Goal: Book appointment/travel/reservation

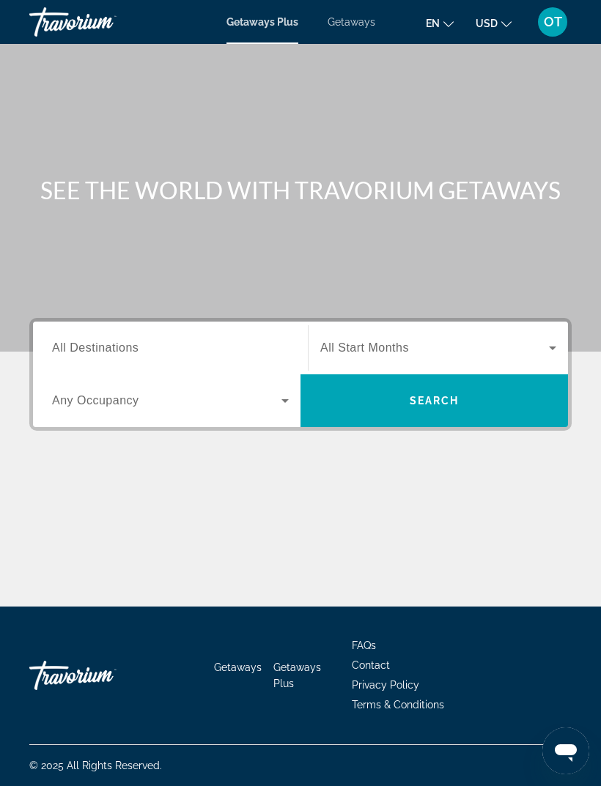
click at [351, 23] on span "Getaways" at bounding box center [351, 22] width 48 height 12
click at [138, 346] on span "All Destinations" at bounding box center [95, 347] width 86 height 12
click at [138, 346] on input "Destination All Destinations" at bounding box center [170, 349] width 237 height 18
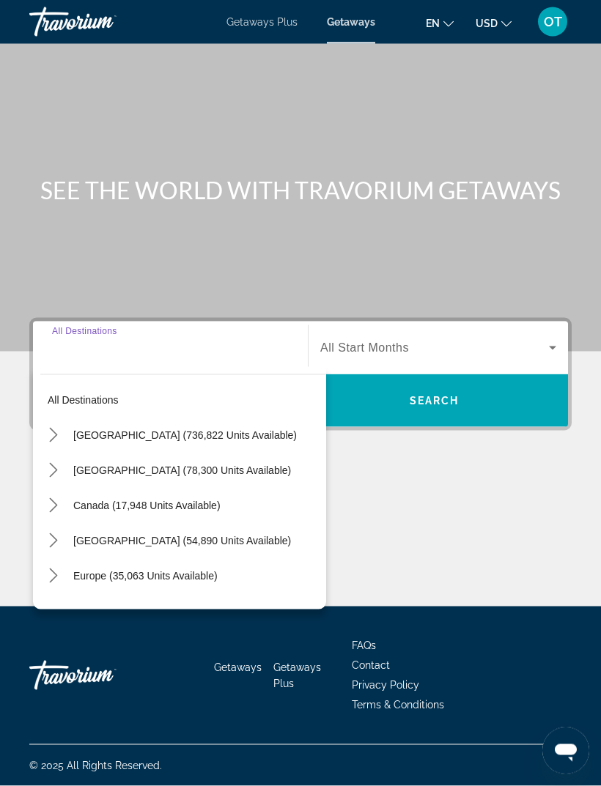
scroll to position [47, 0]
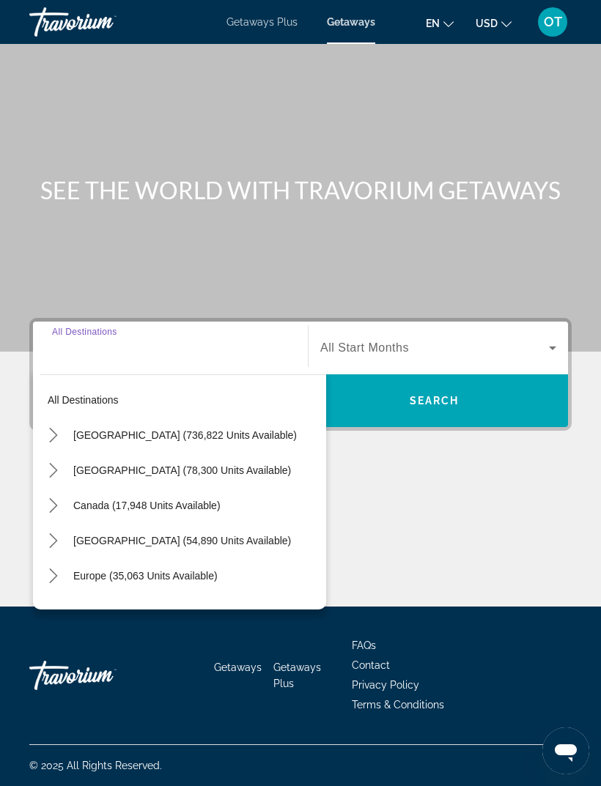
click at [56, 428] on icon "Toggle United States (736,822 units available) submenu" at bounding box center [53, 435] width 15 height 15
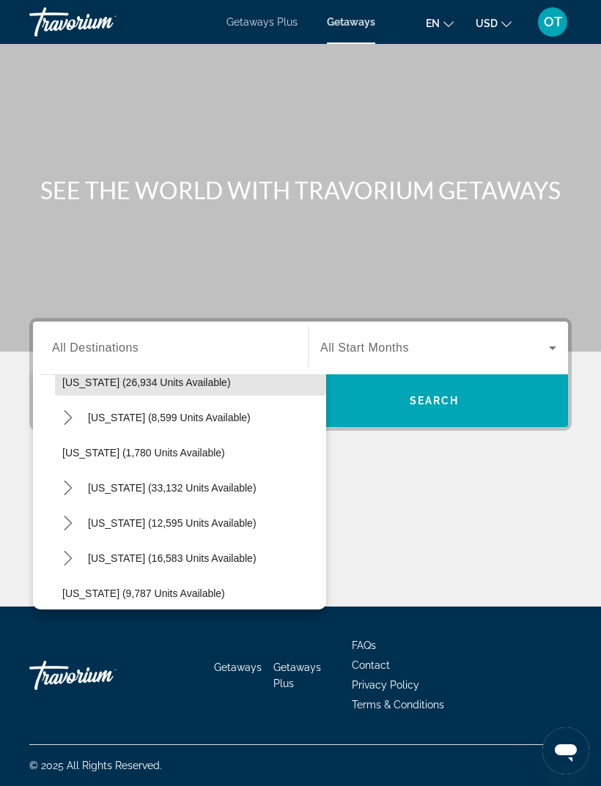
scroll to position [1180, 0]
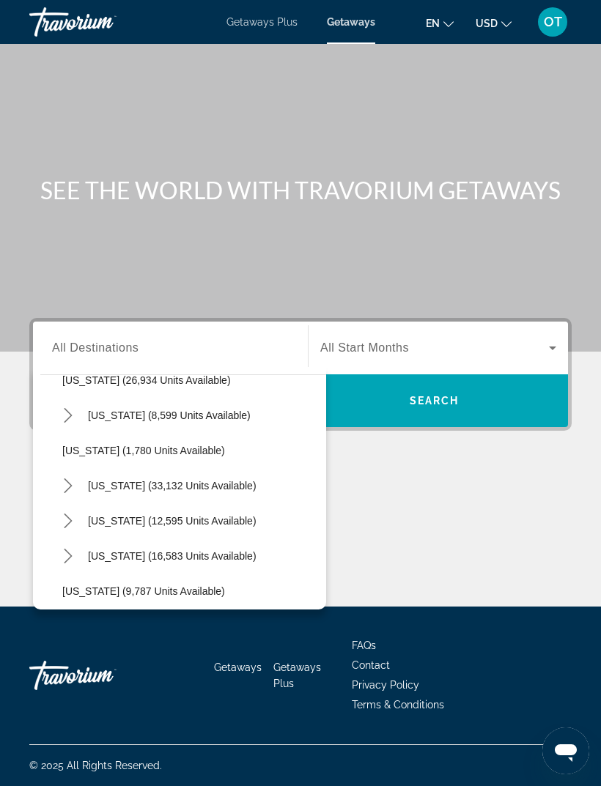
click at [59, 403] on mat-icon "Toggle Pennsylvania (8,599 units available) submenu" at bounding box center [68, 416] width 26 height 26
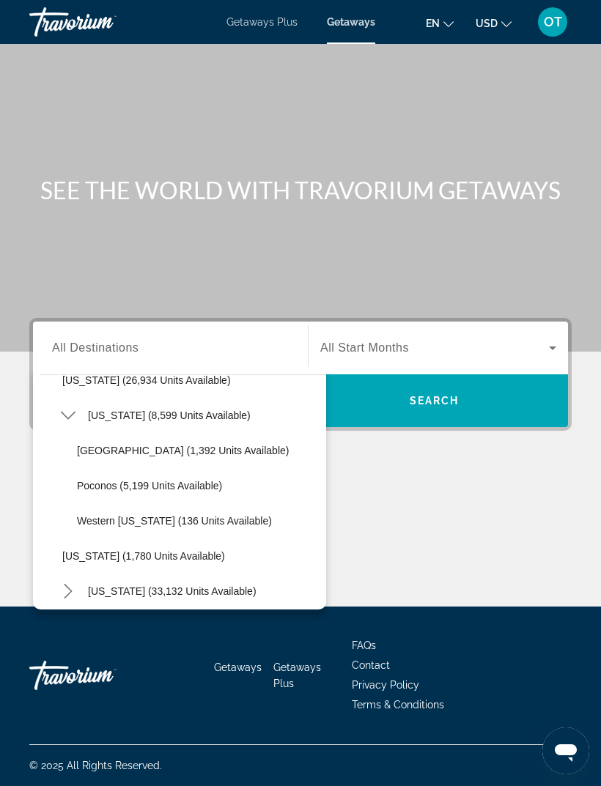
click at [144, 480] on span "Poconos (5,199 units available)" at bounding box center [149, 486] width 145 height 12
type input "**********"
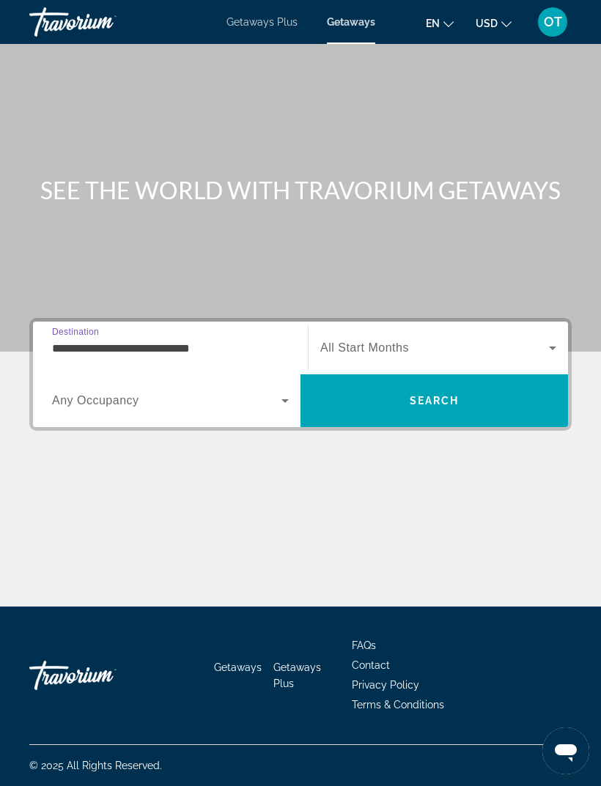
click at [546, 339] on icon "Search widget" at bounding box center [553, 348] width 18 height 18
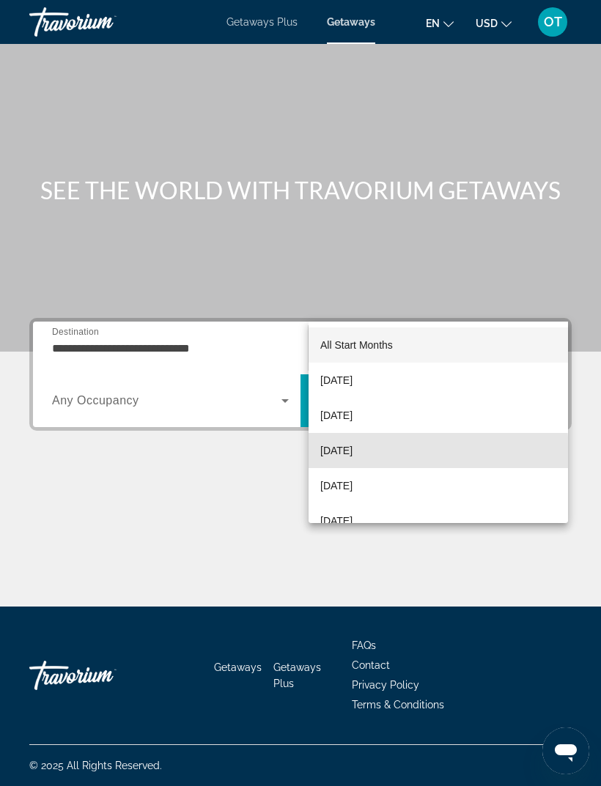
click at [352, 453] on span "December 2025" at bounding box center [336, 451] width 32 height 18
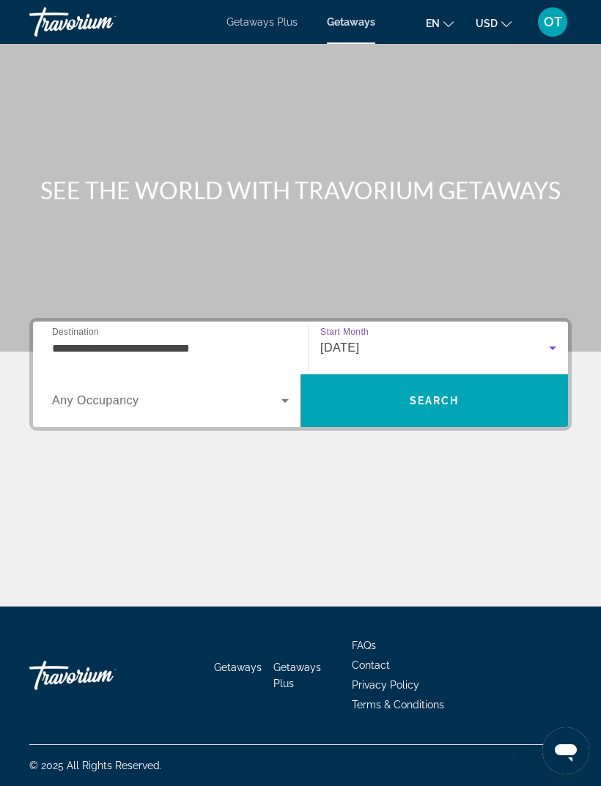
click at [472, 383] on span "Search" at bounding box center [433, 400] width 267 height 35
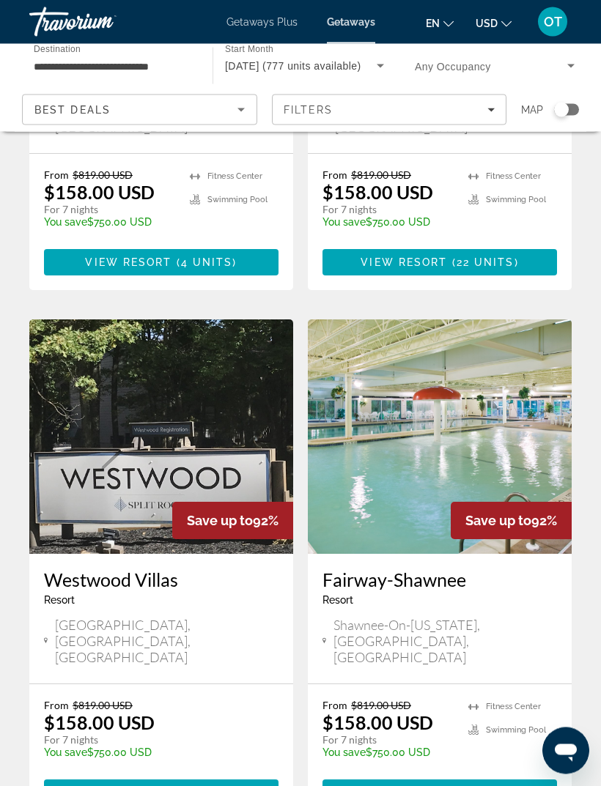
scroll to position [2658, 0]
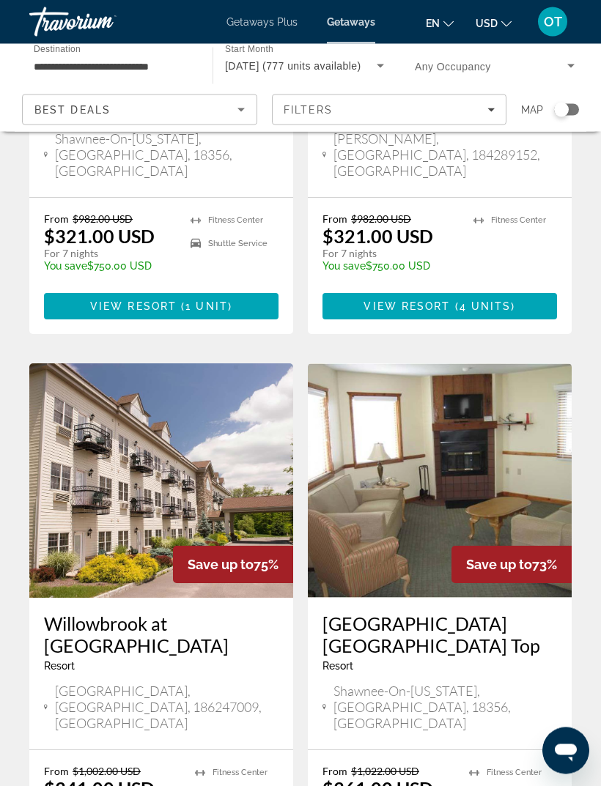
scroll to position [2786, 0]
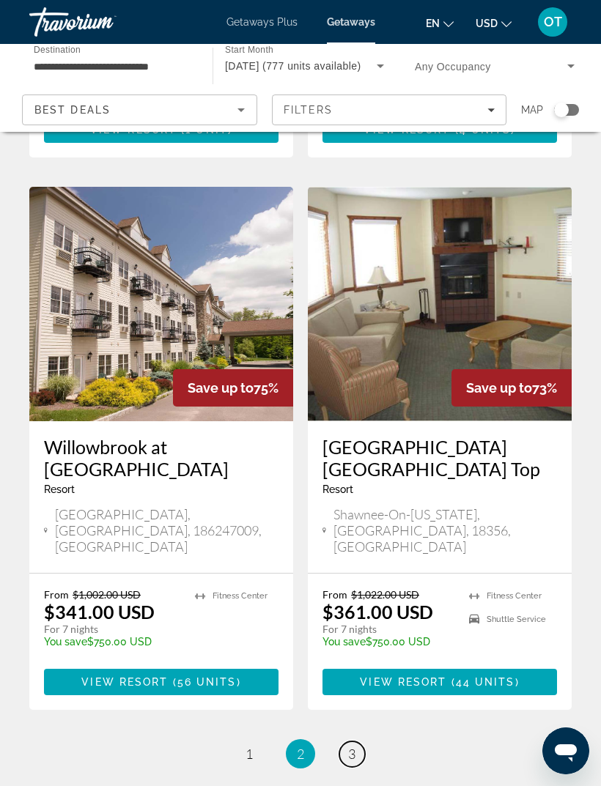
click at [351, 746] on span "3" at bounding box center [351, 754] width 7 height 16
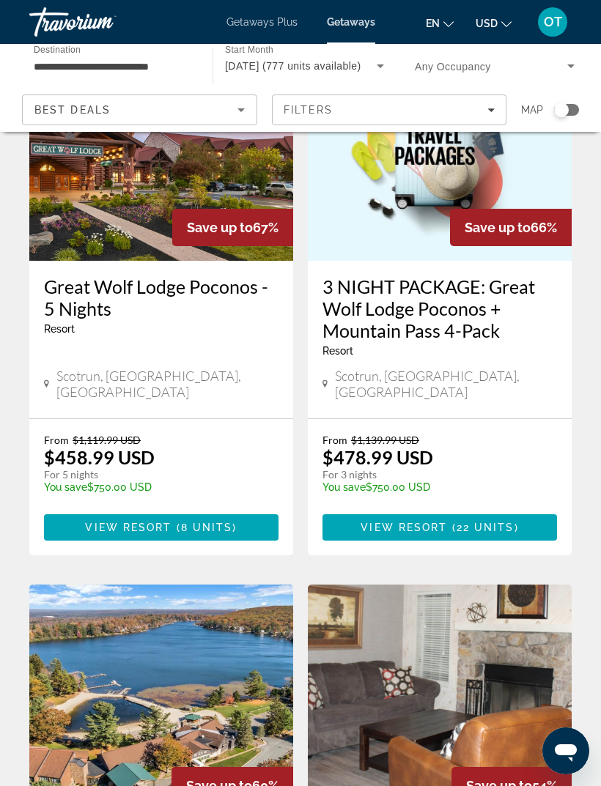
scroll to position [1843, 0]
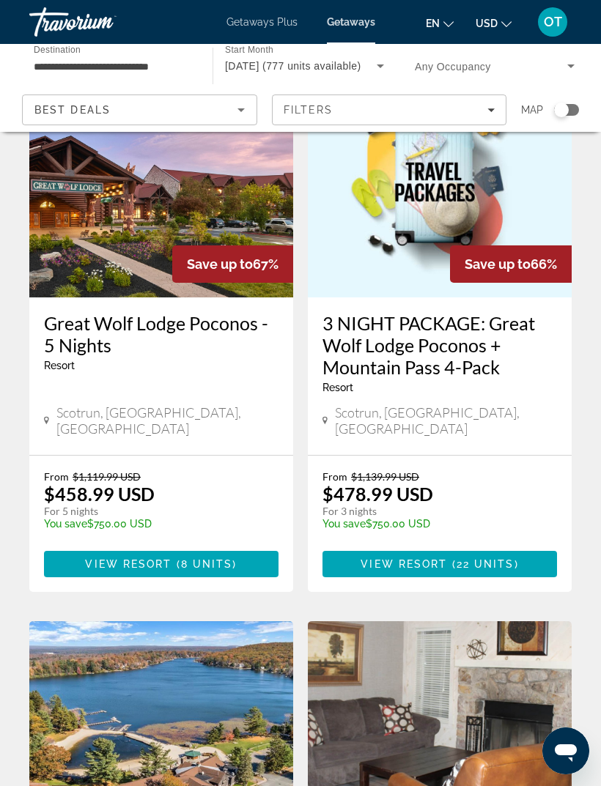
click at [375, 60] on icon "Search widget" at bounding box center [380, 66] width 18 height 18
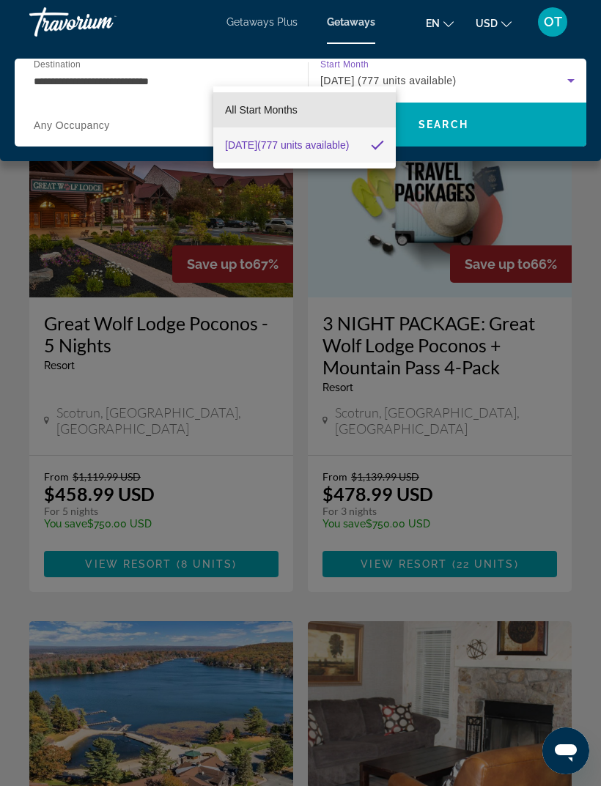
click at [275, 111] on span "All Start Months" at bounding box center [261, 110] width 73 height 12
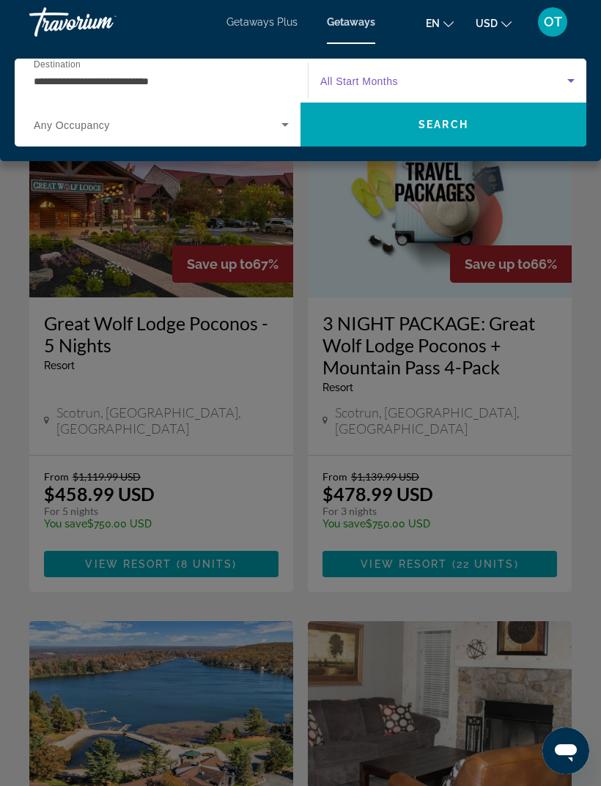
click at [478, 117] on span "Search" at bounding box center [443, 124] width 286 height 35
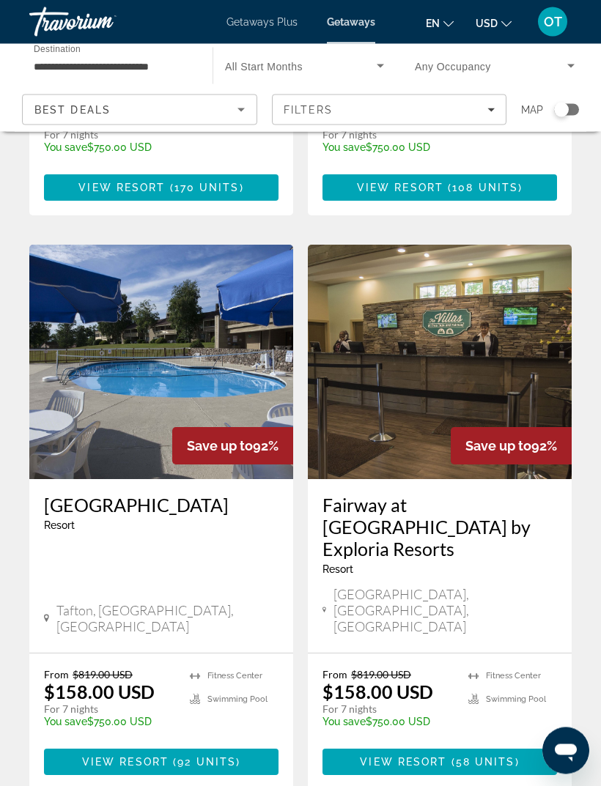
scroll to position [2710, 0]
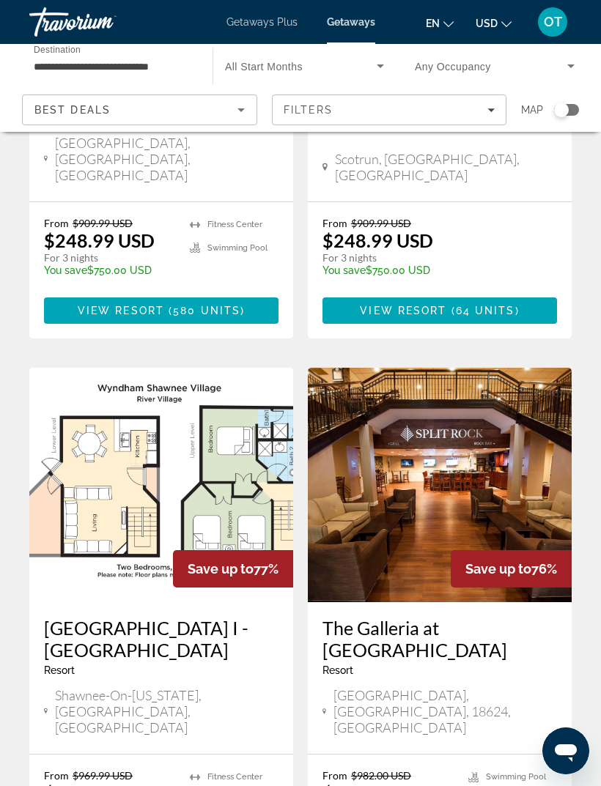
scroll to position [2710, 0]
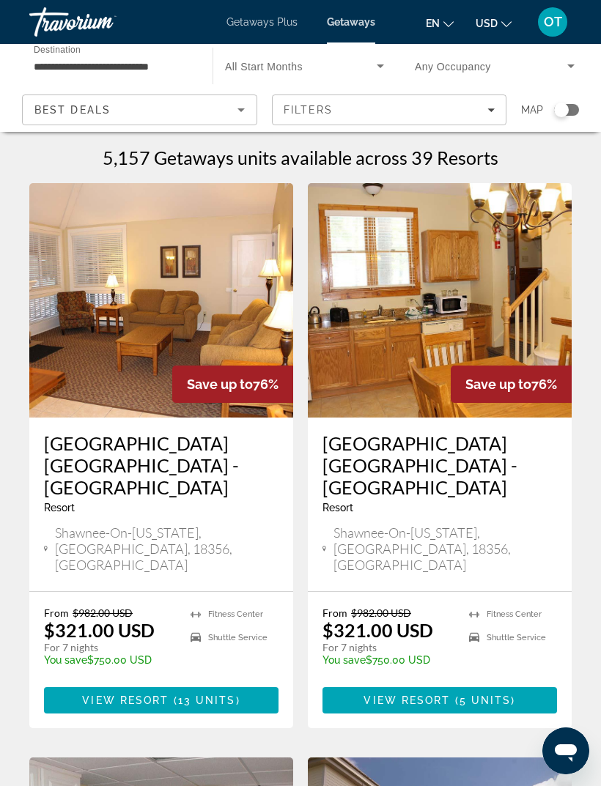
click at [239, 305] on img "Main content" at bounding box center [161, 300] width 264 height 234
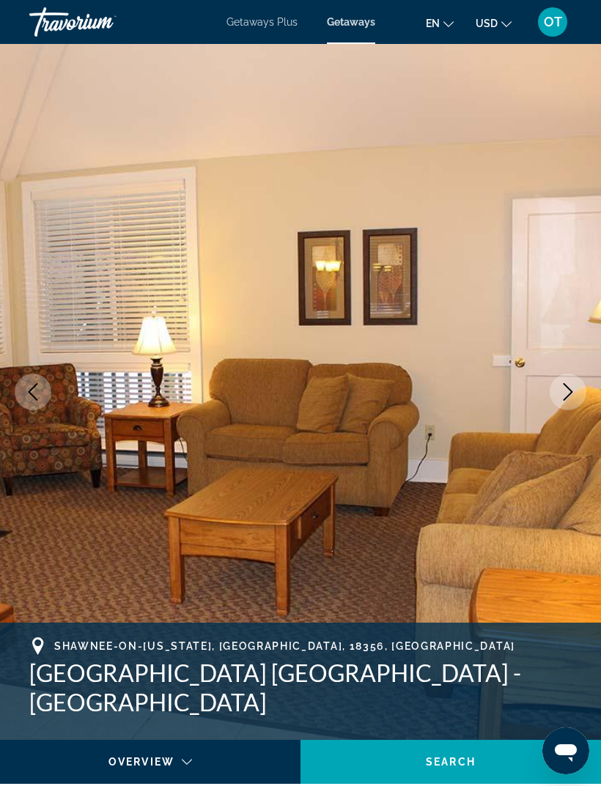
click at [558, 394] on button "Next image" at bounding box center [567, 392] width 37 height 37
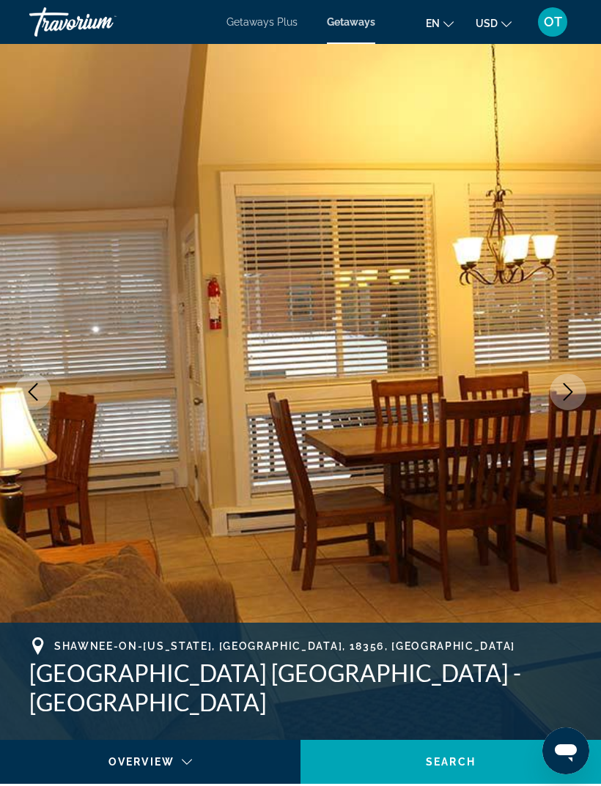
click at [565, 397] on icon "Next image" at bounding box center [568, 392] width 18 height 18
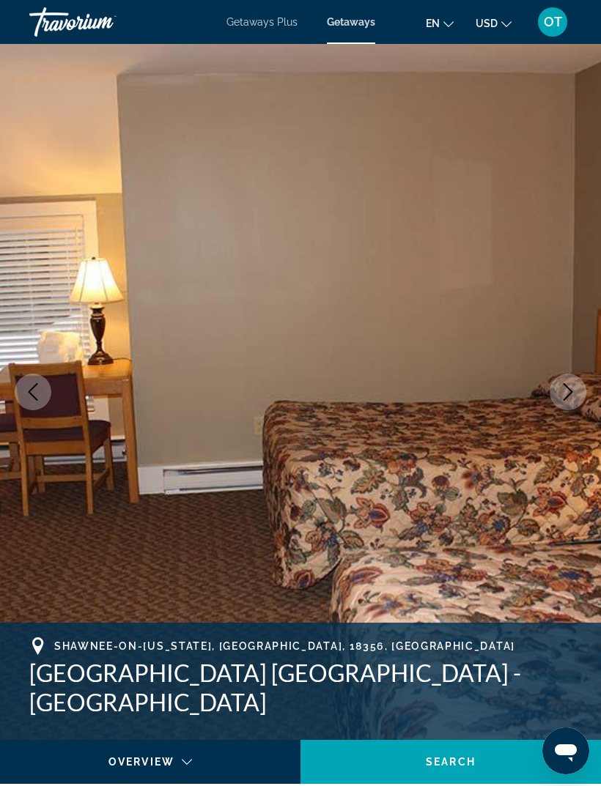
click at [560, 398] on icon "Next image" at bounding box center [568, 392] width 18 height 18
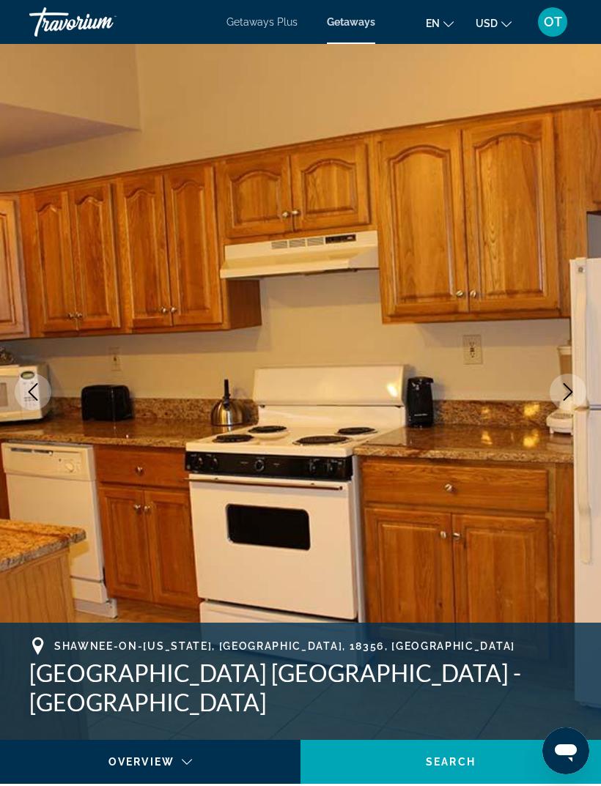
click at [566, 394] on icon "Next image" at bounding box center [568, 392] width 18 height 18
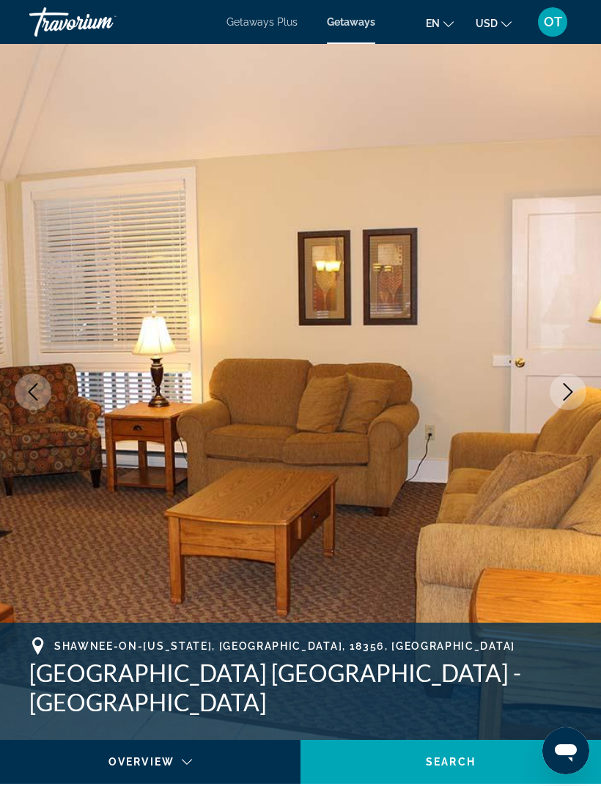
click at [565, 390] on icon "Next image" at bounding box center [568, 392] width 18 height 18
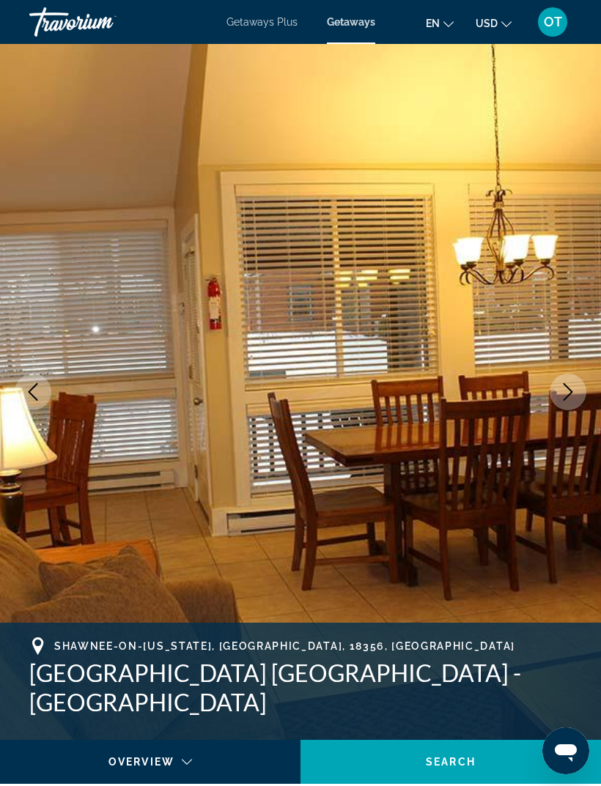
click at [559, 385] on icon "Next image" at bounding box center [568, 392] width 18 height 18
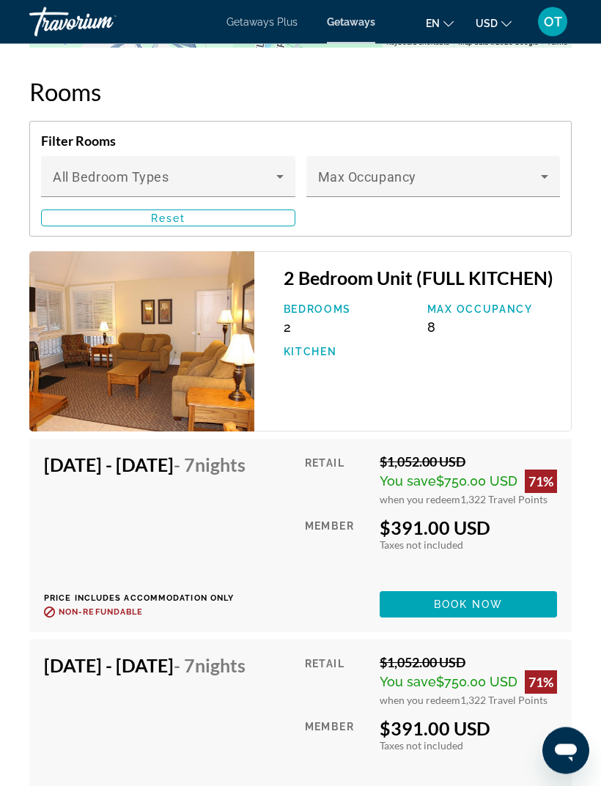
scroll to position [2906, 0]
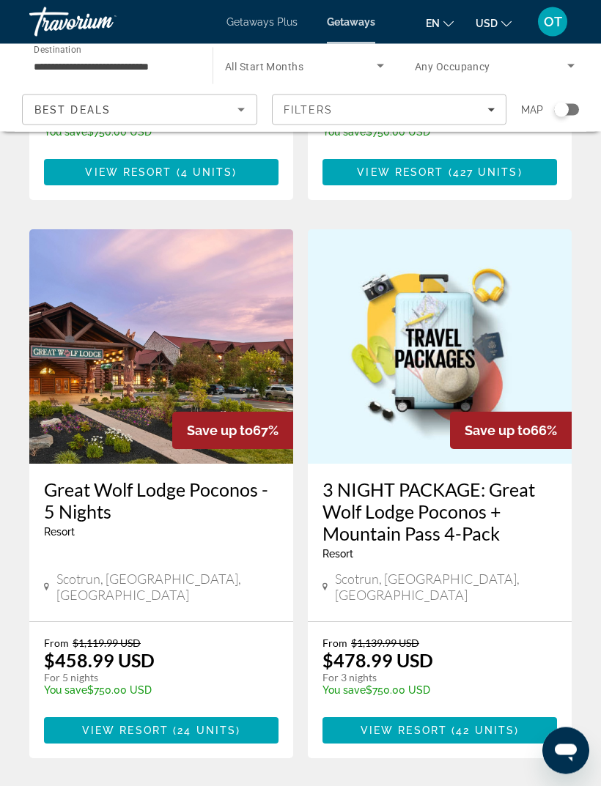
scroll to position [2803, 0]
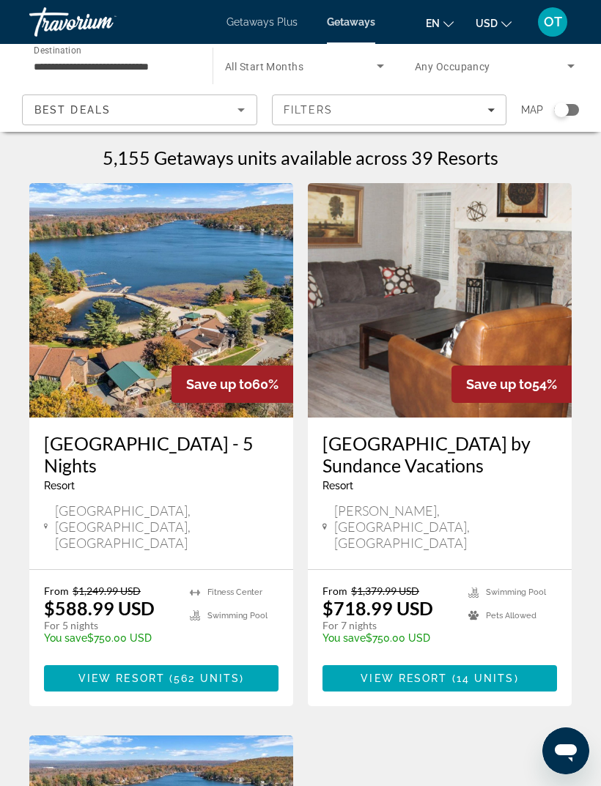
click at [259, 12] on div "Getaways Plus Getaways en English Español Français Italiano Português русский U…" at bounding box center [300, 22] width 601 height 38
click at [254, 25] on span "Getaways Plus" at bounding box center [261, 22] width 71 height 12
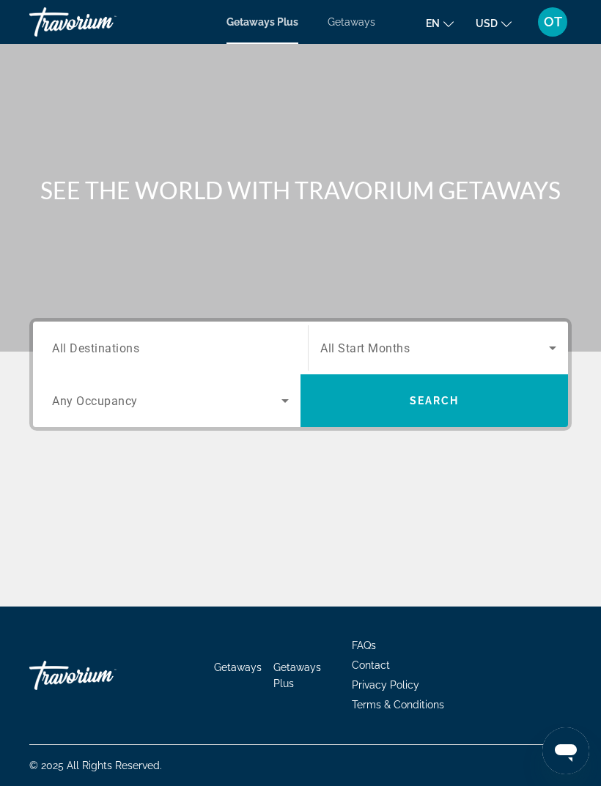
click at [251, 336] on div "Search widget" at bounding box center [170, 348] width 237 height 42
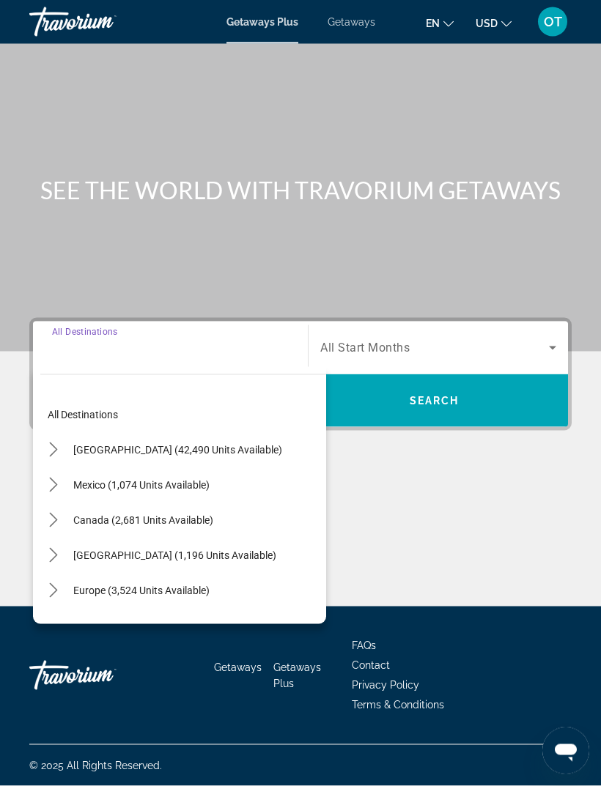
scroll to position [47, 0]
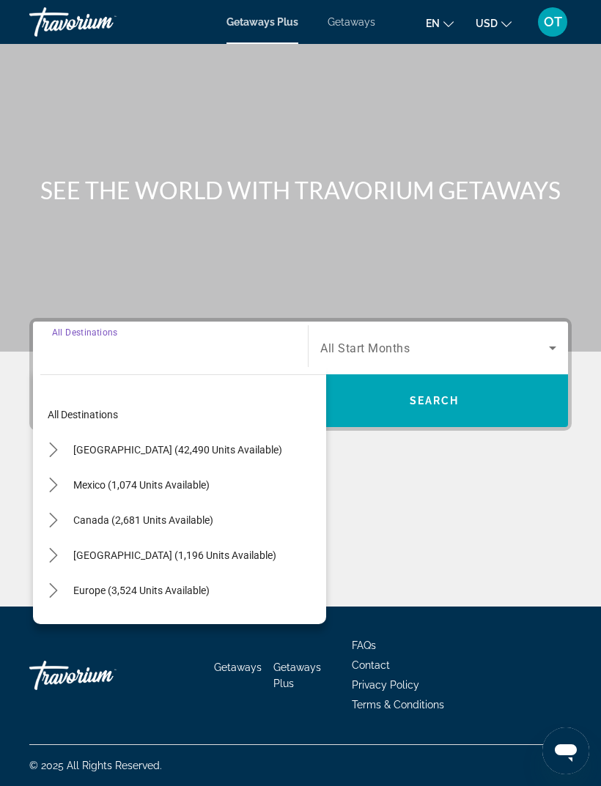
click at [53, 442] on icon "Toggle United States (42,490 units available) submenu" at bounding box center [53, 449] width 15 height 15
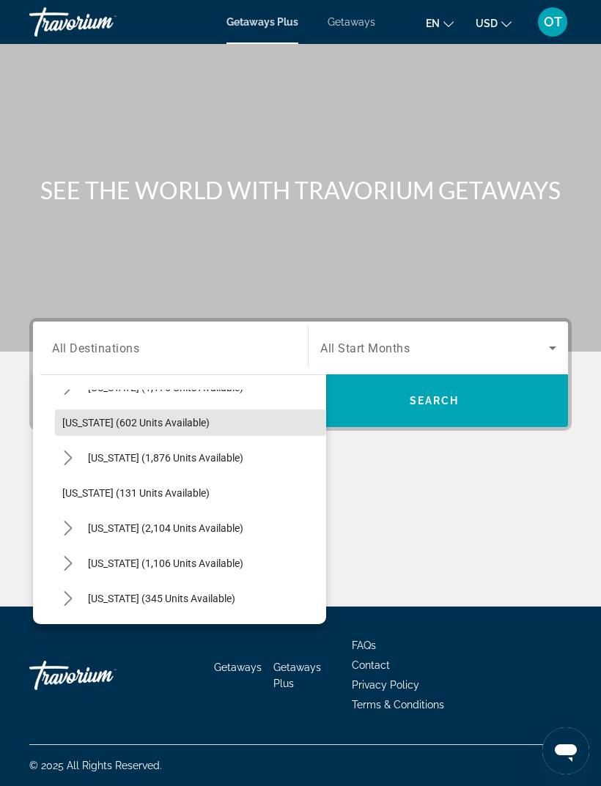
scroll to position [1048, 0]
click at [63, 450] on icon "Toggle Pennsylvania (1,876 units available) submenu" at bounding box center [68, 457] width 15 height 15
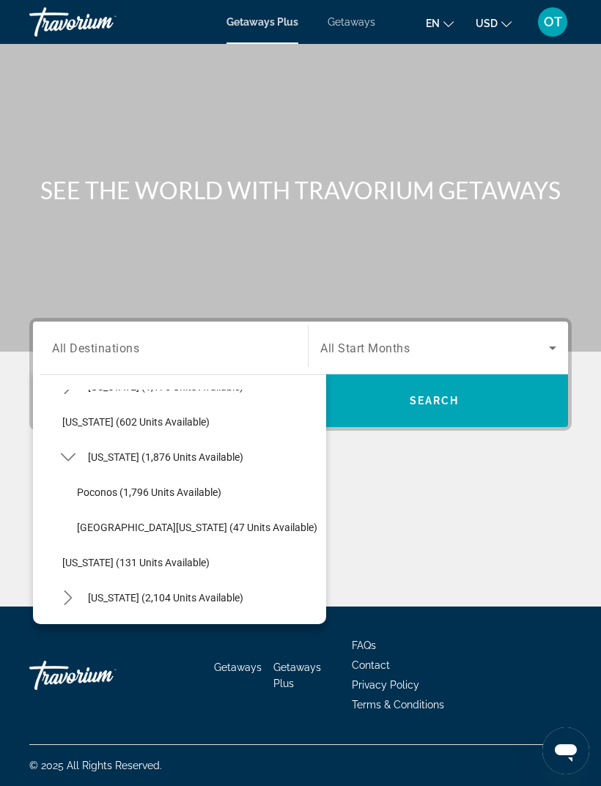
click at [111, 486] on span "Poconos (1,796 units available)" at bounding box center [149, 492] width 144 height 12
type input "**********"
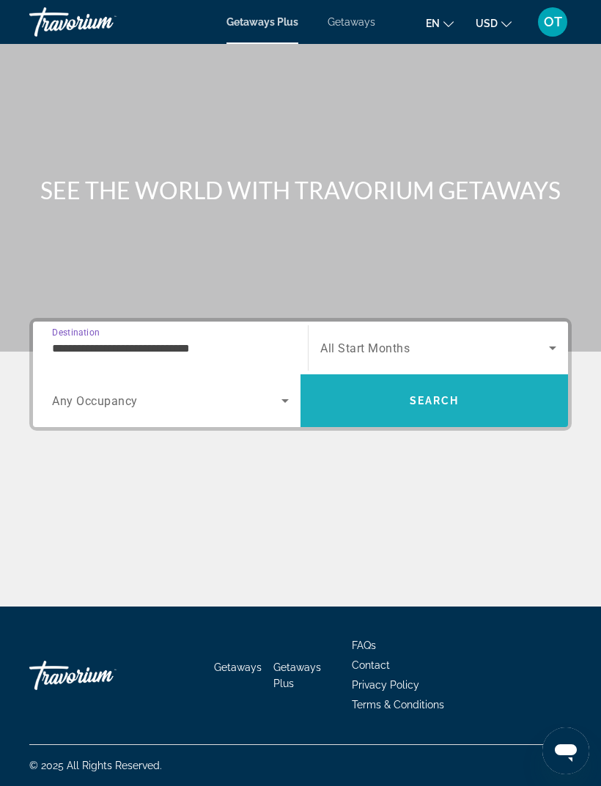
click at [460, 383] on span "Search" at bounding box center [433, 400] width 267 height 35
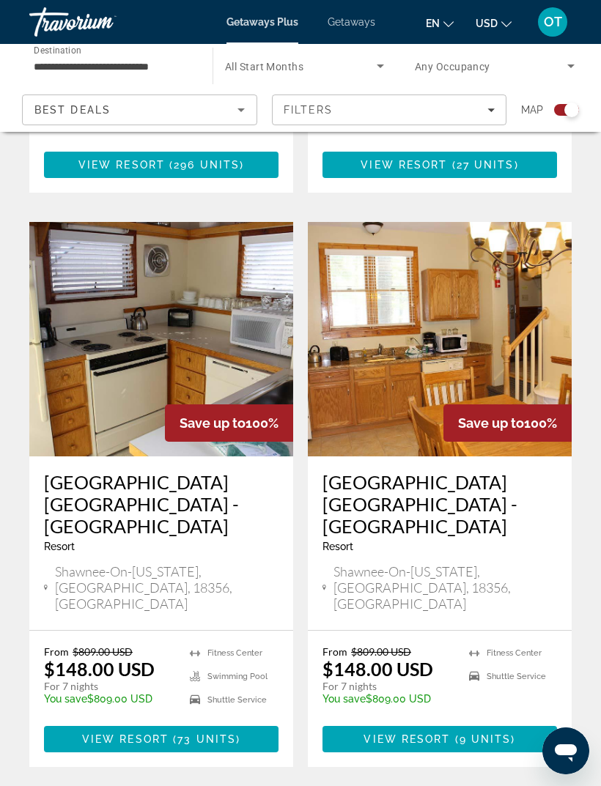
scroll to position [3132, 0]
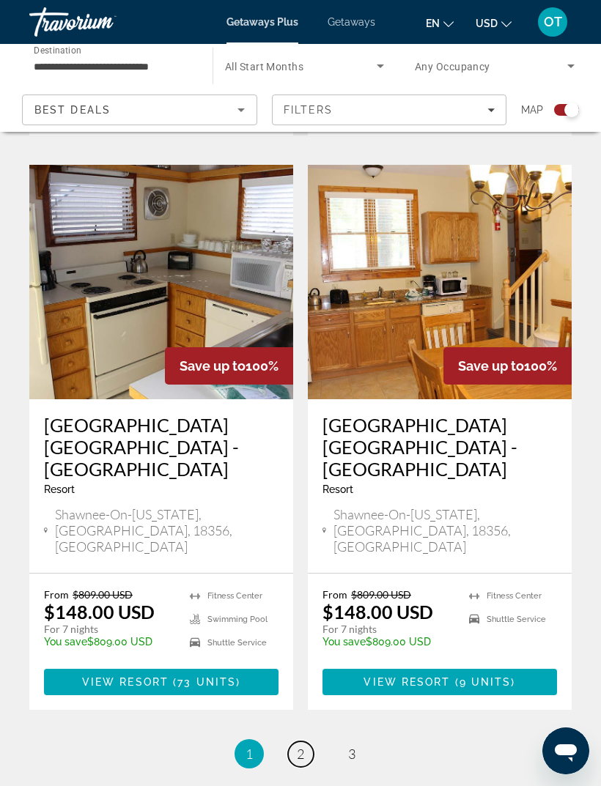
click at [294, 741] on link "page 2" at bounding box center [301, 754] width 26 height 26
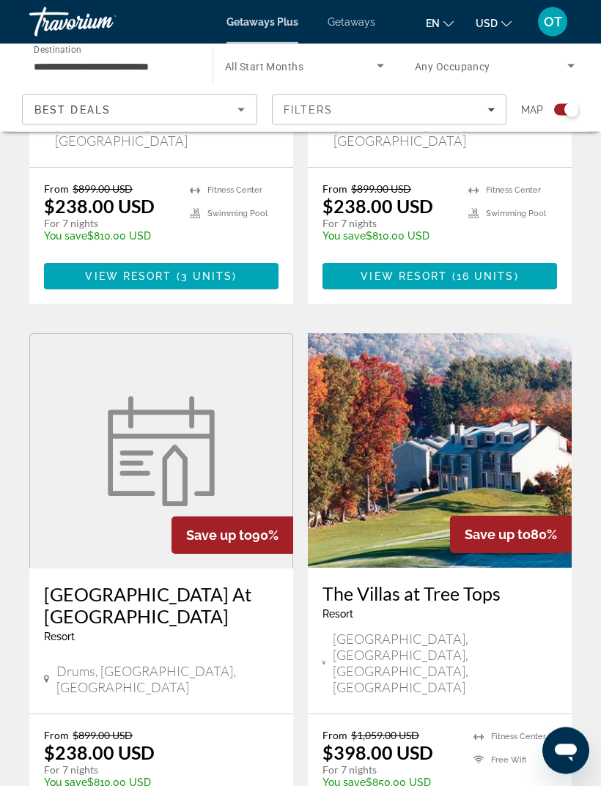
scroll to position [2963, 0]
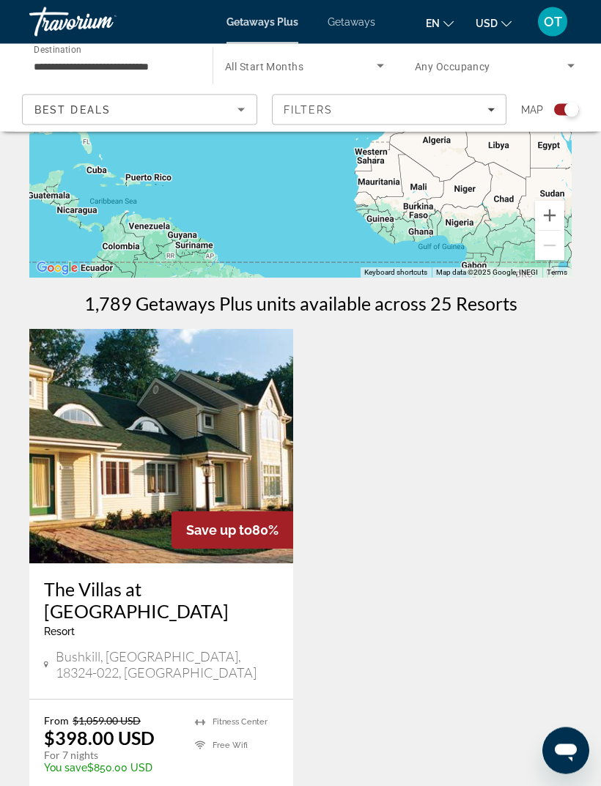
scroll to position [163, 0]
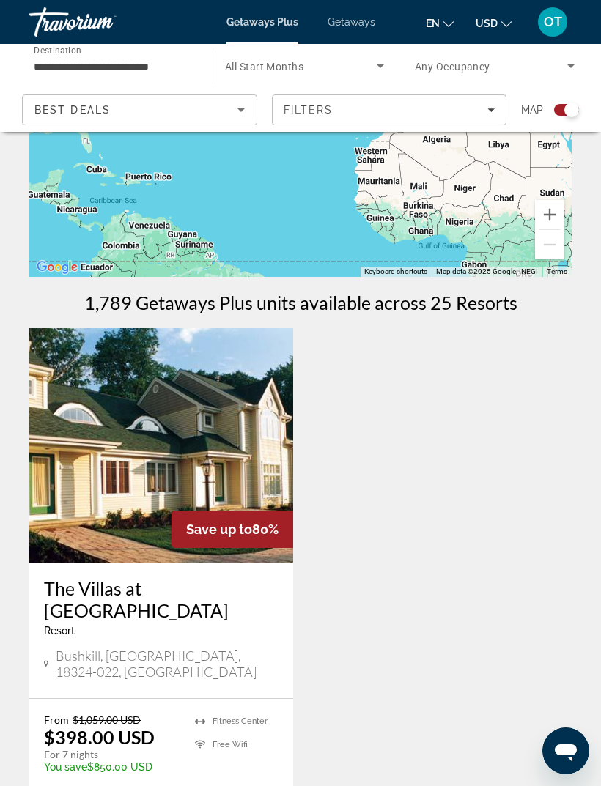
click at [216, 459] on img "Main content" at bounding box center [161, 445] width 264 height 234
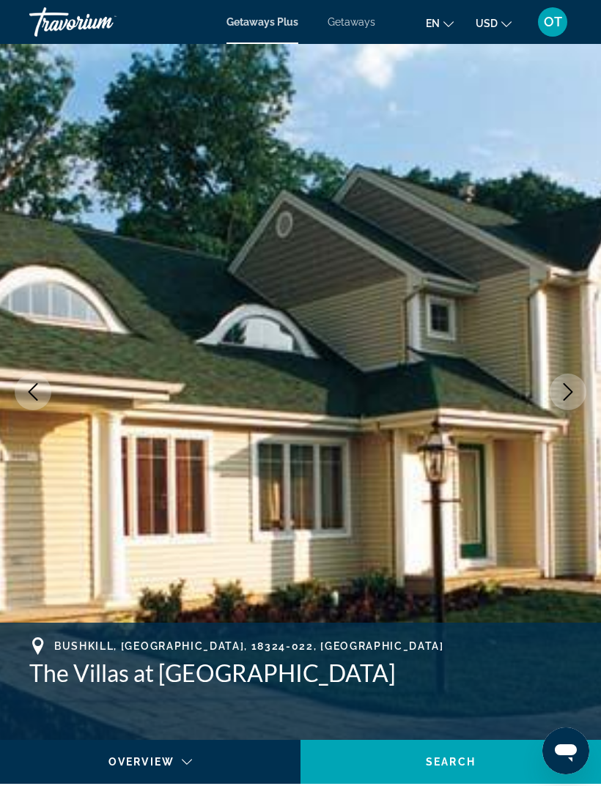
click at [568, 398] on icon "Next image" at bounding box center [568, 392] width 18 height 18
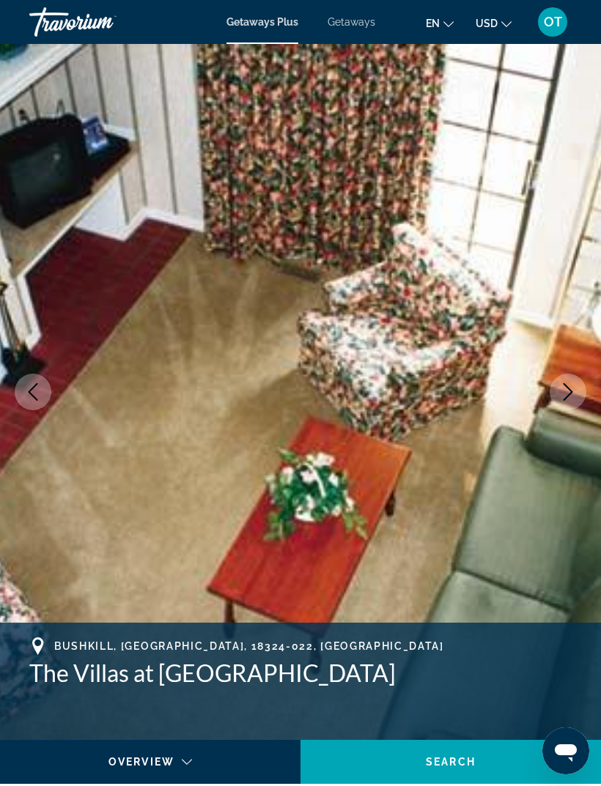
click at [566, 390] on icon "Next image" at bounding box center [568, 392] width 18 height 18
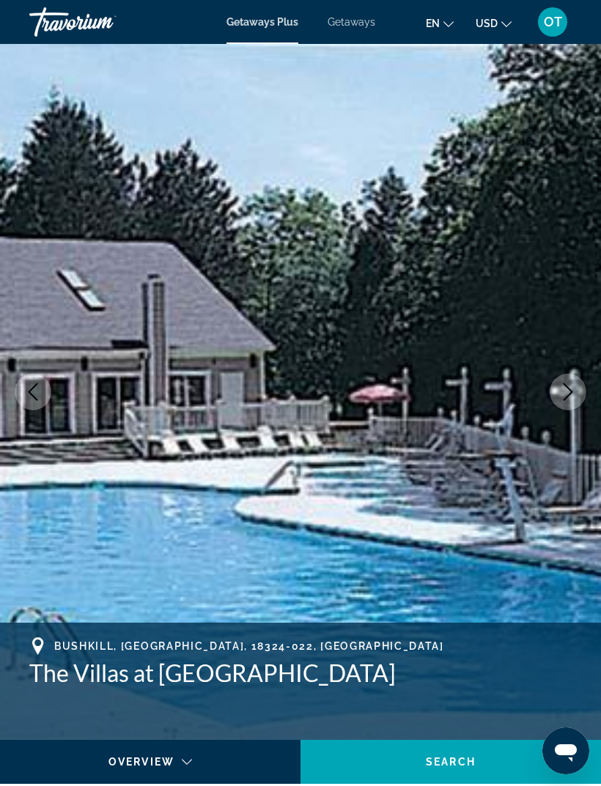
click at [557, 388] on button "Next image" at bounding box center [567, 392] width 37 height 37
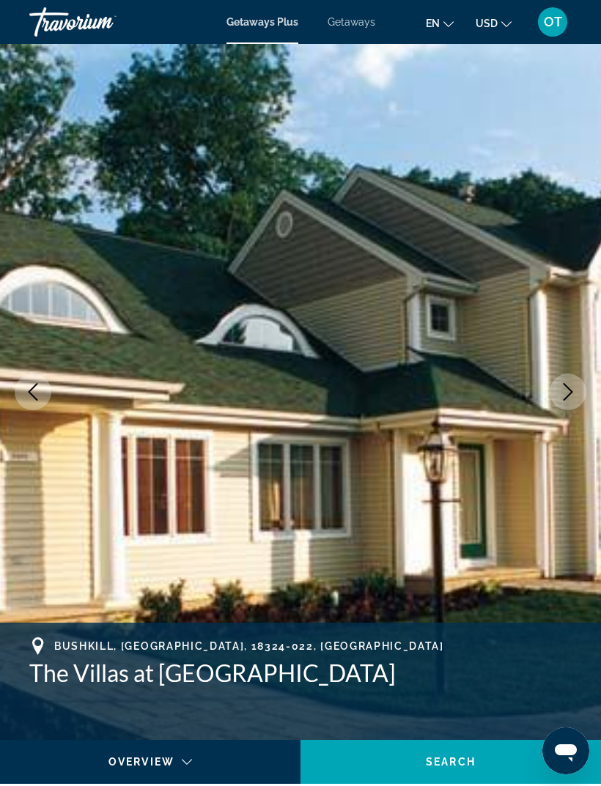
click at [559, 393] on icon "Next image" at bounding box center [568, 392] width 18 height 18
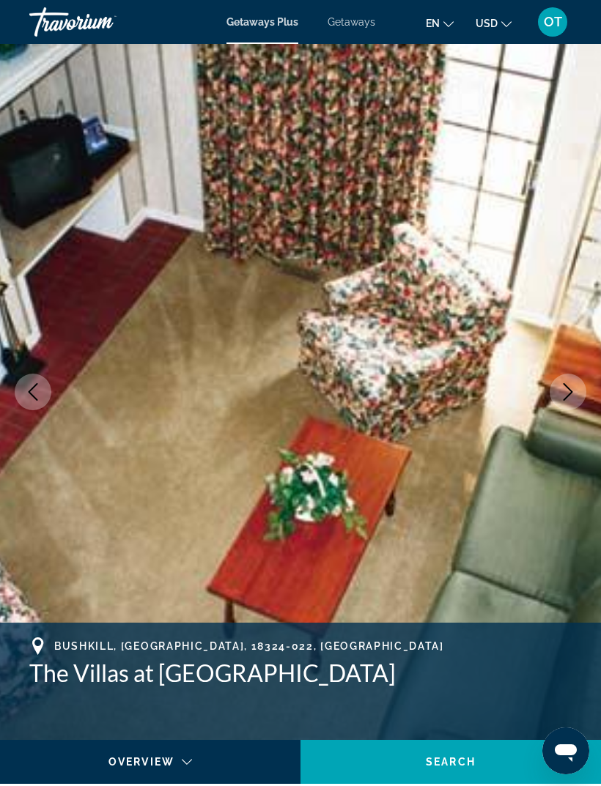
click at [562, 396] on icon "Next image" at bounding box center [568, 392] width 18 height 18
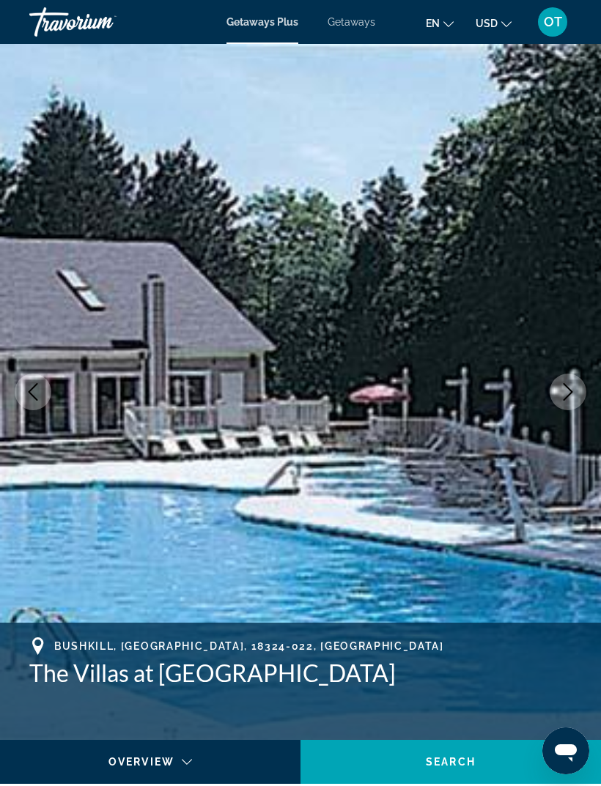
click at [566, 393] on icon "Next image" at bounding box center [568, 392] width 18 height 18
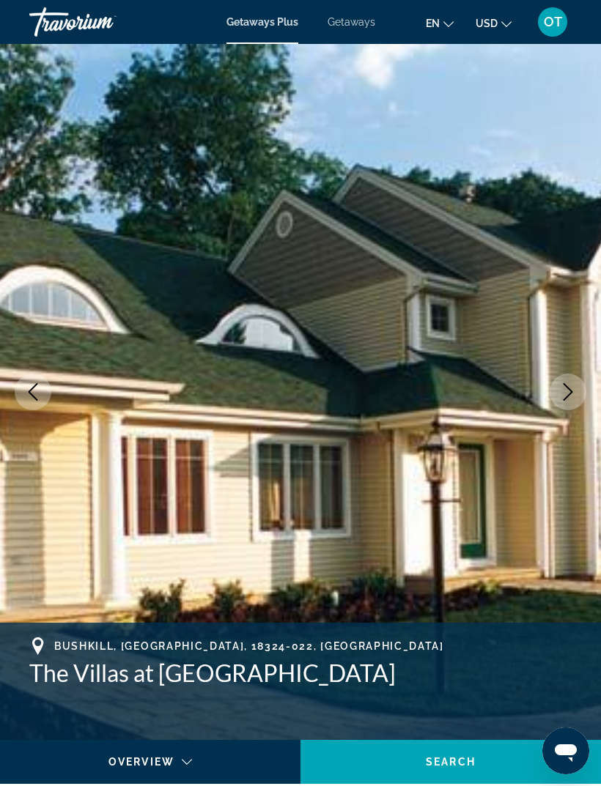
click at [566, 393] on icon "Next image" at bounding box center [568, 392] width 18 height 18
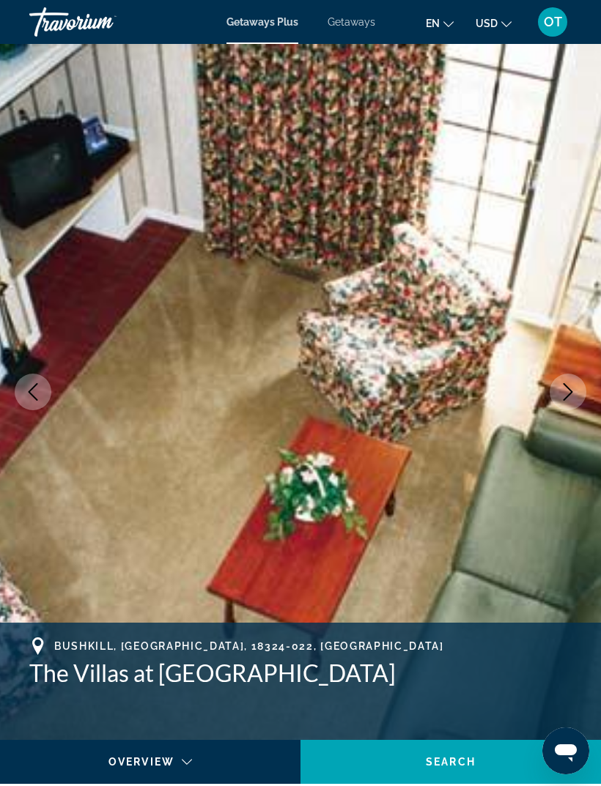
click at [569, 389] on icon "Next image" at bounding box center [568, 392] width 10 height 18
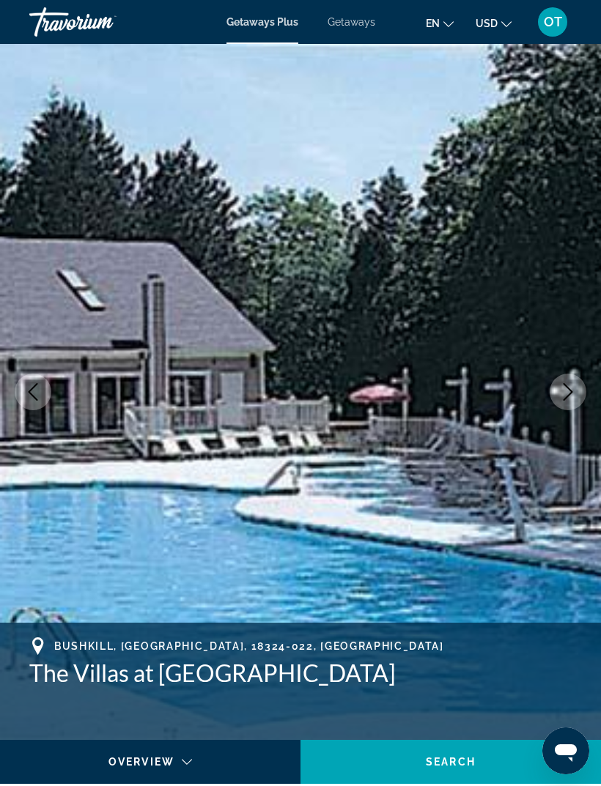
click at [563, 394] on icon "Next image" at bounding box center [568, 392] width 18 height 18
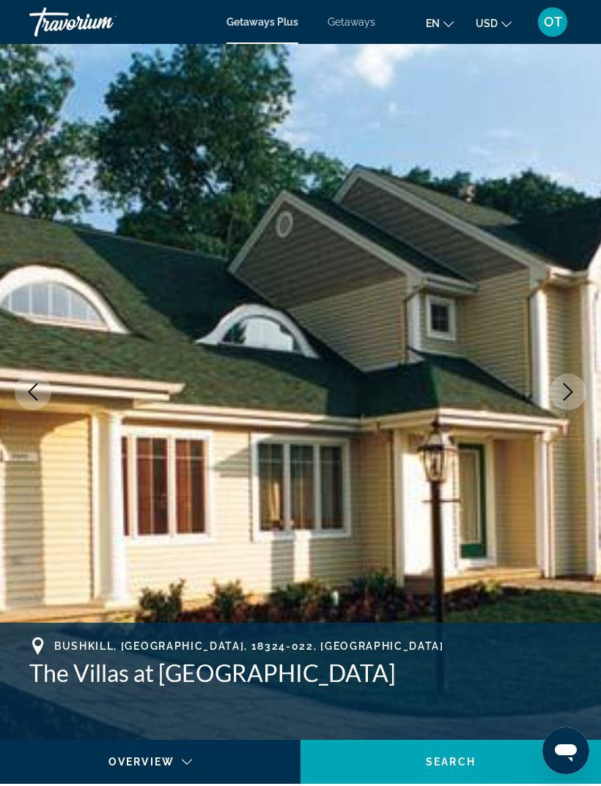
click at [562, 393] on icon "Next image" at bounding box center [568, 392] width 18 height 18
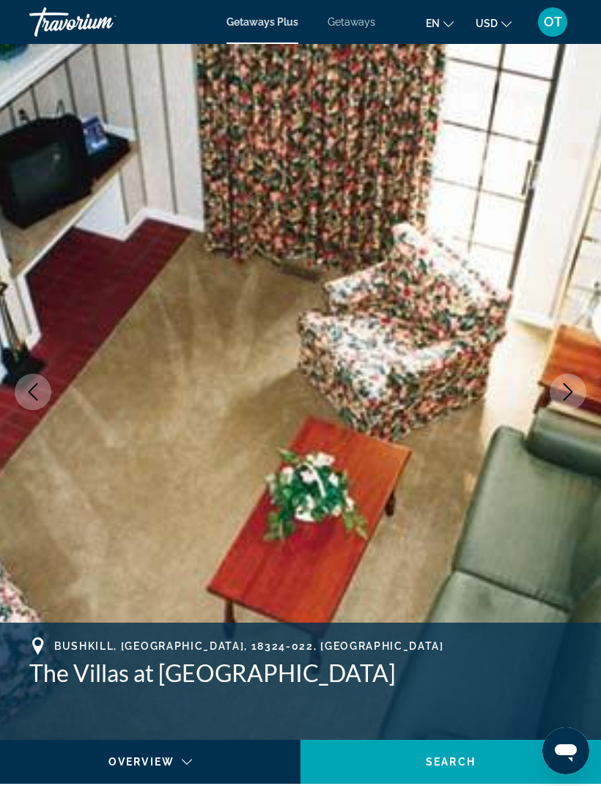
click at [561, 398] on icon "Next image" at bounding box center [568, 392] width 18 height 18
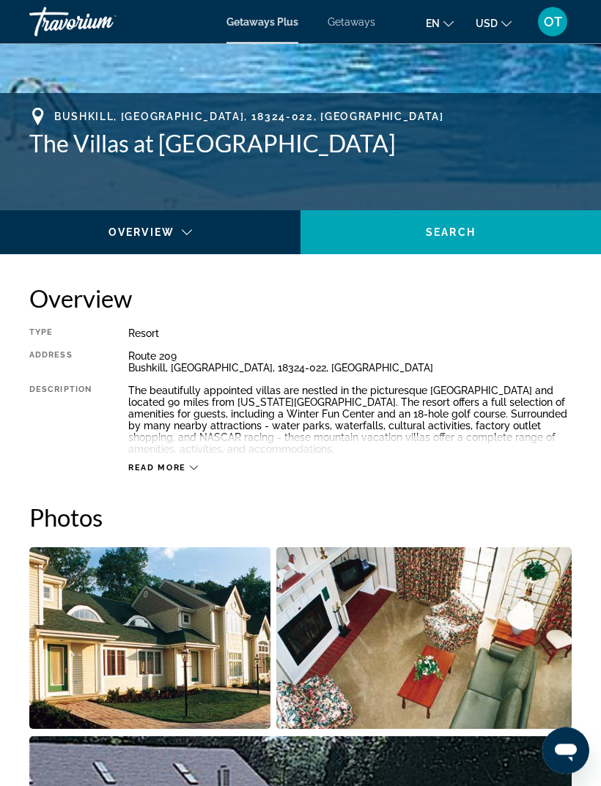
scroll to position [530, 0]
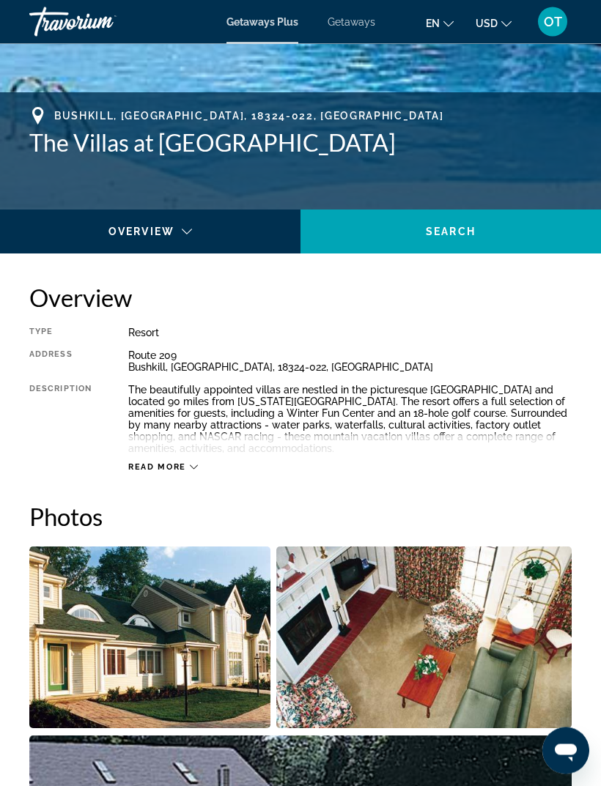
click at [179, 464] on span "Read more" at bounding box center [157, 468] width 58 height 10
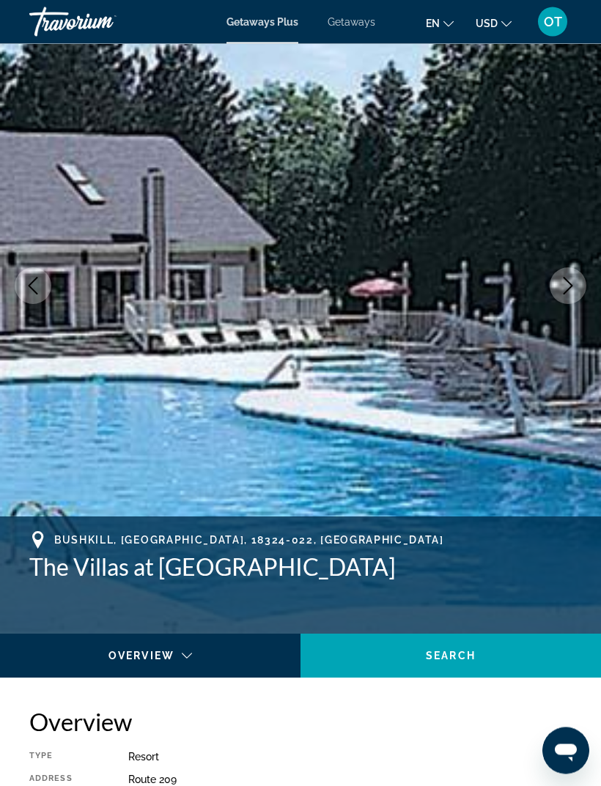
scroll to position [0, 0]
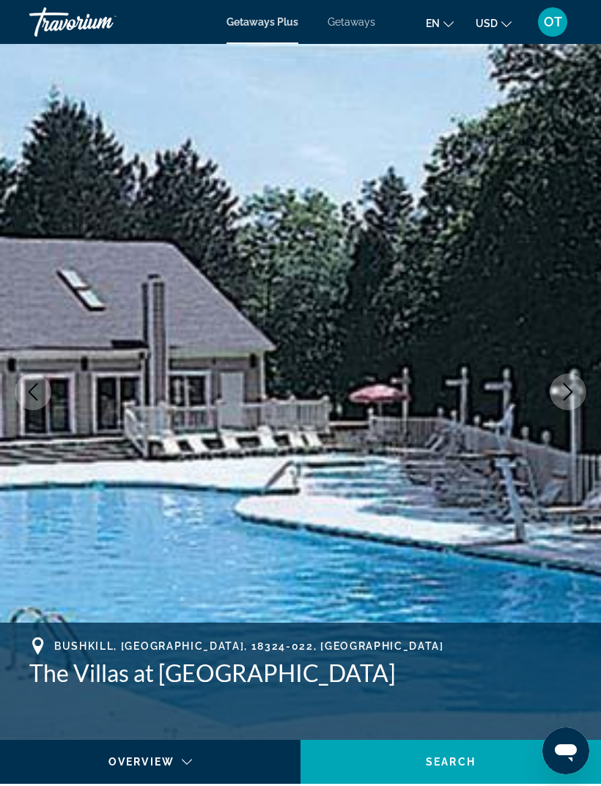
click at [355, 16] on span "Getaways" at bounding box center [351, 22] width 48 height 12
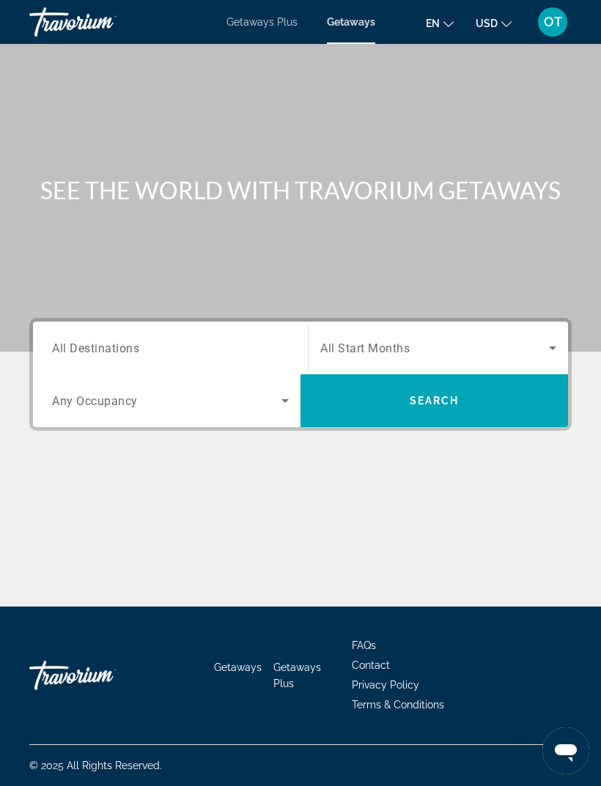
click at [114, 344] on span "All Destinations" at bounding box center [95, 348] width 87 height 14
click at [114, 344] on input "Destination All Destinations" at bounding box center [170, 349] width 237 height 18
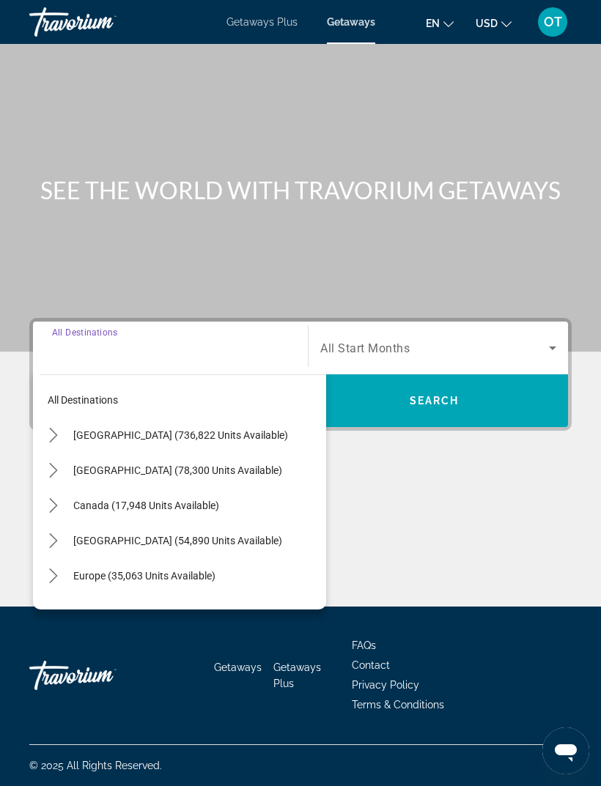
scroll to position [46, 0]
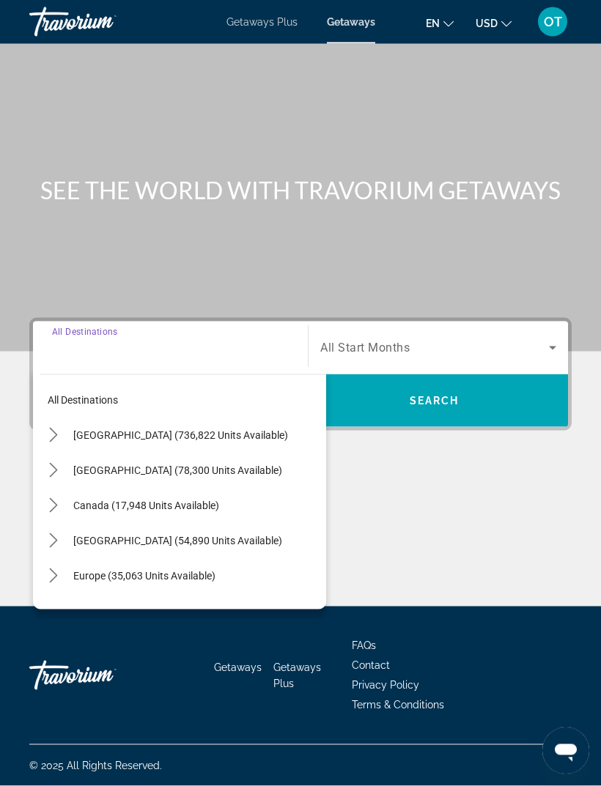
click at [56, 428] on icon "Toggle United States (736,822 units available) submenu" at bounding box center [53, 435] width 15 height 15
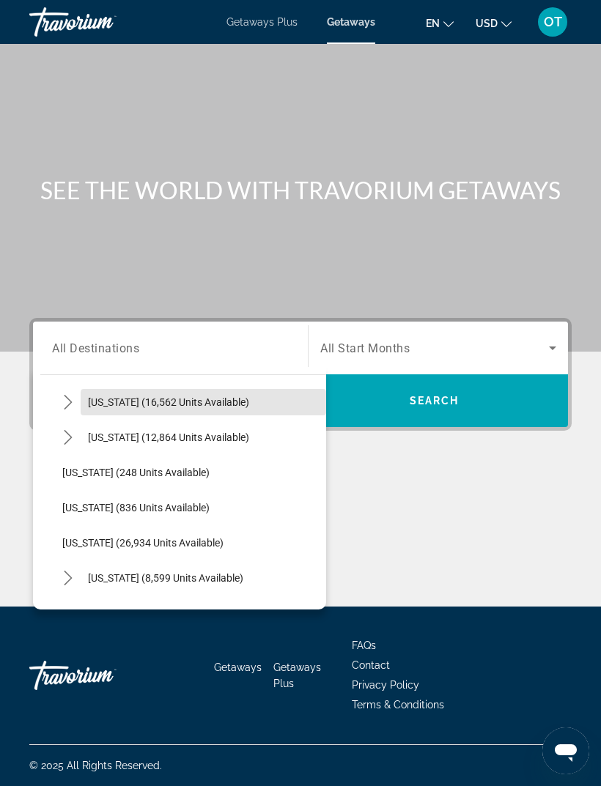
scroll to position [1069, 0]
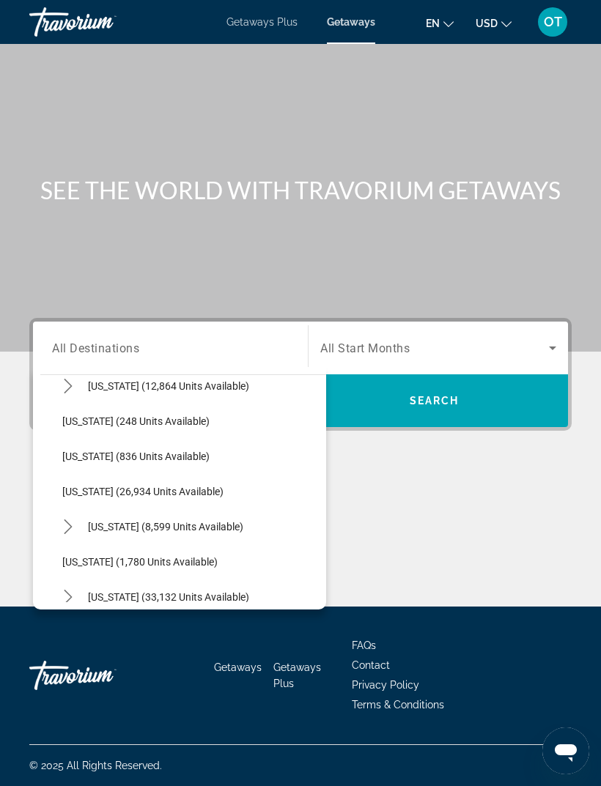
click at [174, 521] on span "Pennsylvania (8,599 units available)" at bounding box center [165, 527] width 155 height 12
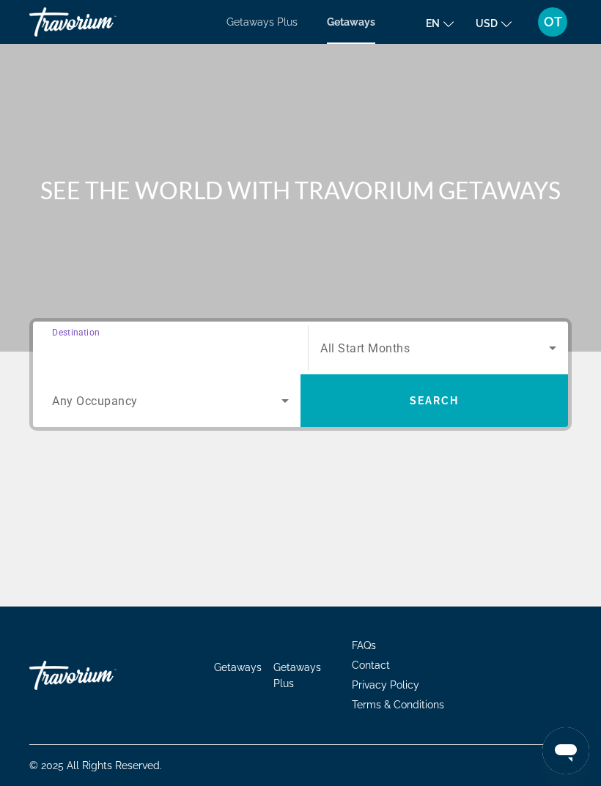
type input "**********"
click at [442, 395] on span "Search" at bounding box center [434, 401] width 50 height 12
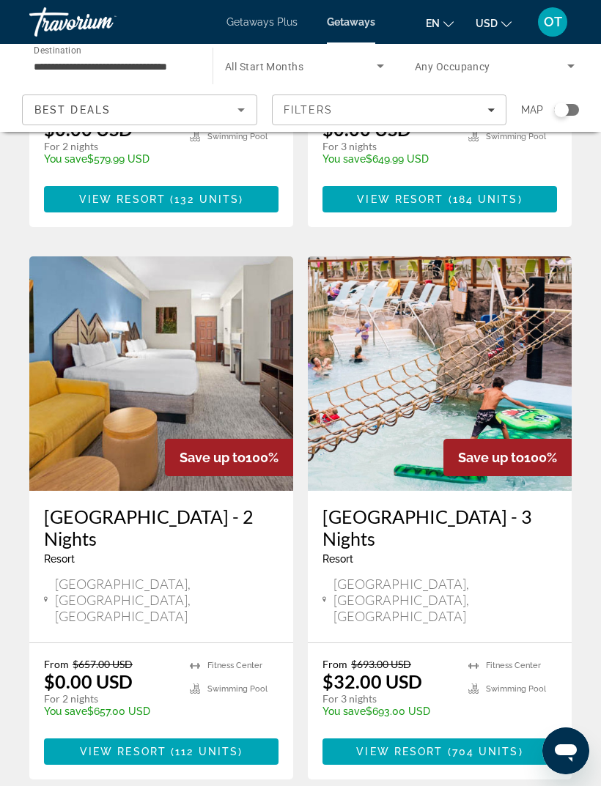
scroll to position [478, 0]
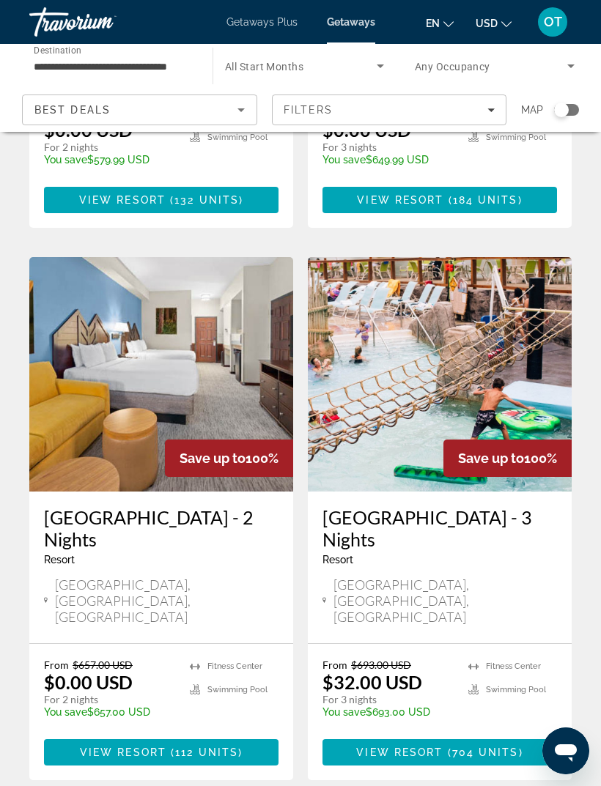
click at [501, 305] on img "Main content" at bounding box center [440, 374] width 264 height 234
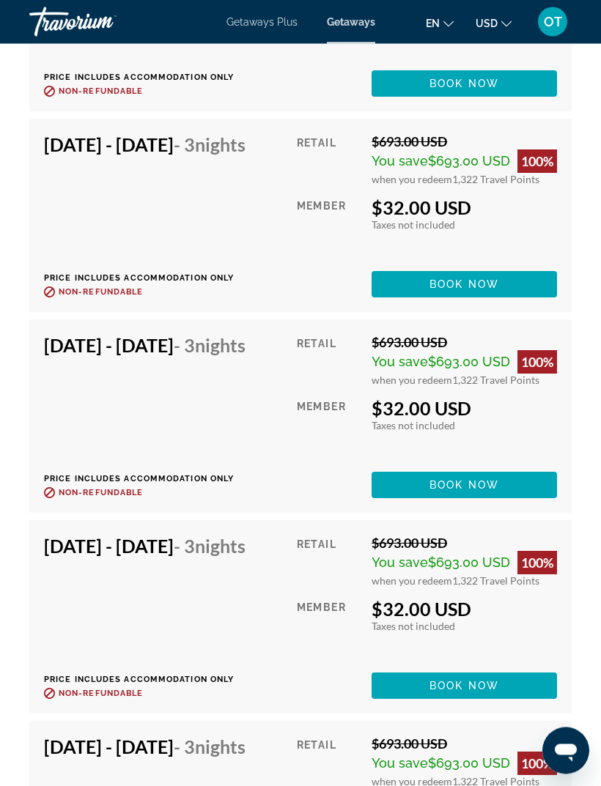
scroll to position [3975, 0]
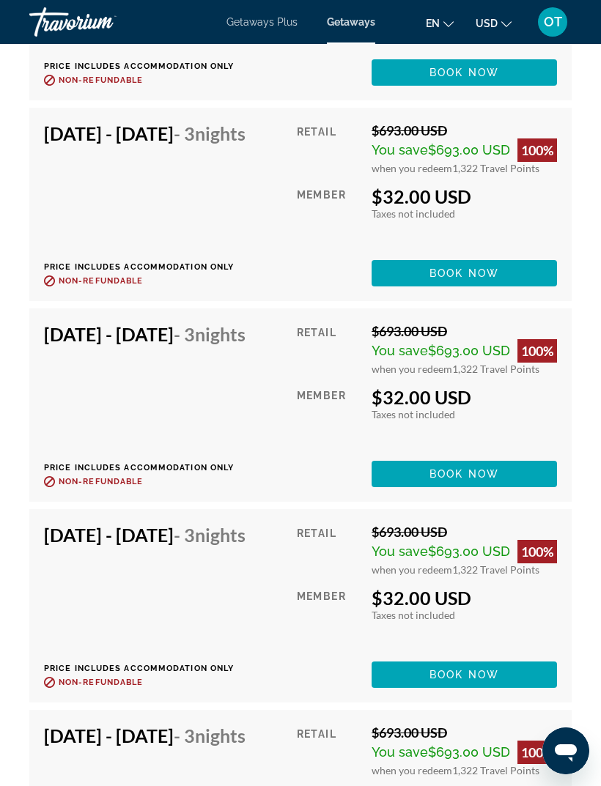
click at [494, 480] on span "Book now" at bounding box center [464, 474] width 70 height 12
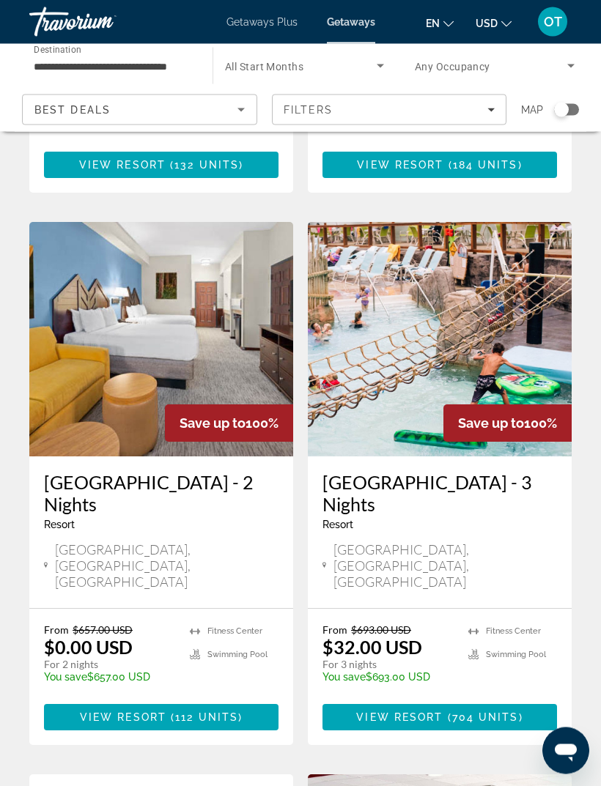
scroll to position [514, 0]
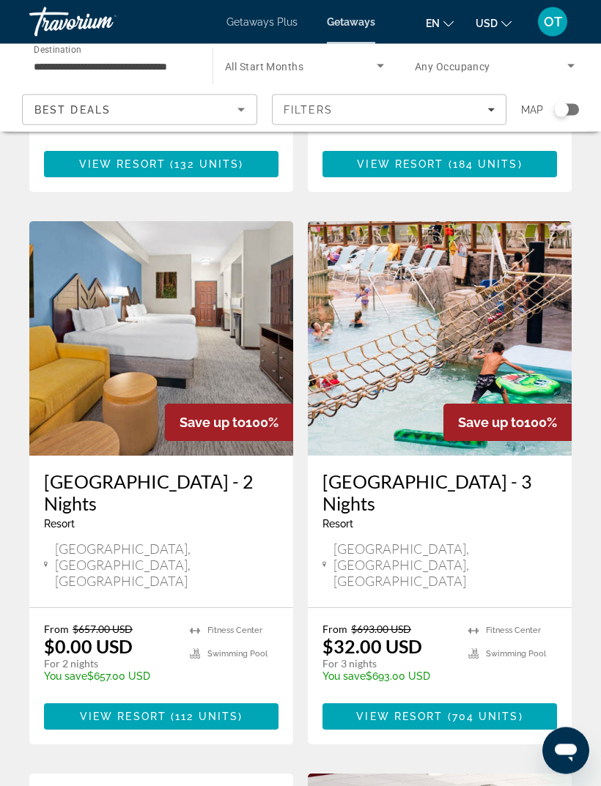
click at [203, 711] on span "112 units" at bounding box center [206, 717] width 63 height 12
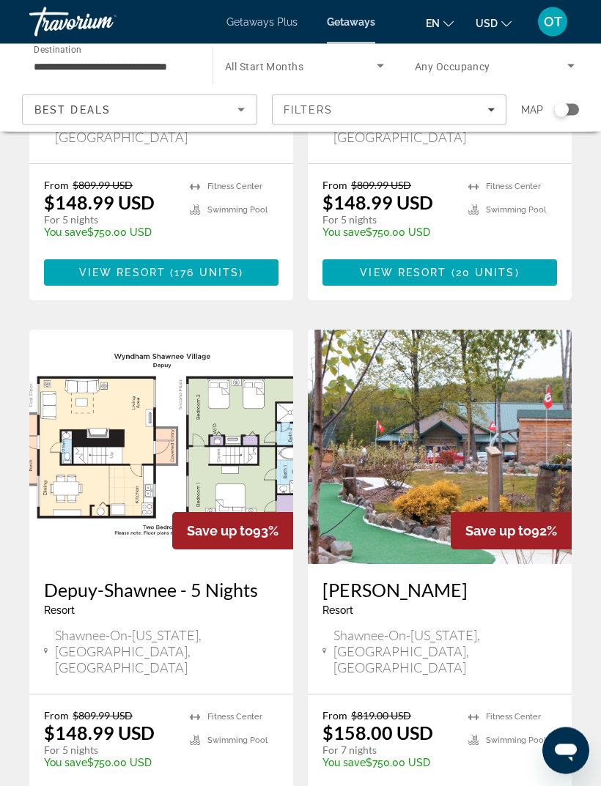
scroll to position [2644, 0]
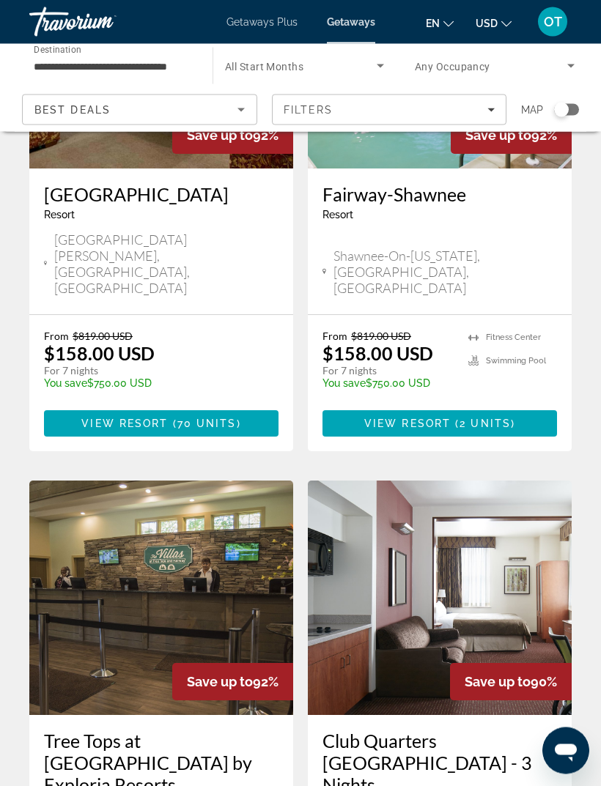
scroll to position [2077, 0]
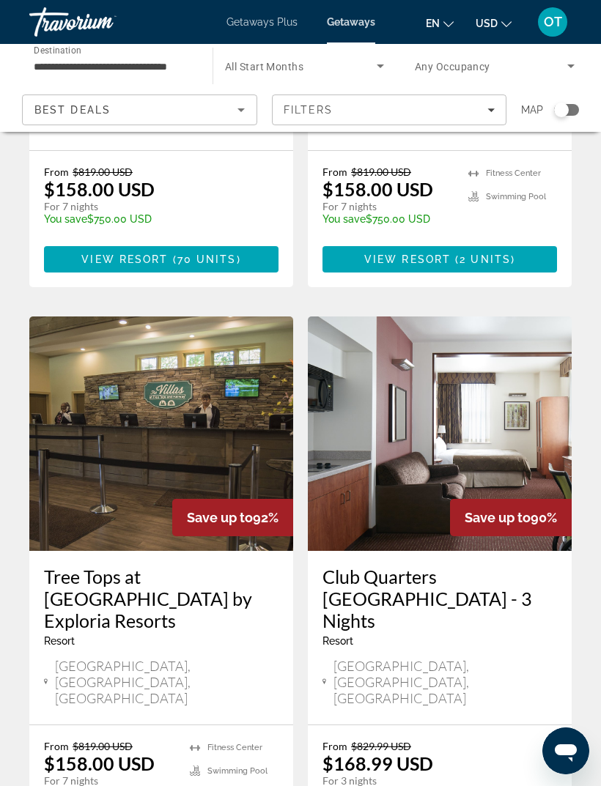
click at [519, 316] on img "Main content" at bounding box center [440, 433] width 264 height 234
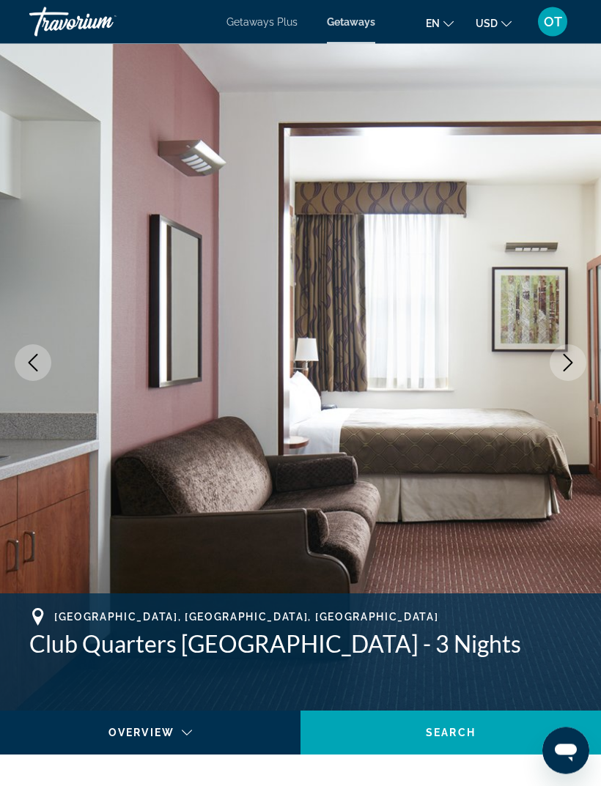
scroll to position [29, 0]
click at [561, 369] on icon "Next image" at bounding box center [568, 363] width 18 height 18
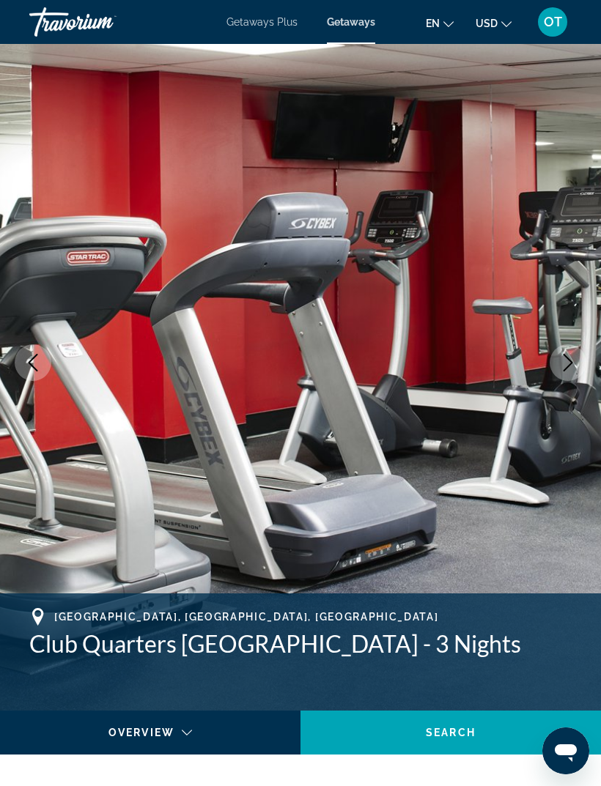
click at [566, 363] on icon "Next image" at bounding box center [568, 363] width 18 height 18
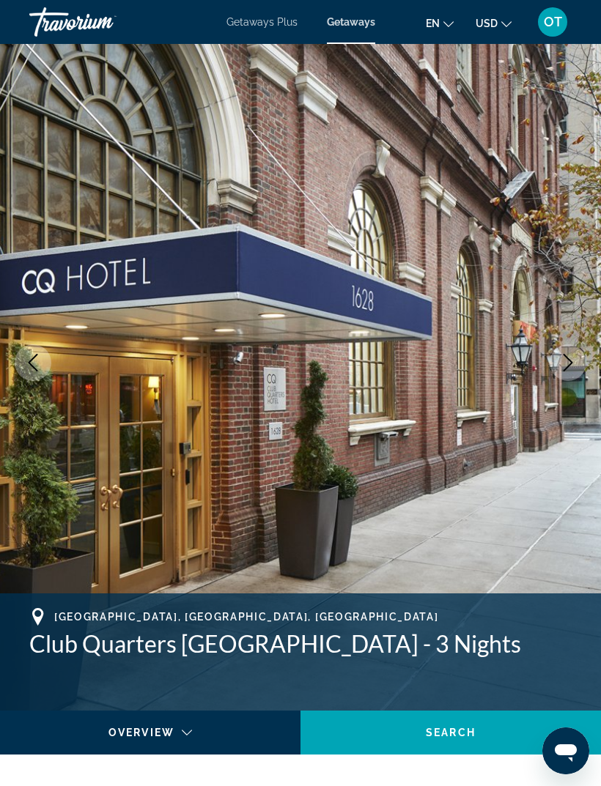
click at [564, 366] on icon "Next image" at bounding box center [568, 363] width 18 height 18
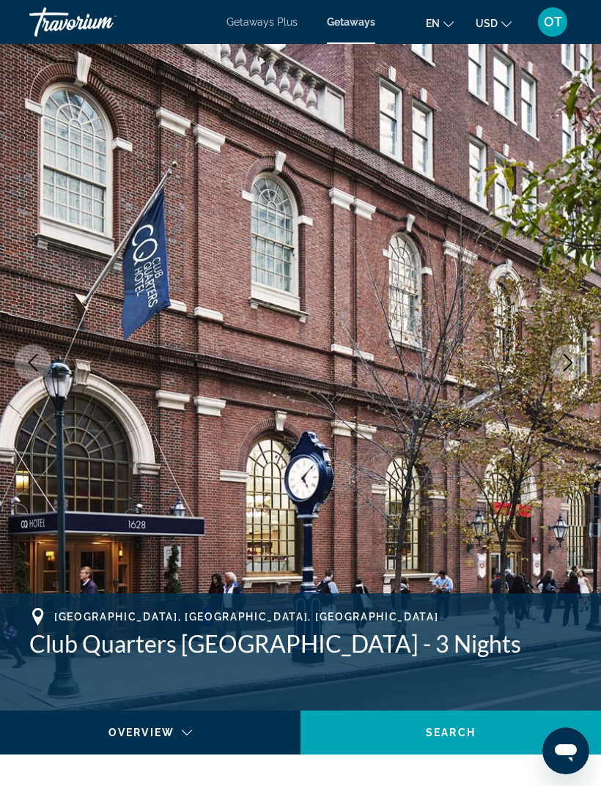
click at [565, 364] on icon "Next image" at bounding box center [568, 363] width 18 height 18
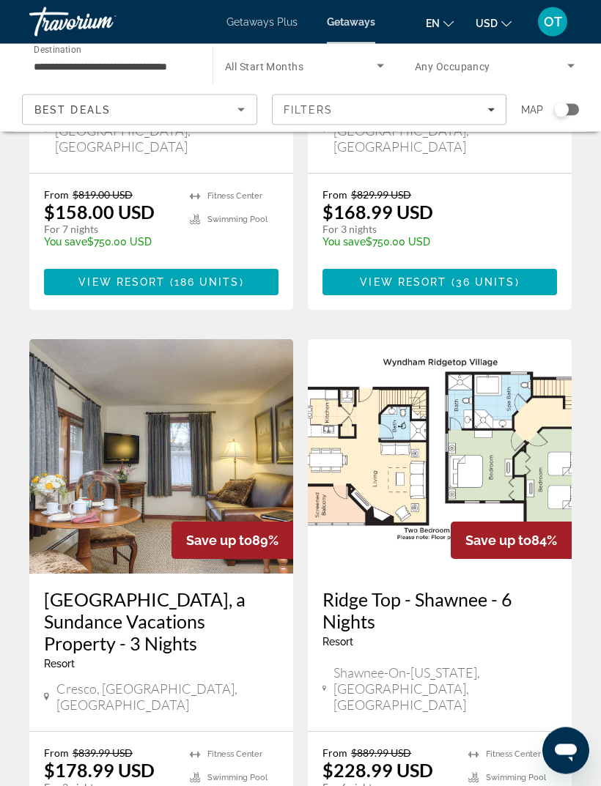
scroll to position [2710, 0]
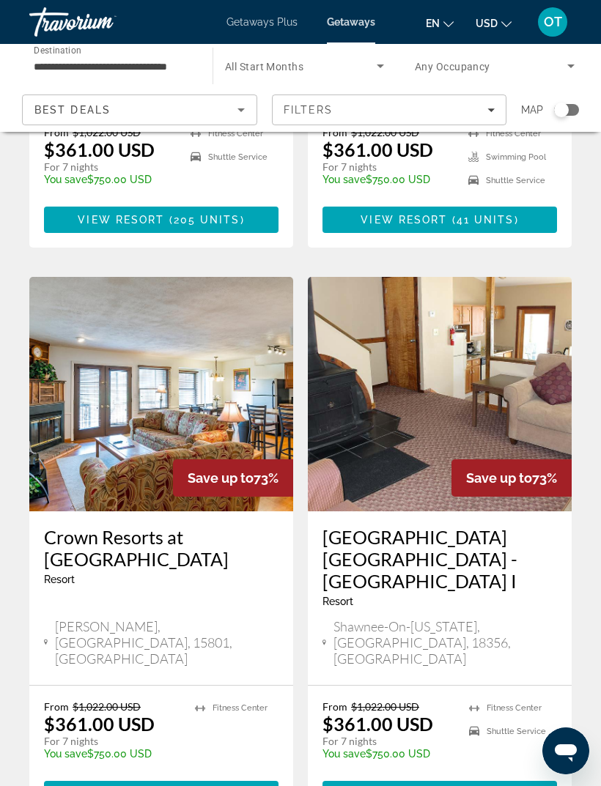
scroll to position [2802, 0]
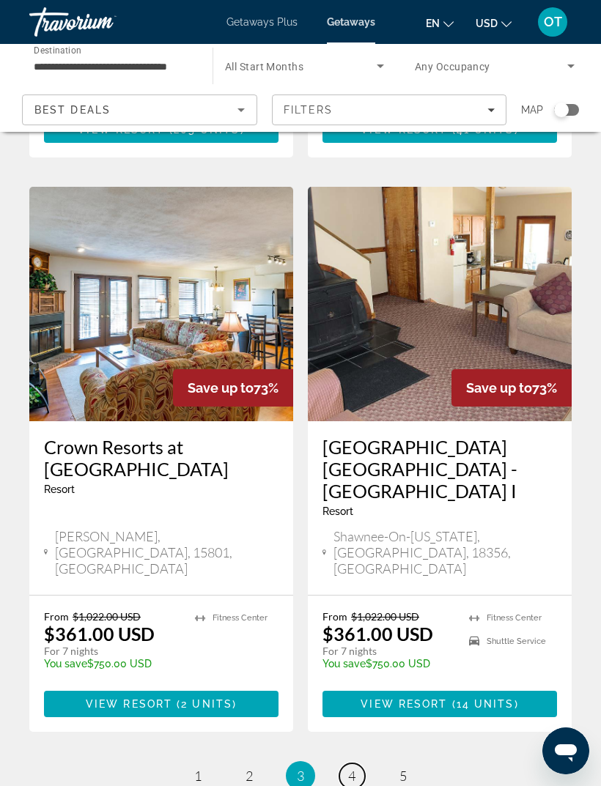
click at [354, 768] on span "4" at bounding box center [351, 776] width 7 height 16
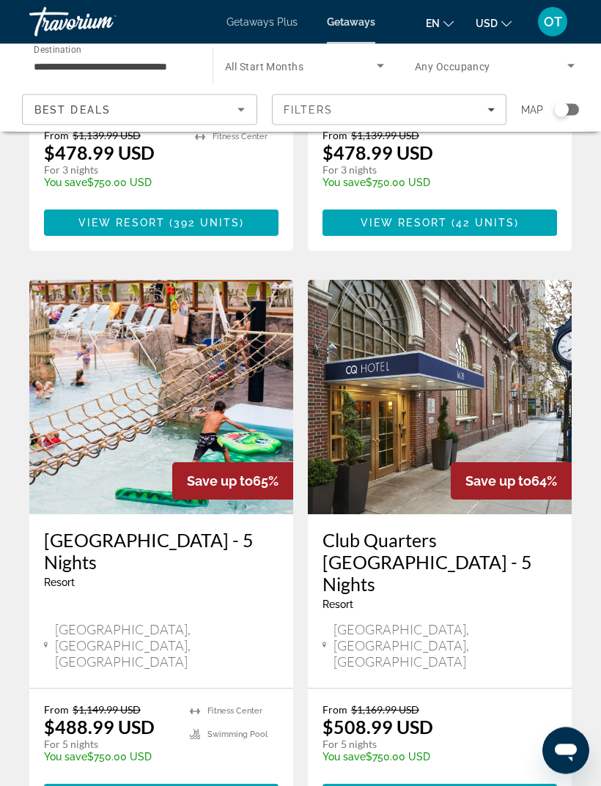
scroll to position [1589, 0]
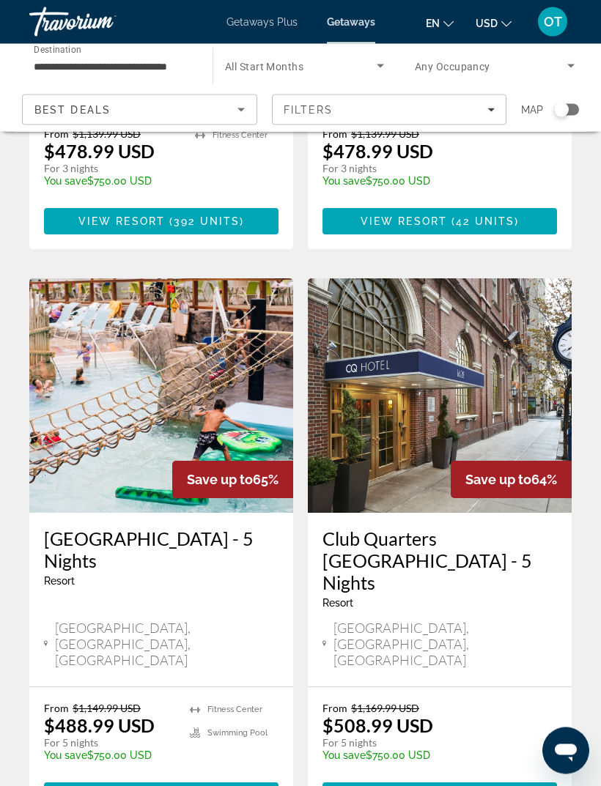
click at [219, 346] on img "Main content" at bounding box center [161, 396] width 264 height 234
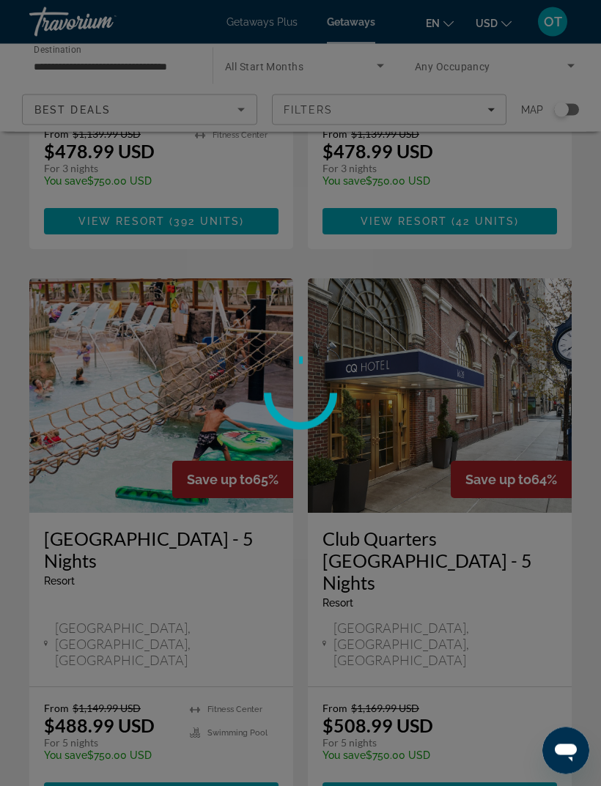
scroll to position [1590, 0]
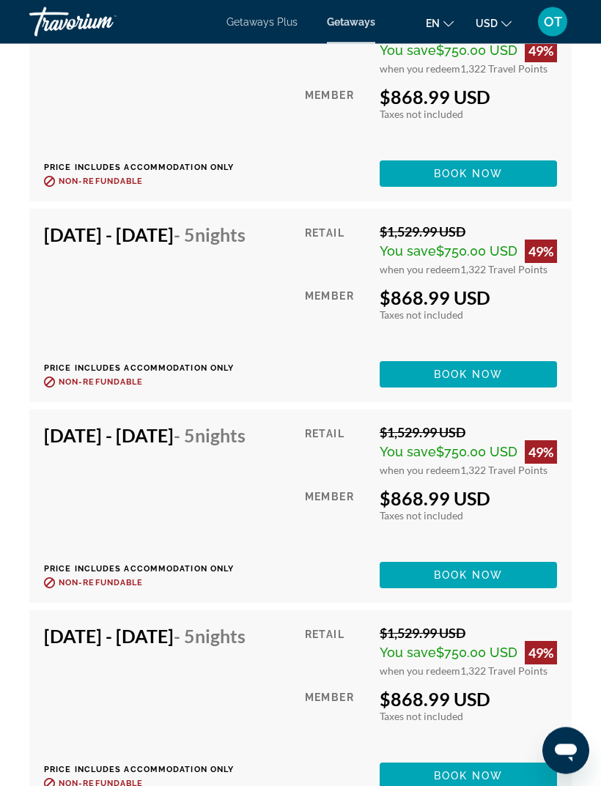
scroll to position [8497, 0]
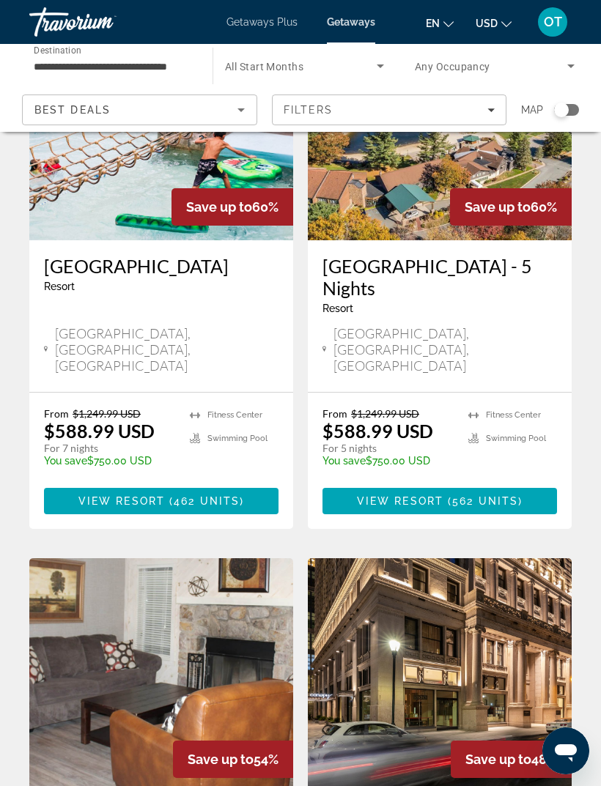
scroll to position [2654, 0]
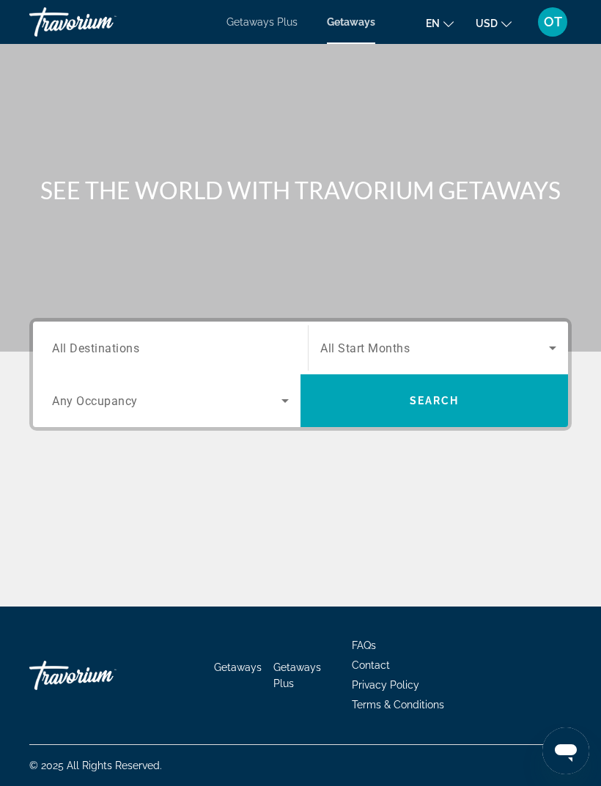
click at [264, 28] on span "Getaways Plus" at bounding box center [261, 22] width 71 height 12
click at [127, 352] on span "All Destinations" at bounding box center [95, 348] width 87 height 14
click at [127, 352] on input "Destination All Destinations" at bounding box center [170, 349] width 237 height 18
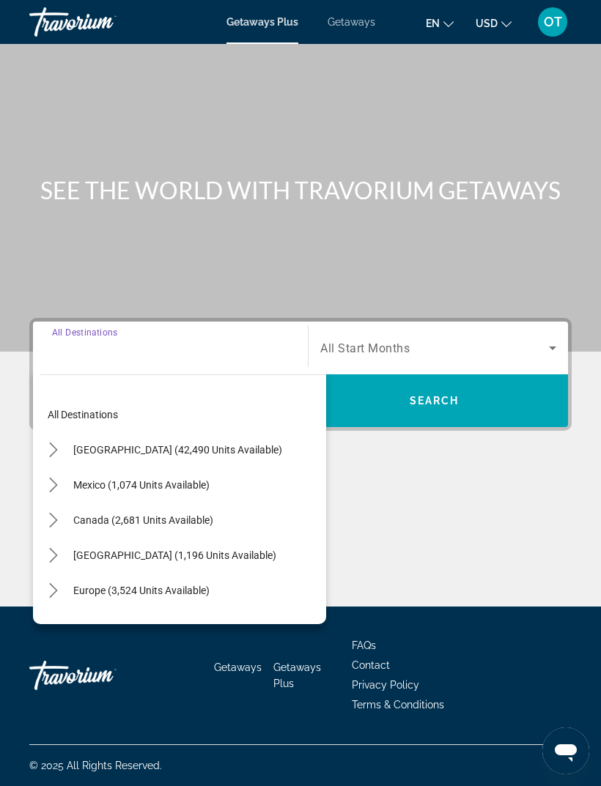
scroll to position [47, 0]
click at [55, 442] on icon "Toggle United States (42,490 units available) submenu" at bounding box center [53, 449] width 8 height 15
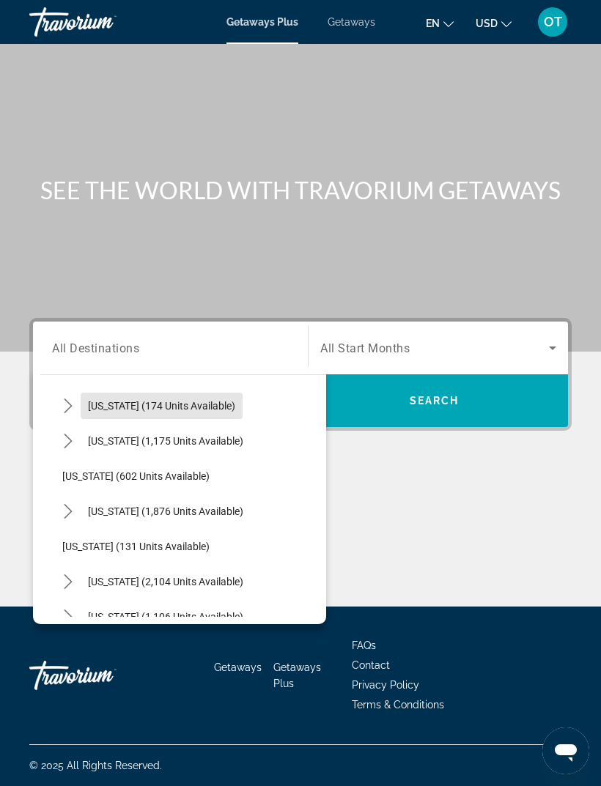
scroll to position [1004, 0]
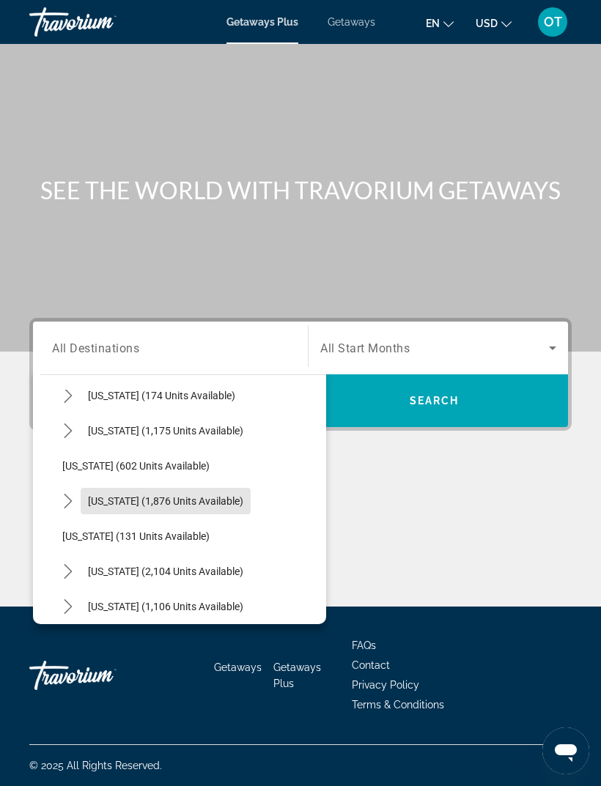
click at [188, 495] on span "Pennsylvania (1,876 units available)" at bounding box center [165, 501] width 155 height 12
type input "**********"
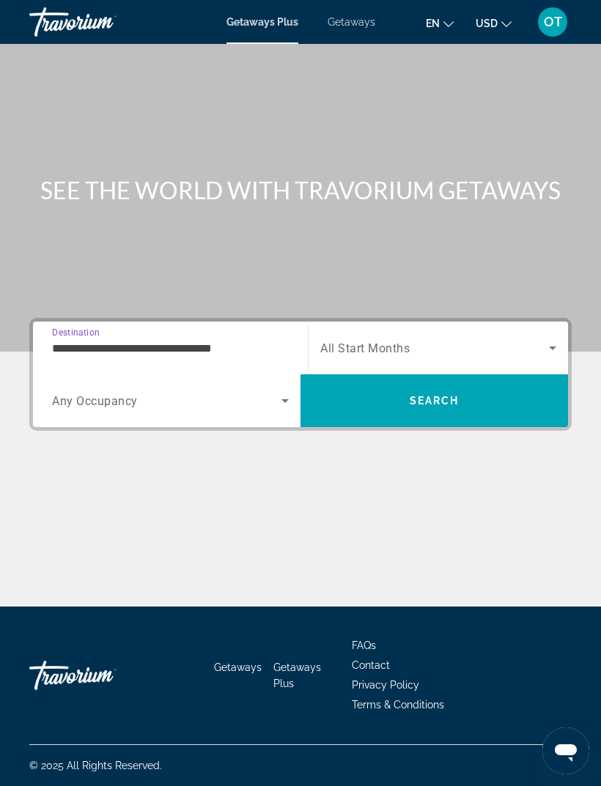
click at [423, 339] on span "Search widget" at bounding box center [434, 348] width 229 height 18
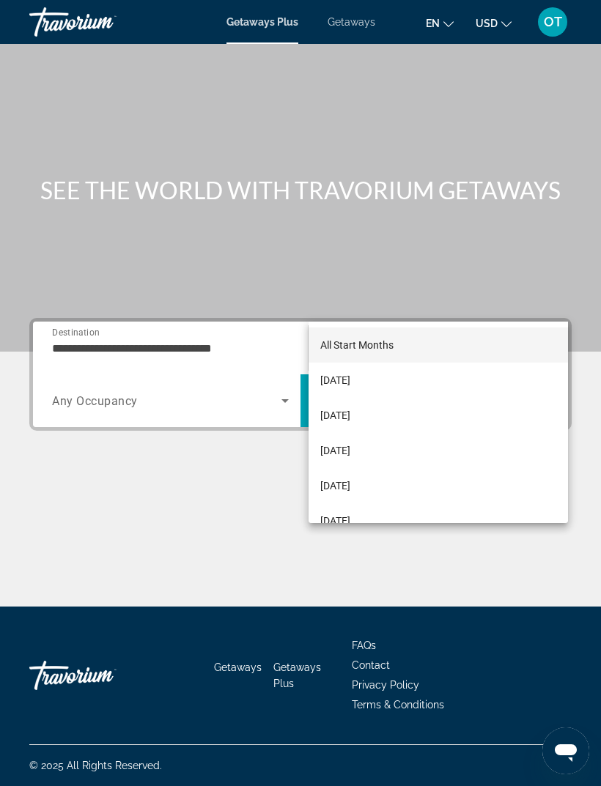
click at [445, 301] on div at bounding box center [300, 393] width 601 height 786
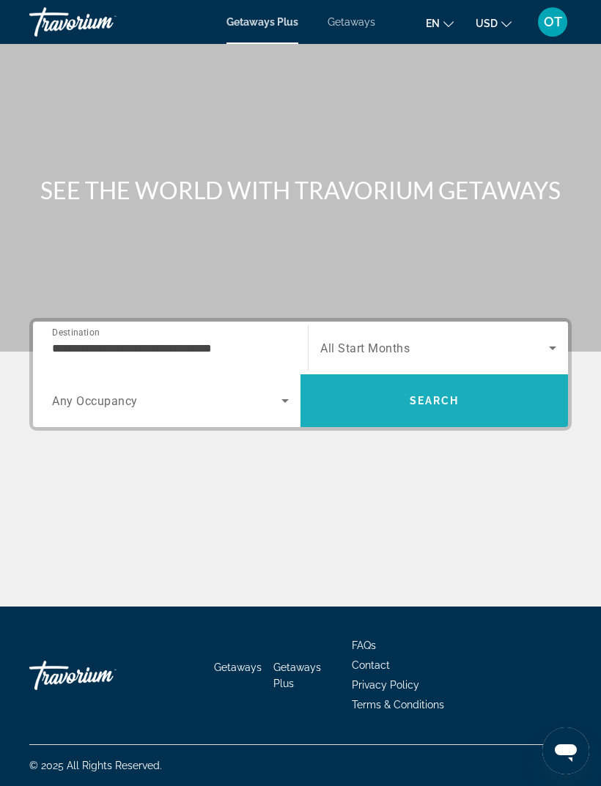
click at [413, 395] on span "Search" at bounding box center [434, 401] width 50 height 12
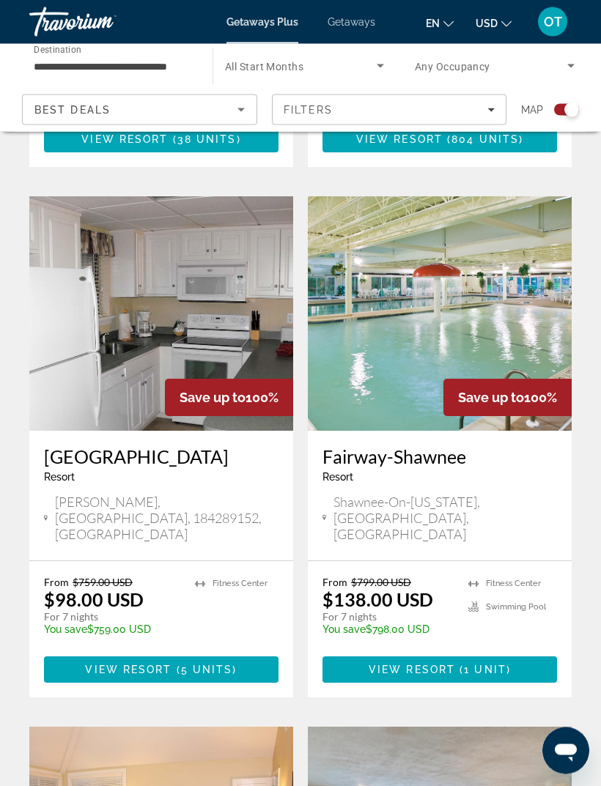
click at [218, 295] on img "Main content" at bounding box center [161, 314] width 264 height 234
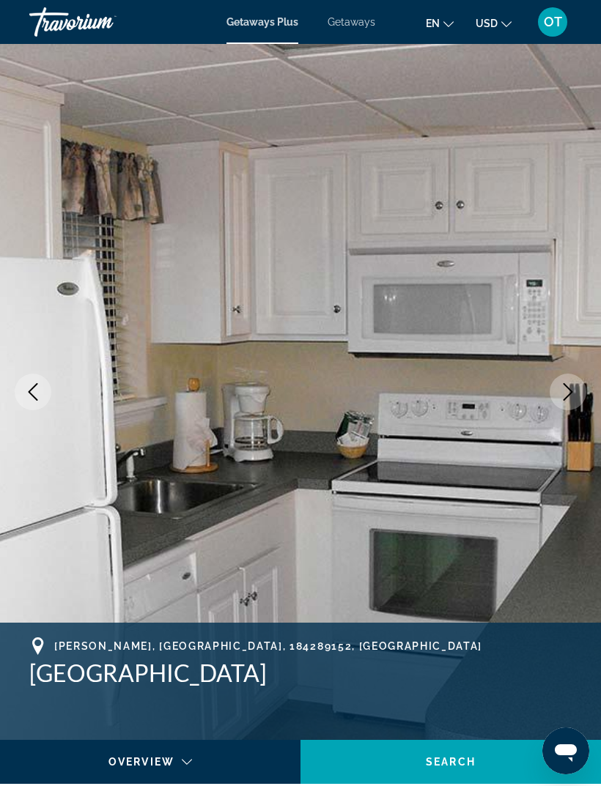
click at [563, 394] on icon "Next image" at bounding box center [568, 392] width 18 height 18
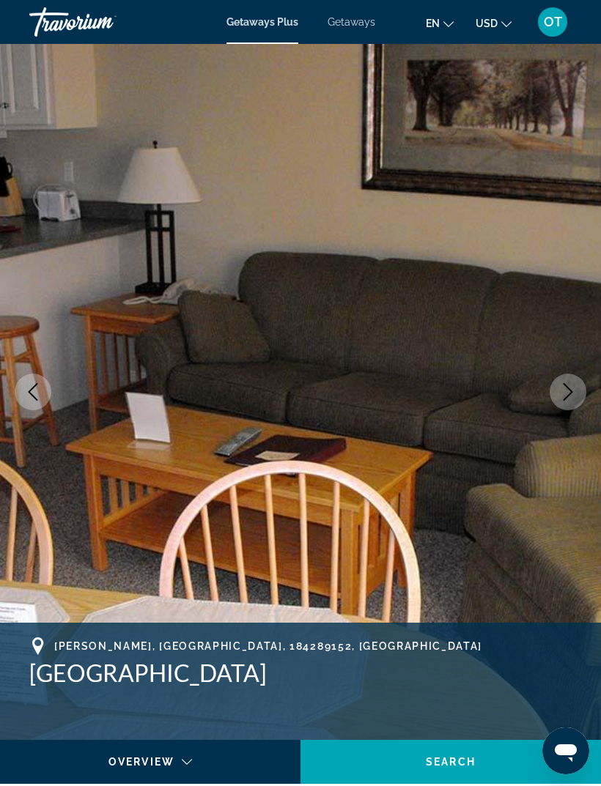
click at [566, 389] on icon "Next image" at bounding box center [568, 392] width 18 height 18
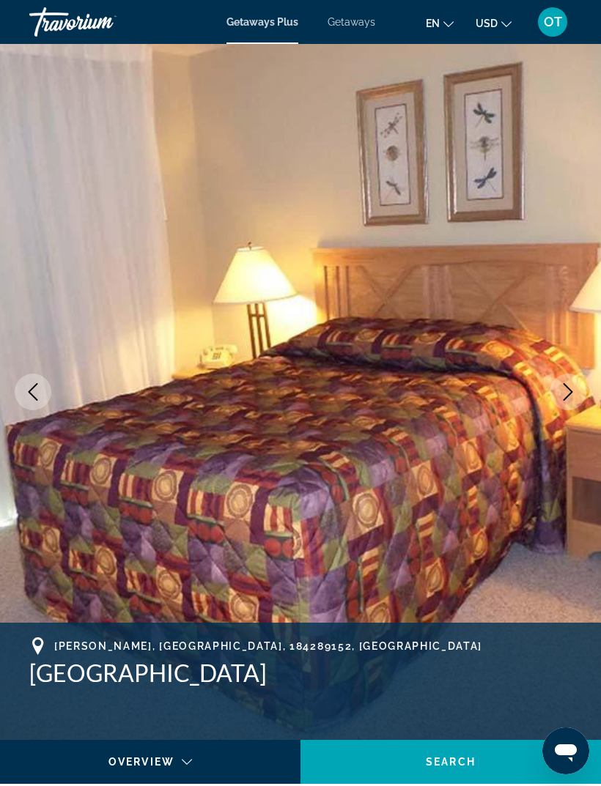
click at [564, 388] on icon "Next image" at bounding box center [568, 392] width 18 height 18
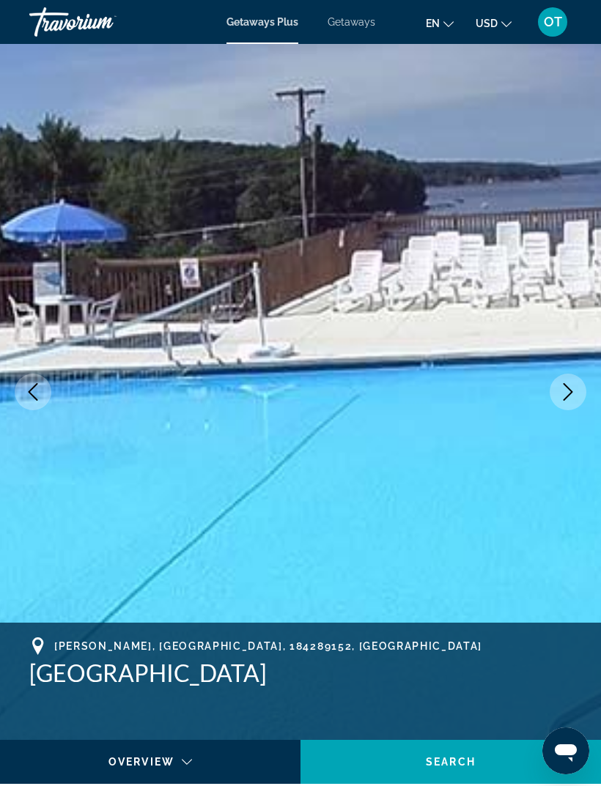
click at [568, 394] on icon "Next image" at bounding box center [568, 392] width 18 height 18
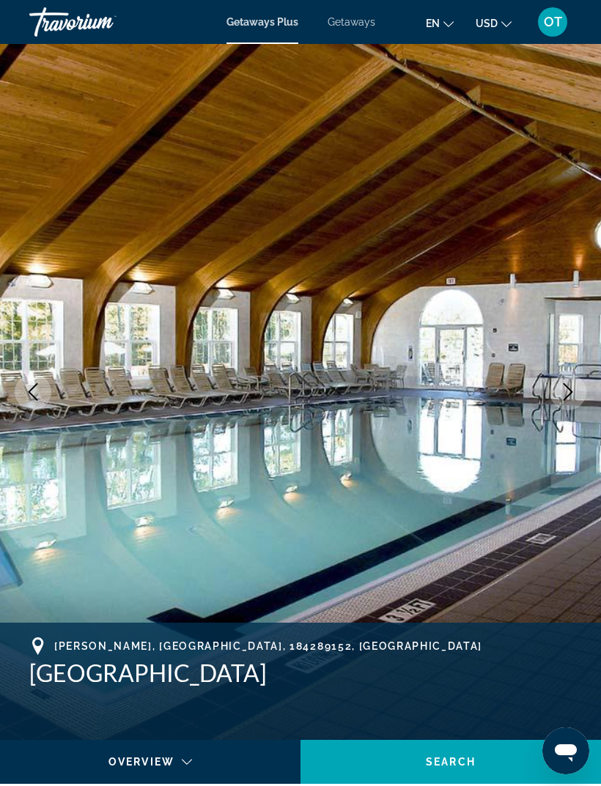
click at [574, 392] on icon "Next image" at bounding box center [568, 392] width 18 height 18
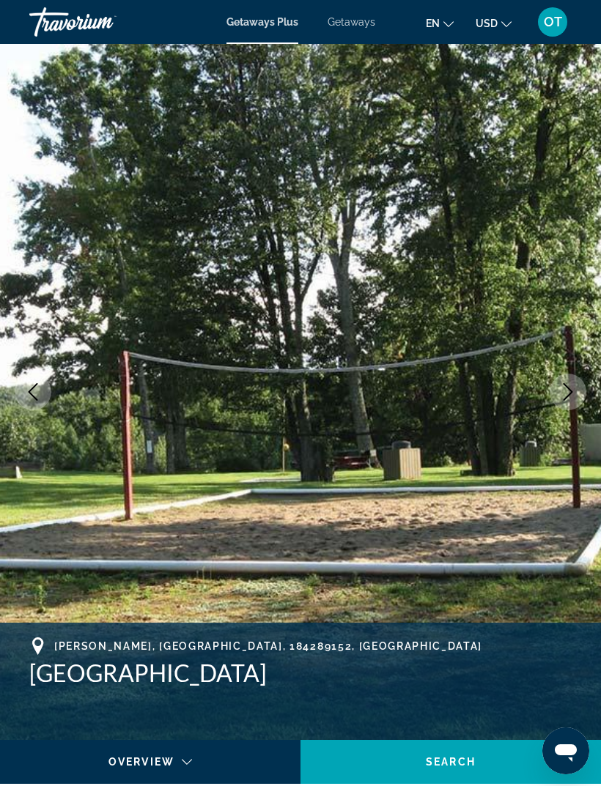
click at [571, 396] on icon "Next image" at bounding box center [568, 392] width 18 height 18
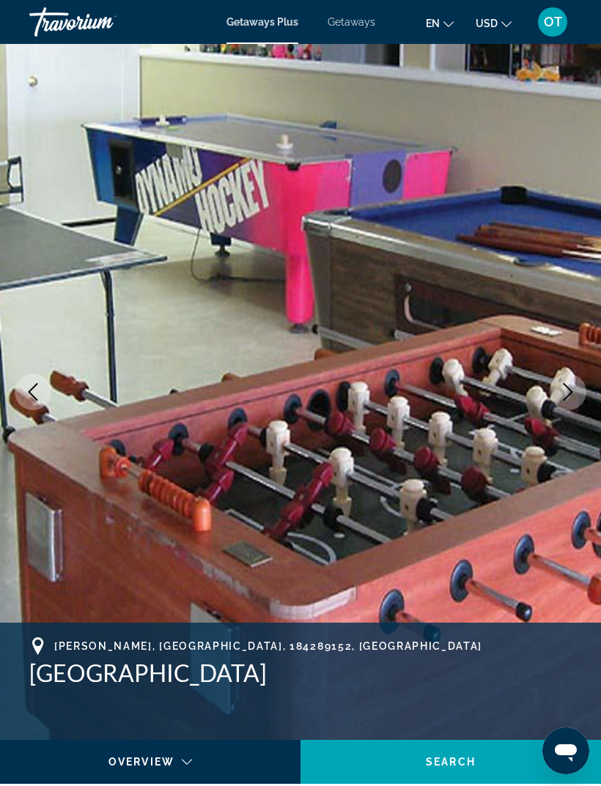
click at [566, 391] on icon "Next image" at bounding box center [568, 392] width 18 height 18
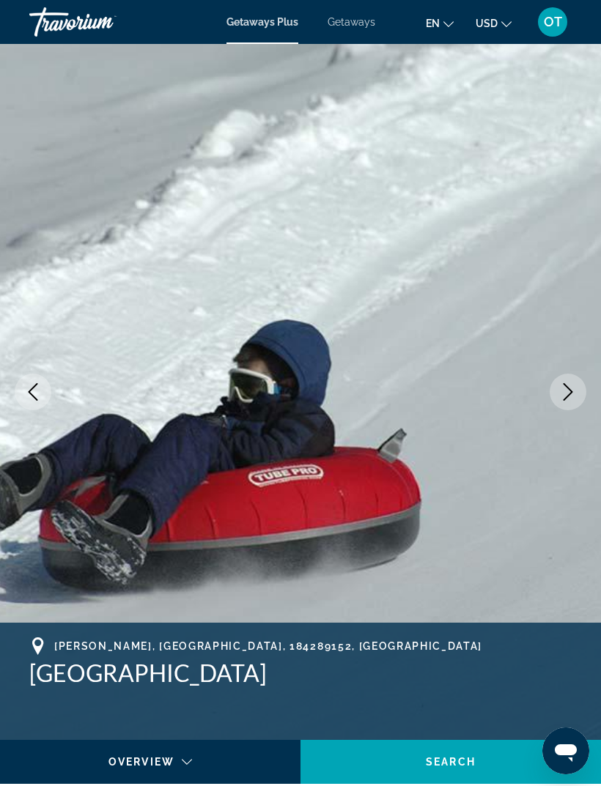
click at [568, 393] on icon "Next image" at bounding box center [568, 392] width 18 height 18
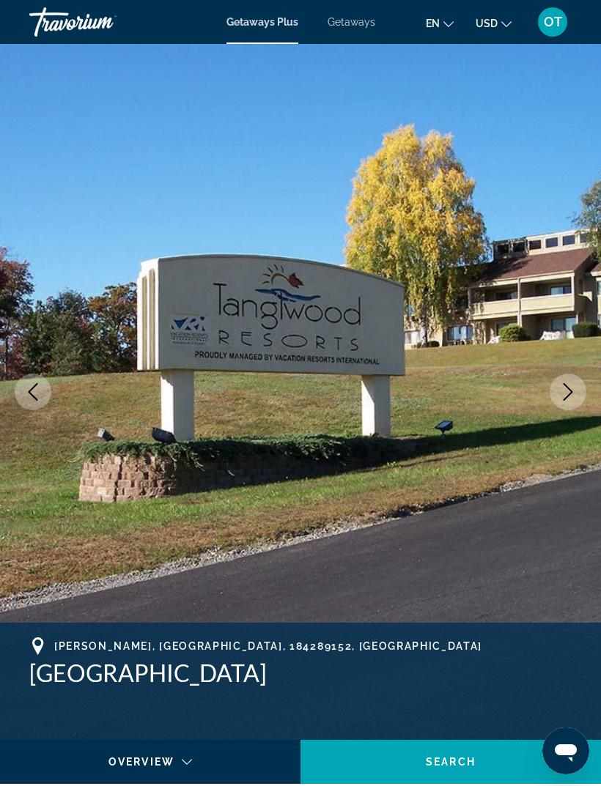
click at [563, 404] on button "Next image" at bounding box center [567, 392] width 37 height 37
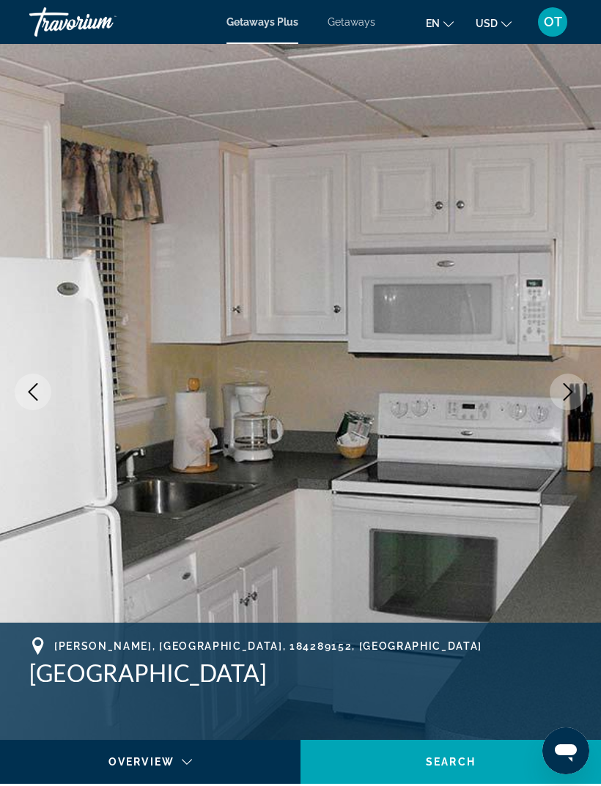
click at [567, 397] on icon "Next image" at bounding box center [568, 392] width 10 height 18
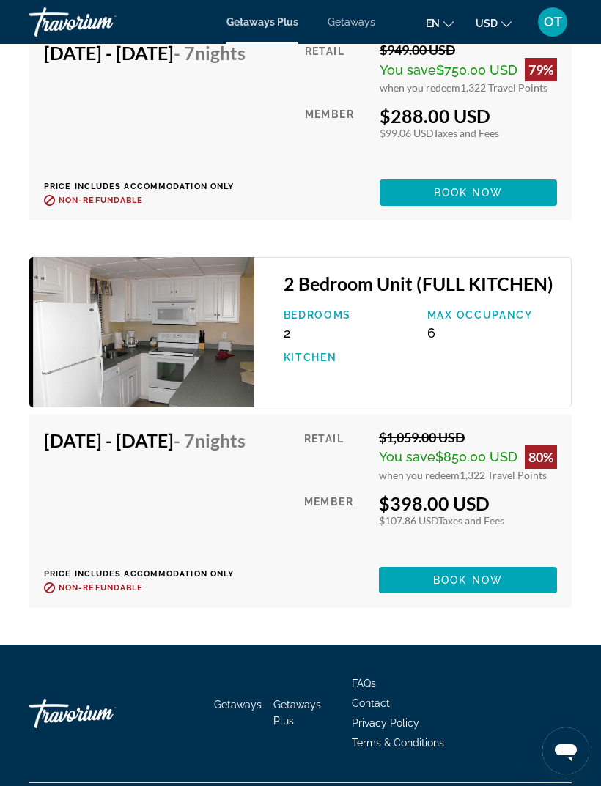
scroll to position [3645, 0]
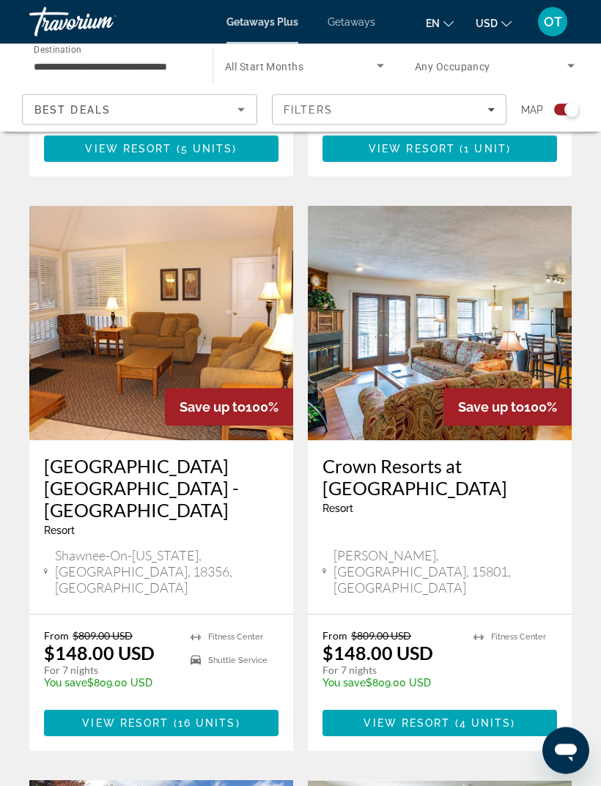
scroll to position [1368, 0]
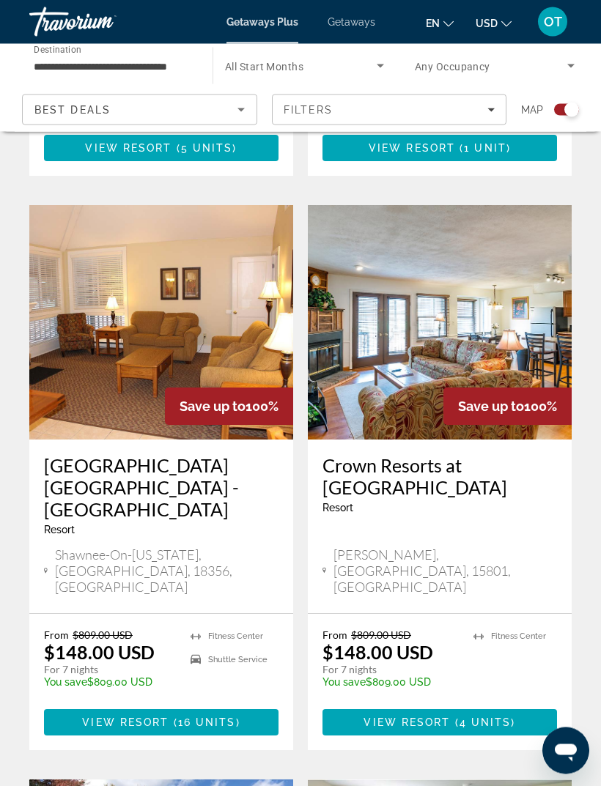
click at [513, 249] on img "Main content" at bounding box center [440, 323] width 264 height 234
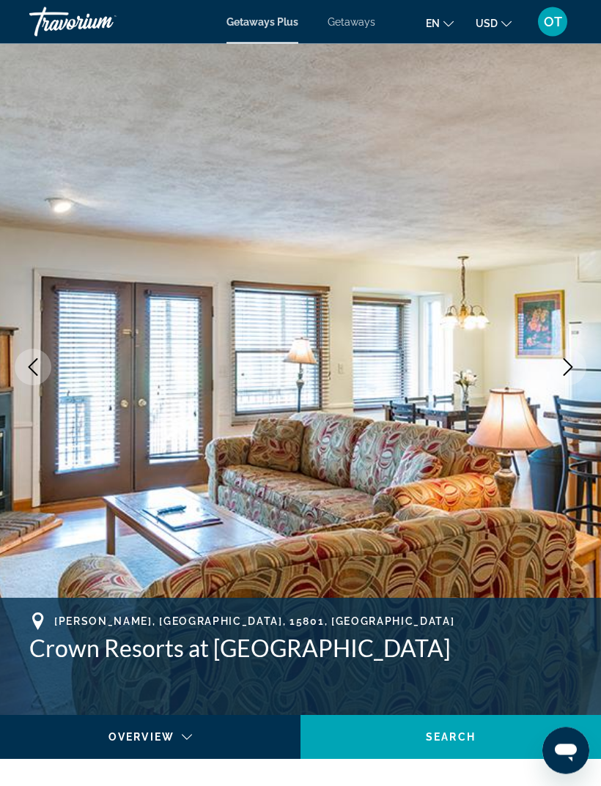
scroll to position [26, 0]
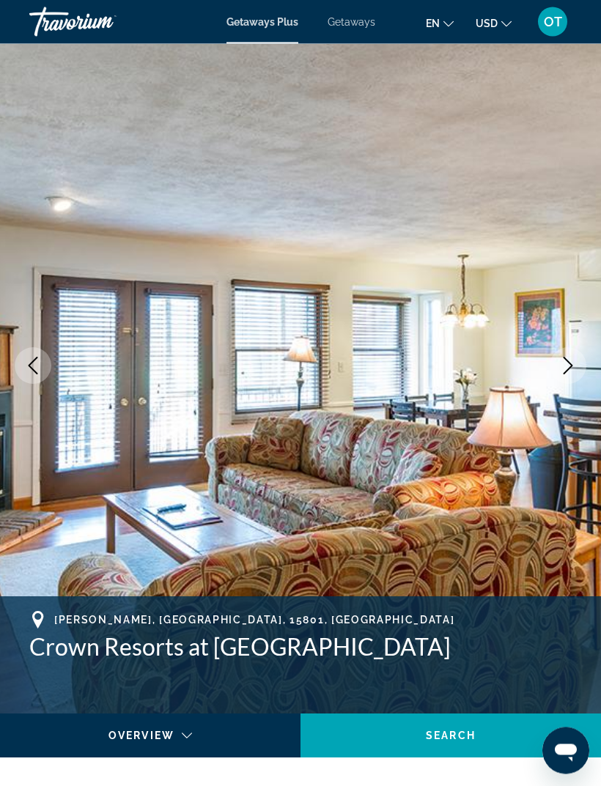
click at [559, 371] on icon "Next image" at bounding box center [568, 366] width 18 height 18
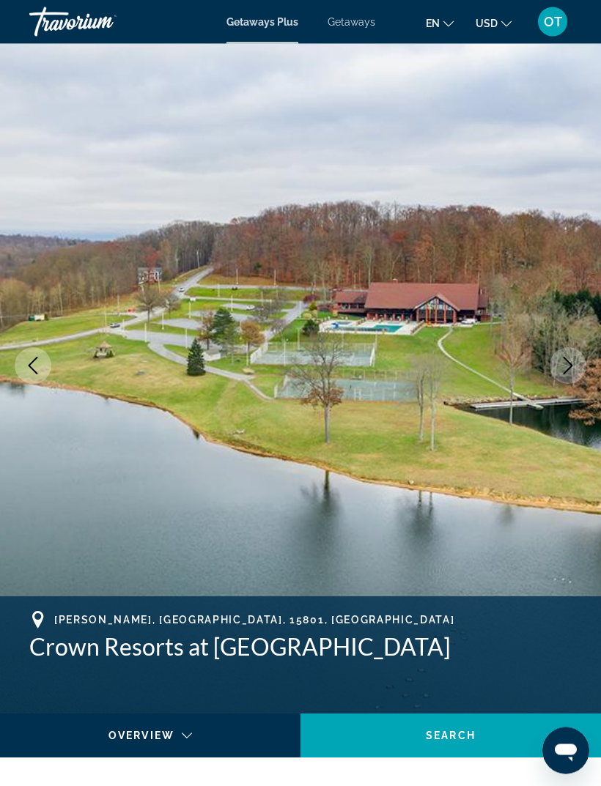
click at [571, 361] on icon "Next image" at bounding box center [568, 366] width 18 height 18
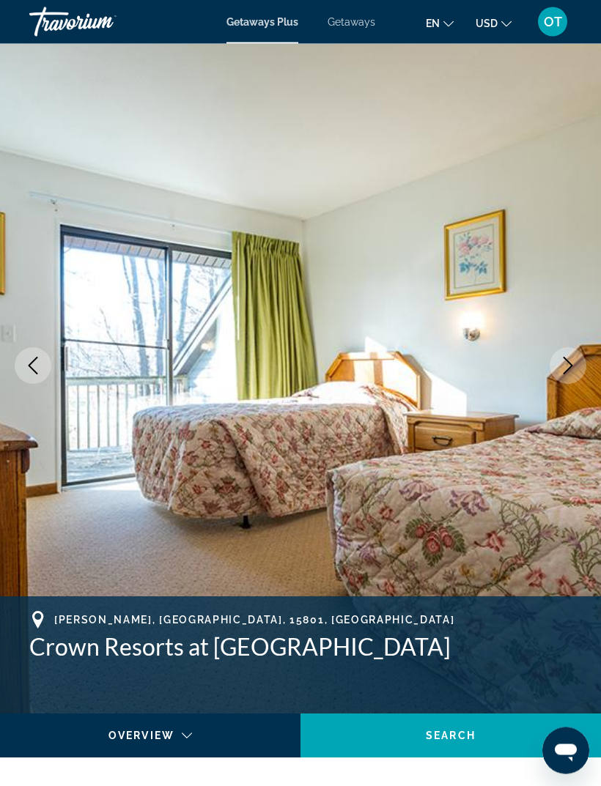
click at [566, 366] on icon "Next image" at bounding box center [568, 366] width 18 height 18
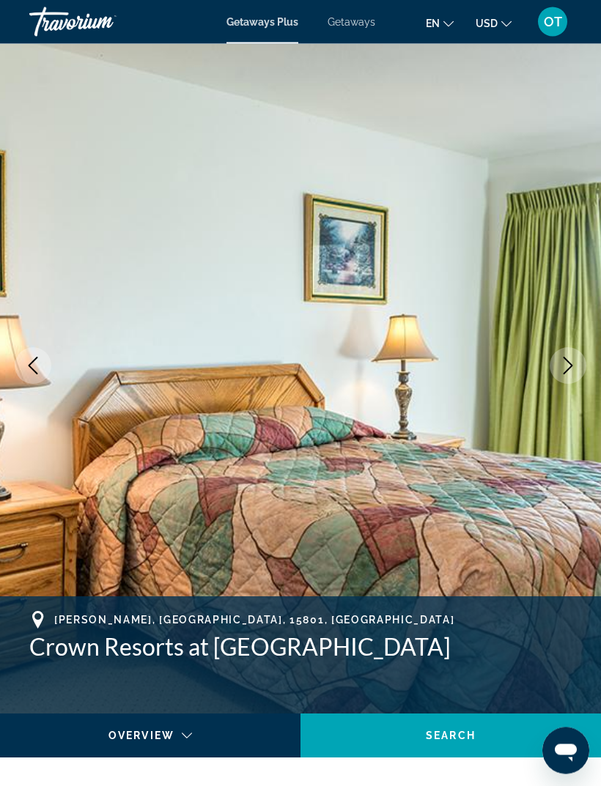
click at [571, 368] on icon "Next image" at bounding box center [568, 366] width 18 height 18
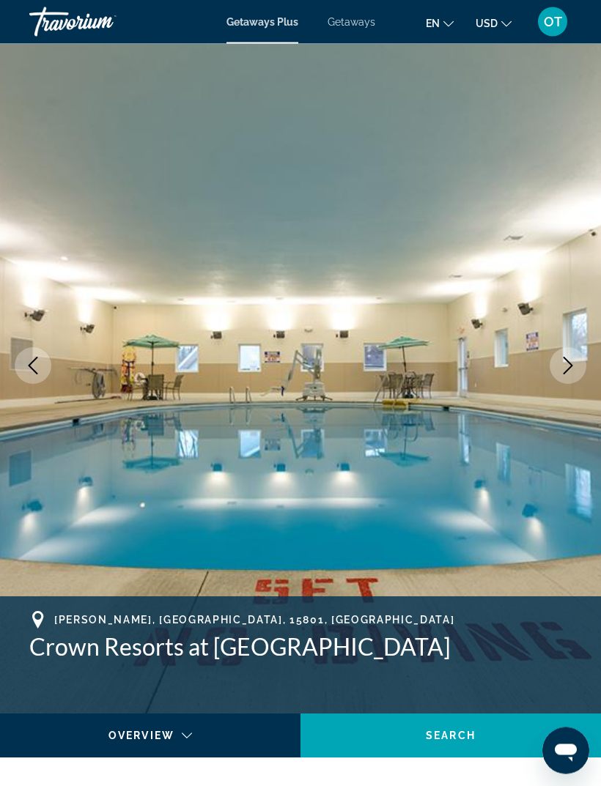
click at [566, 368] on icon "Next image" at bounding box center [568, 366] width 18 height 18
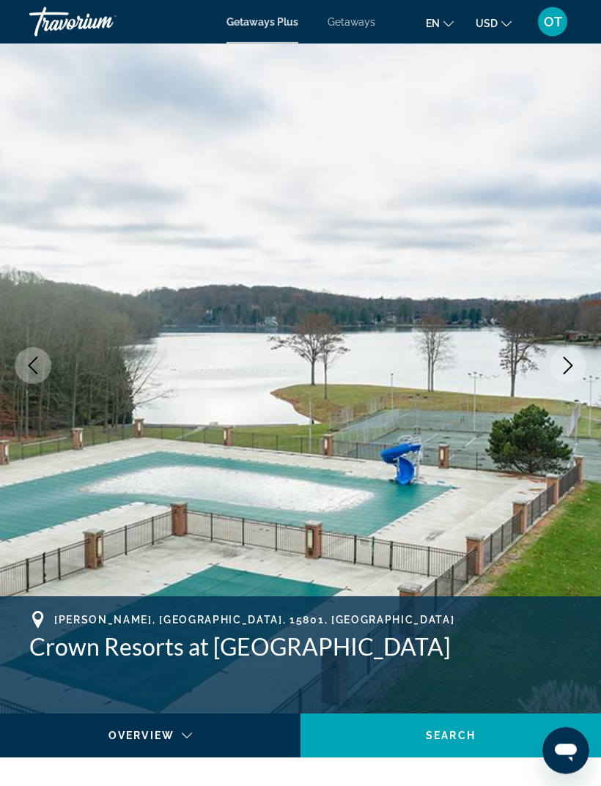
click at [566, 363] on icon "Next image" at bounding box center [568, 366] width 18 height 18
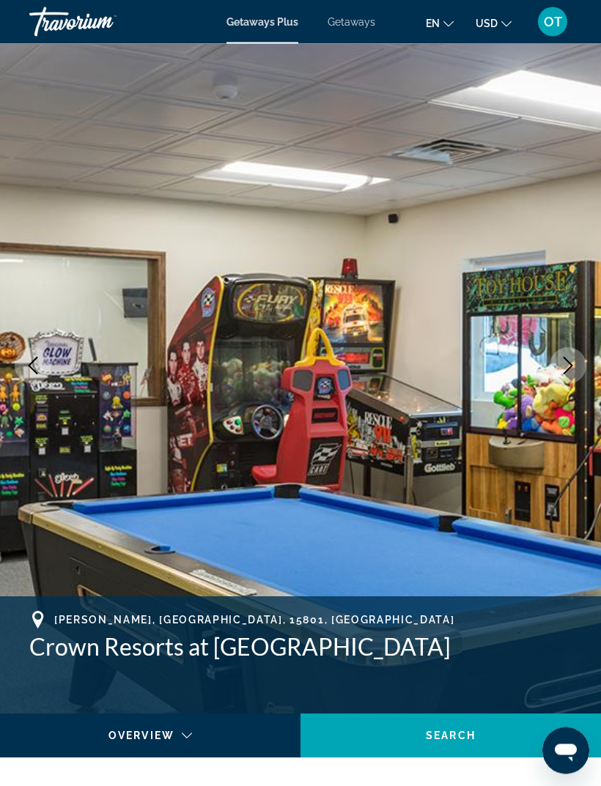
click at [568, 367] on icon "Next image" at bounding box center [568, 366] width 18 height 18
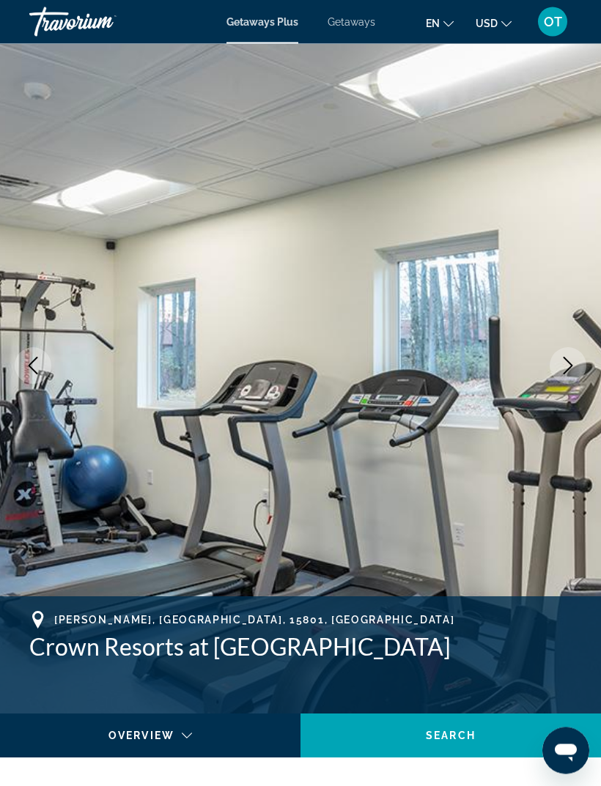
click at [567, 369] on icon "Next image" at bounding box center [568, 366] width 18 height 18
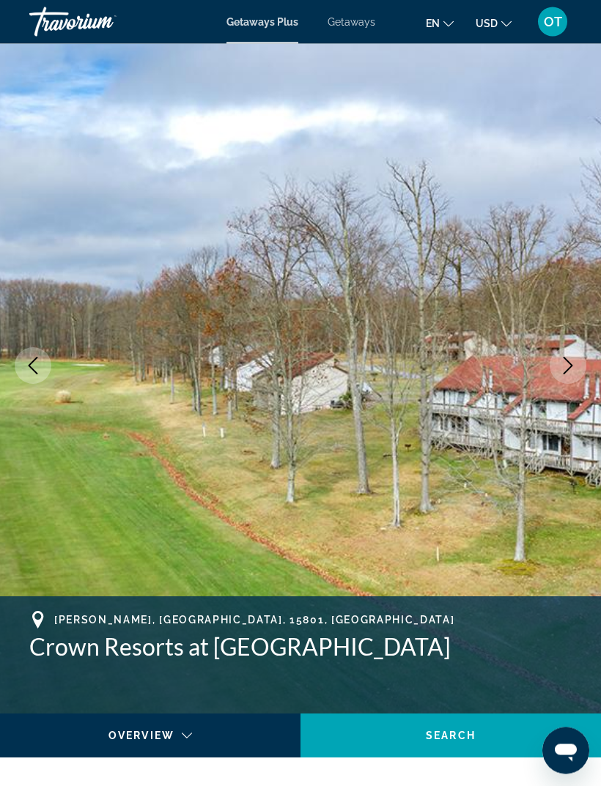
click at [565, 364] on icon "Next image" at bounding box center [568, 366] width 18 height 18
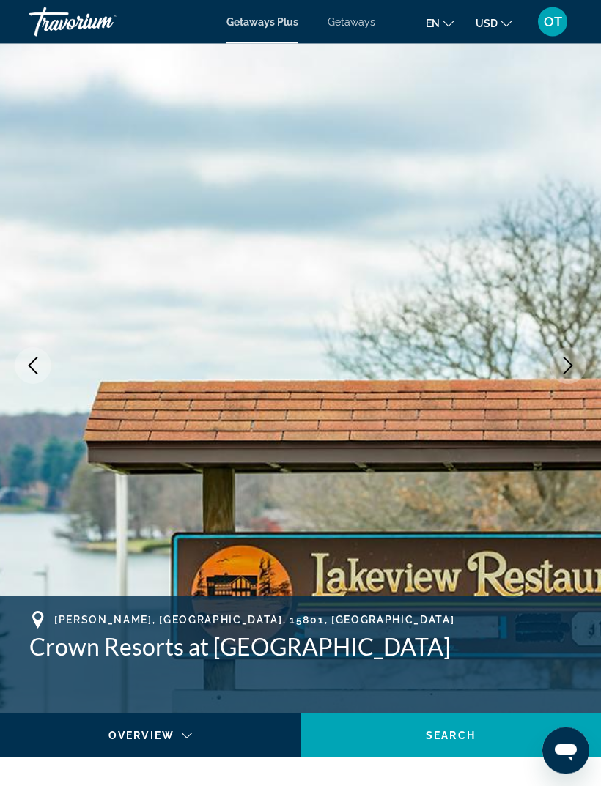
click at [566, 374] on icon "Next image" at bounding box center [568, 366] width 18 height 18
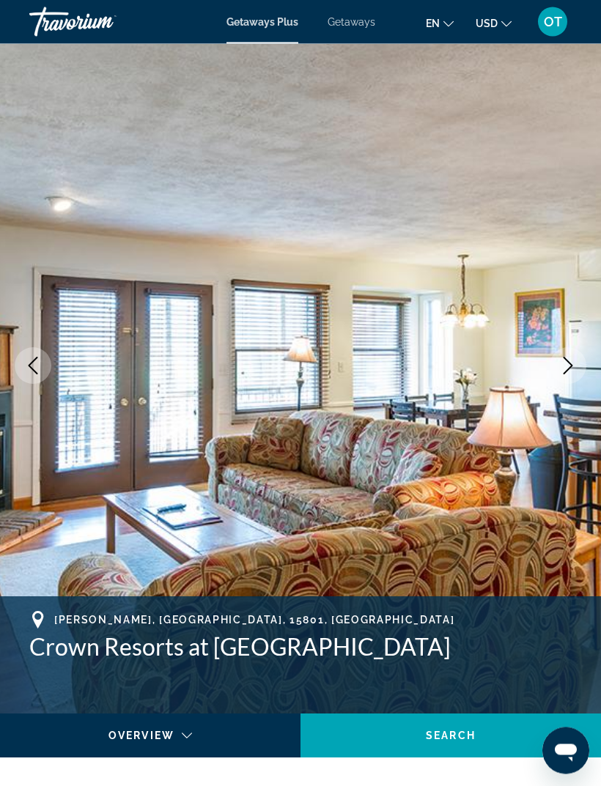
click at [571, 369] on icon "Next image" at bounding box center [568, 366] width 18 height 18
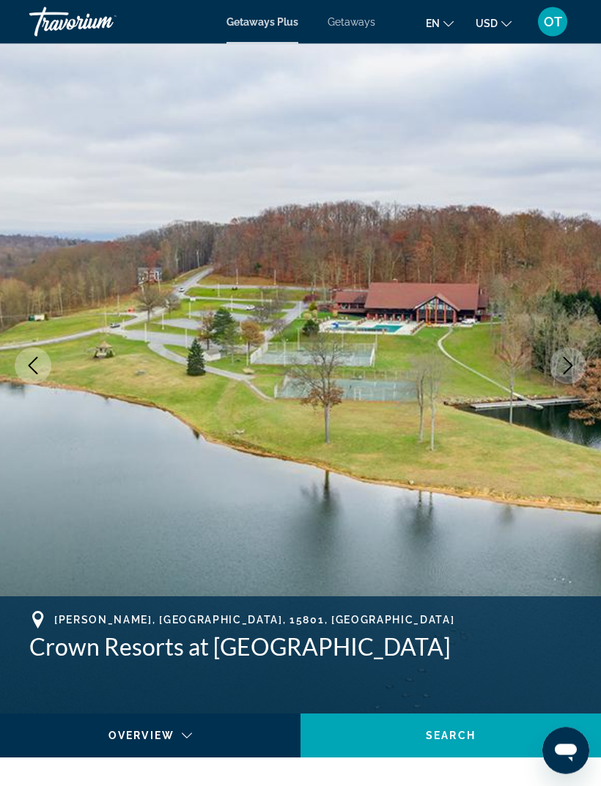
click at [566, 371] on icon "Next image" at bounding box center [568, 366] width 10 height 18
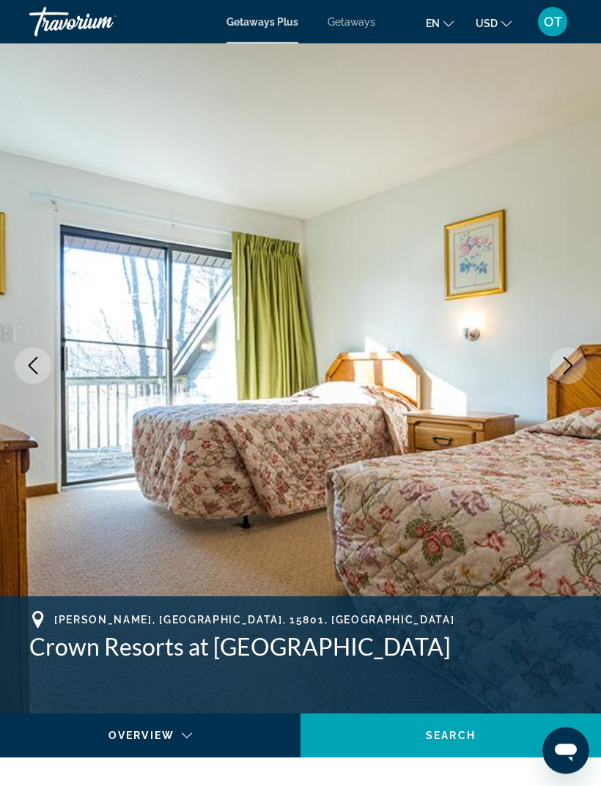
click at [577, 376] on button "Next image" at bounding box center [567, 366] width 37 height 37
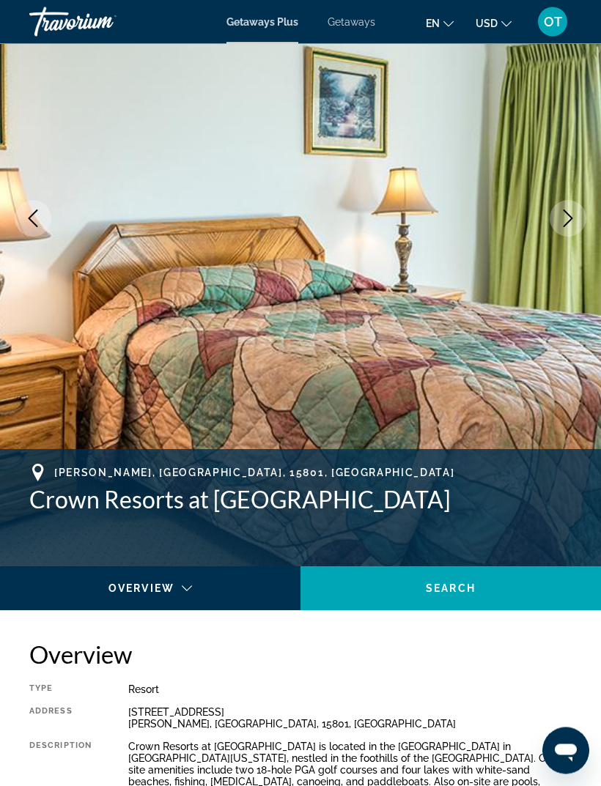
scroll to position [0, 0]
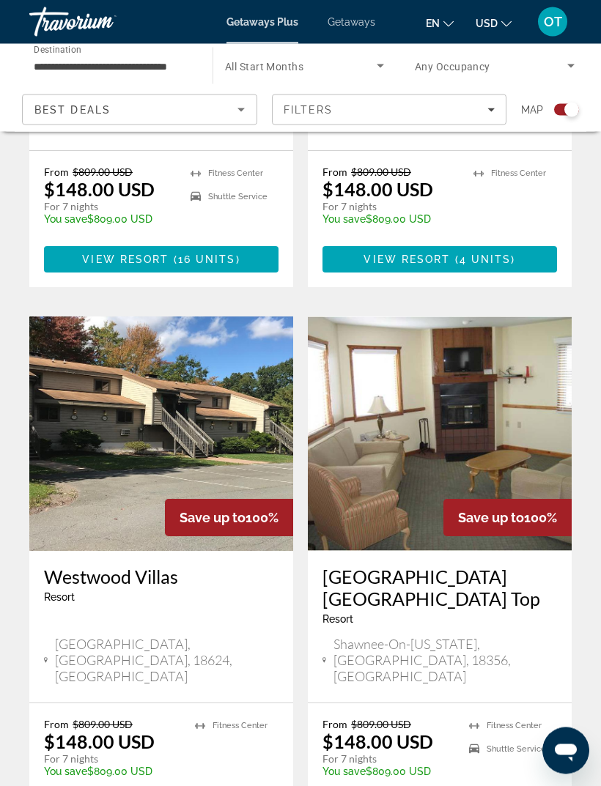
scroll to position [1913, 0]
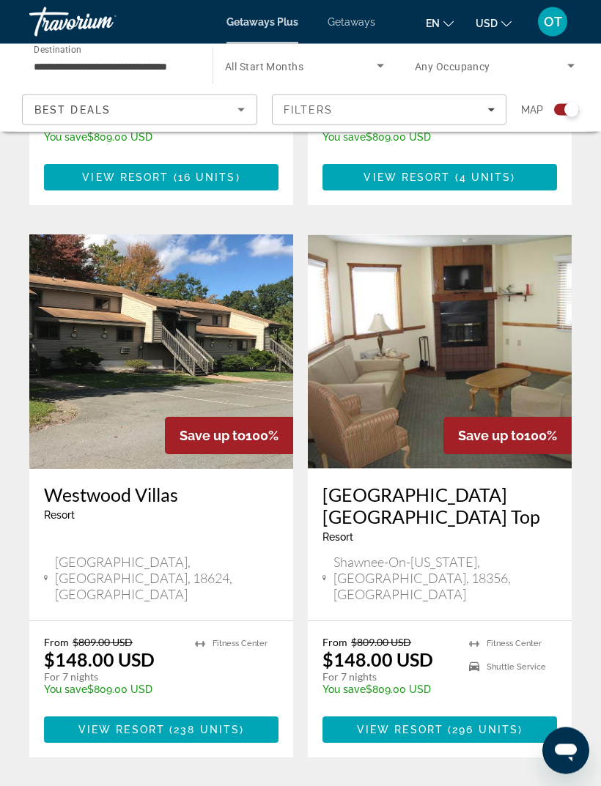
click at [514, 305] on img "Main content" at bounding box center [440, 352] width 264 height 234
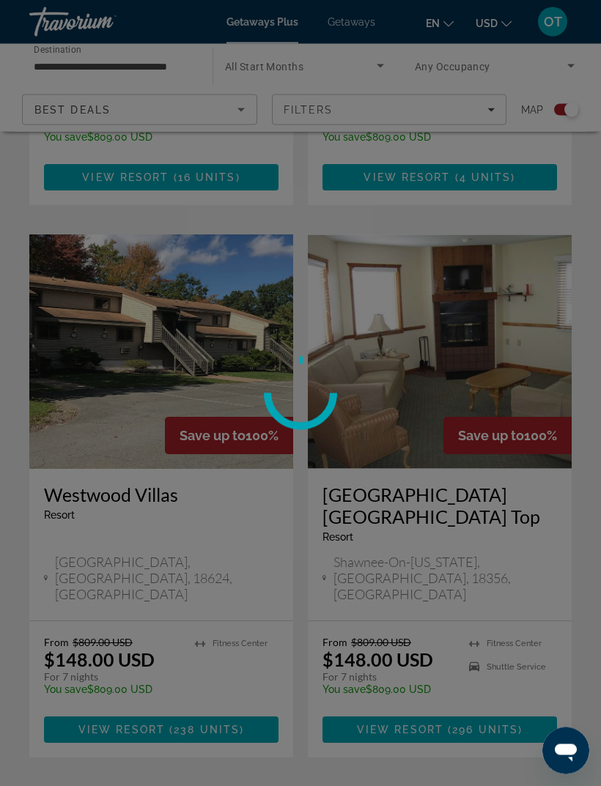
scroll to position [1913, 0]
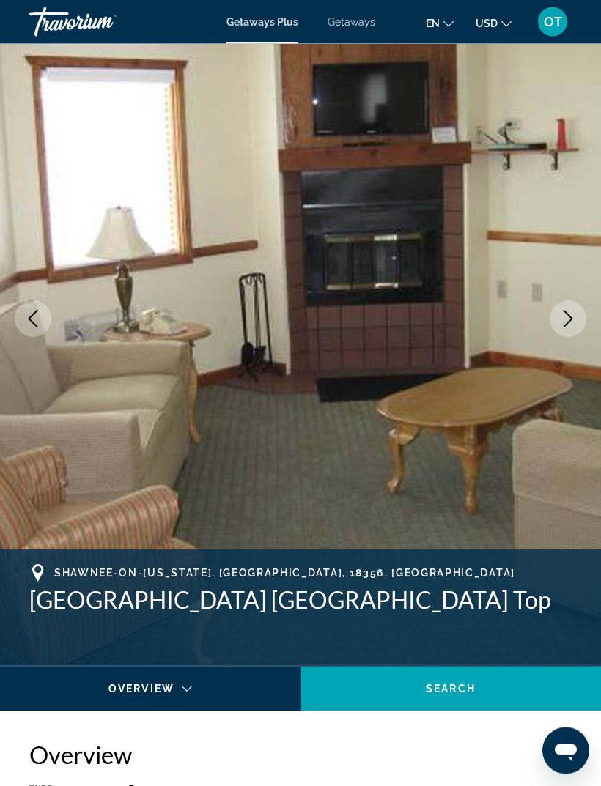
scroll to position [48, 0]
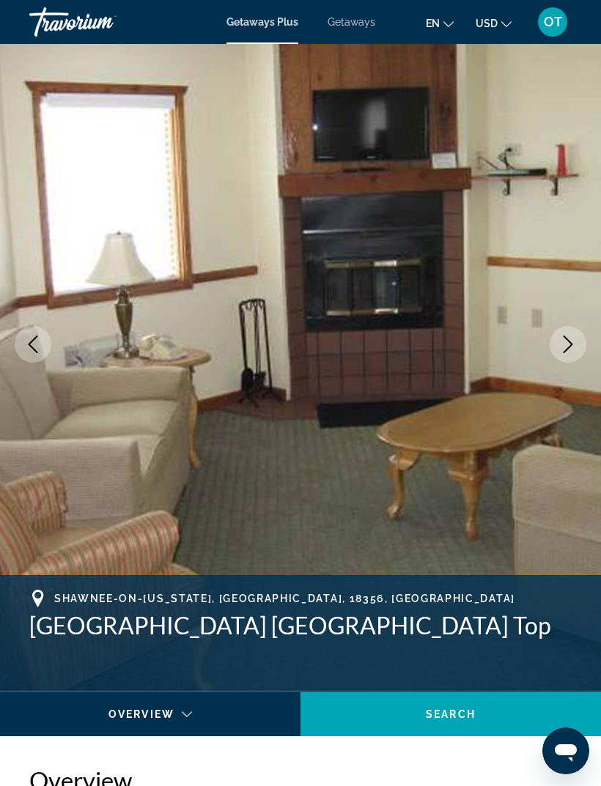
click at [563, 346] on icon "Next image" at bounding box center [568, 345] width 18 height 18
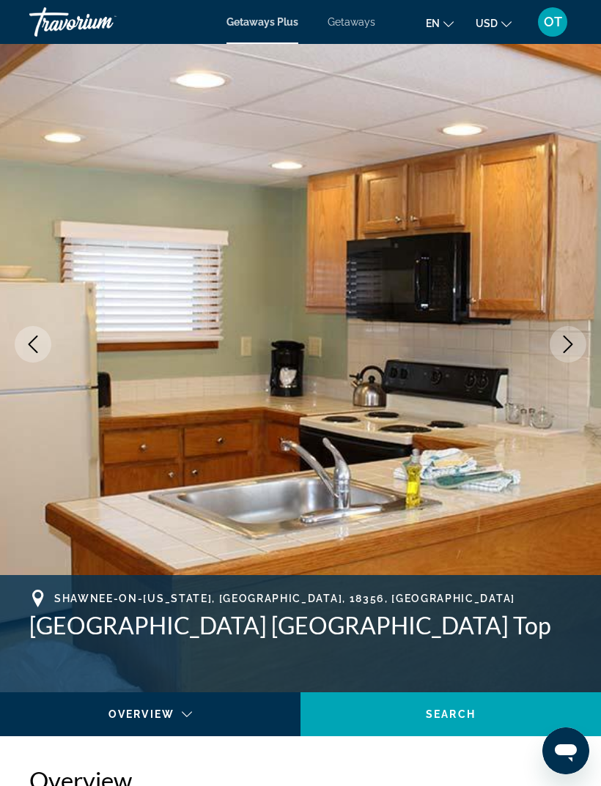
click at [564, 358] on button "Next image" at bounding box center [567, 344] width 37 height 37
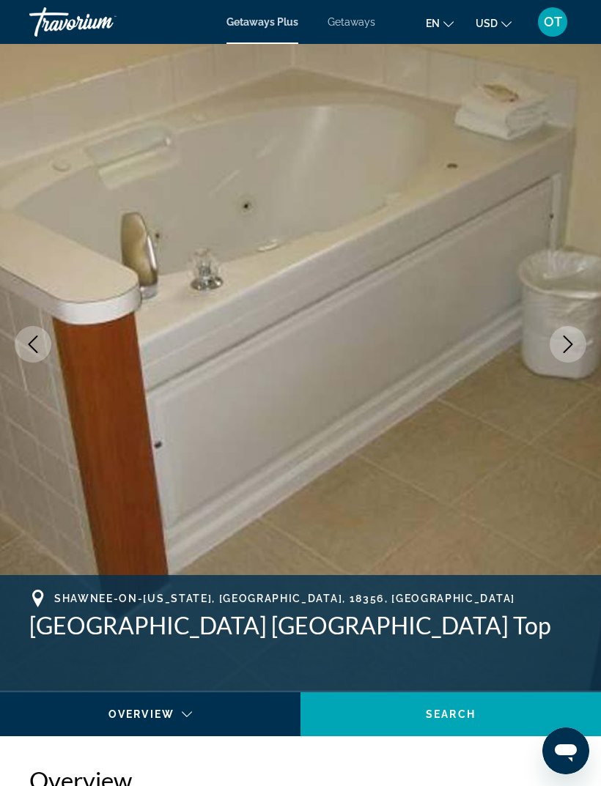
click at [564, 356] on button "Next image" at bounding box center [567, 344] width 37 height 37
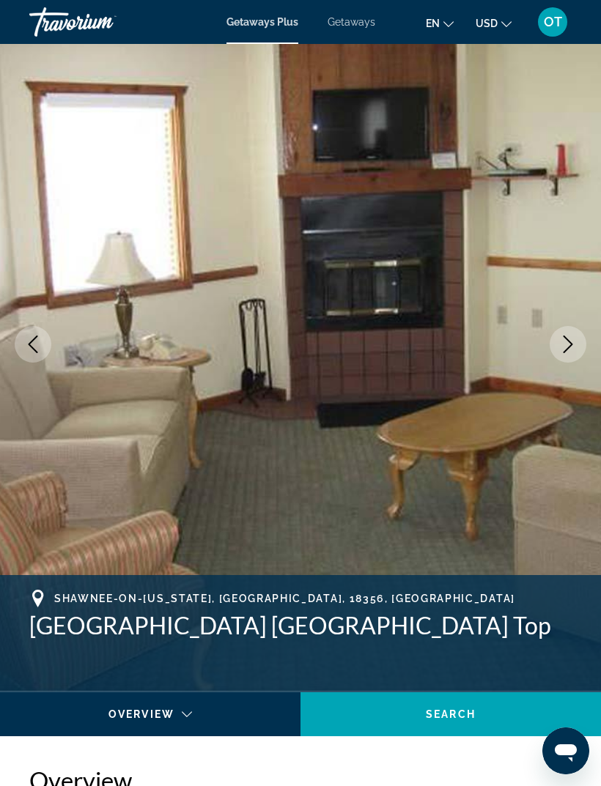
click at [558, 349] on button "Next image" at bounding box center [567, 344] width 37 height 37
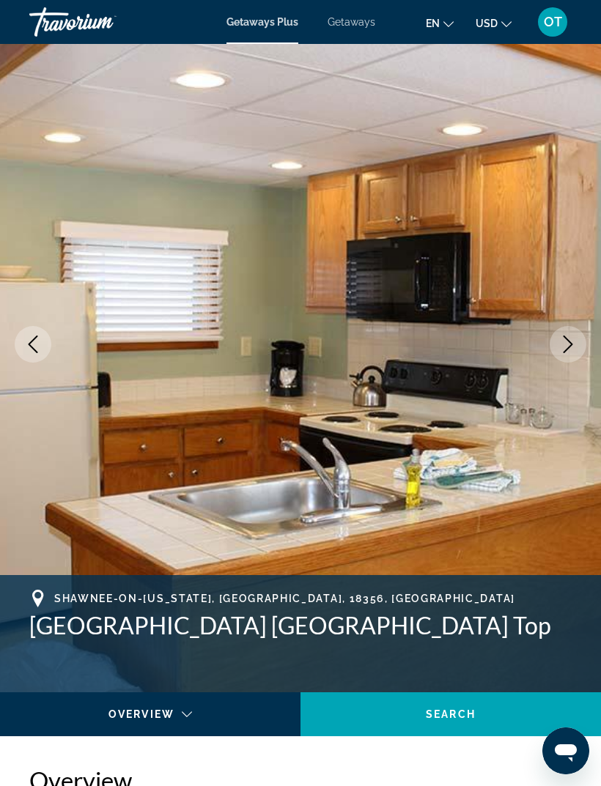
click at [555, 354] on button "Next image" at bounding box center [567, 344] width 37 height 37
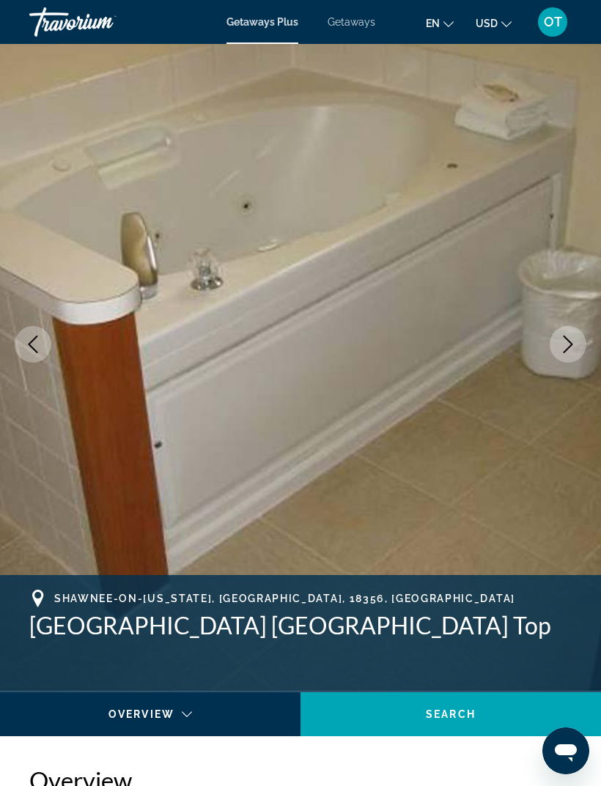
click at [557, 357] on button "Next image" at bounding box center [567, 344] width 37 height 37
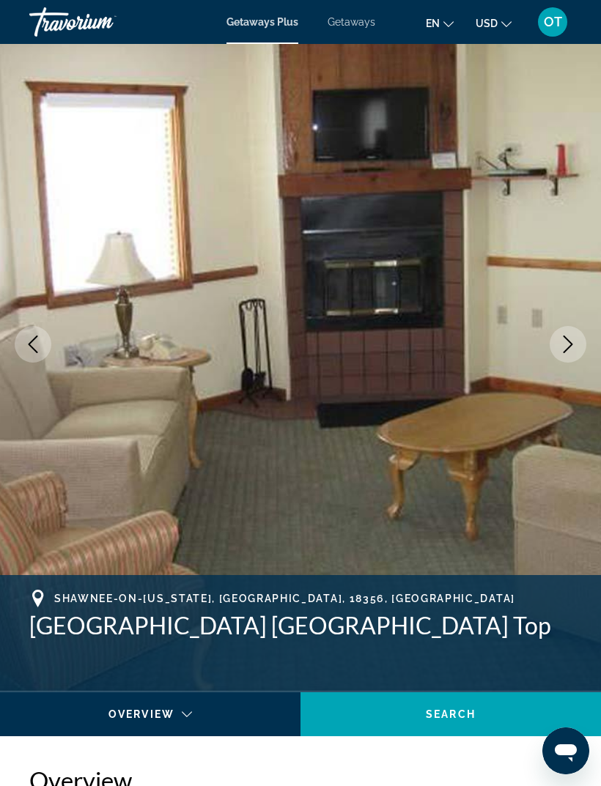
click at [557, 364] on img "Main content" at bounding box center [300, 344] width 601 height 696
click at [566, 347] on icon "Next image" at bounding box center [568, 345] width 18 height 18
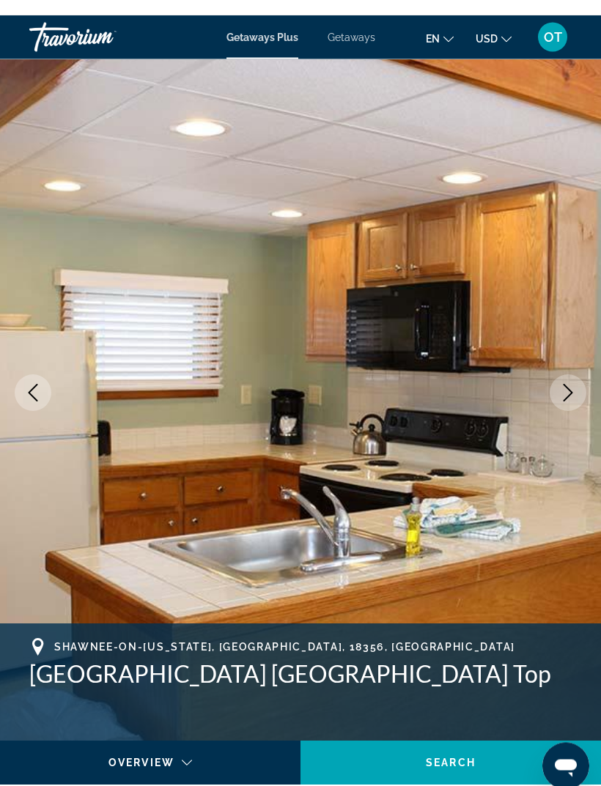
scroll to position [0, 0]
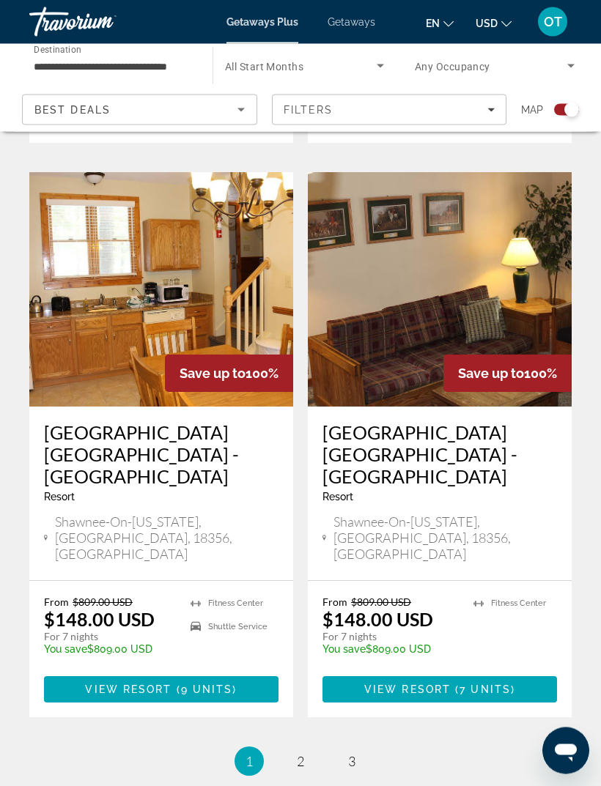
scroll to position [3126, 0]
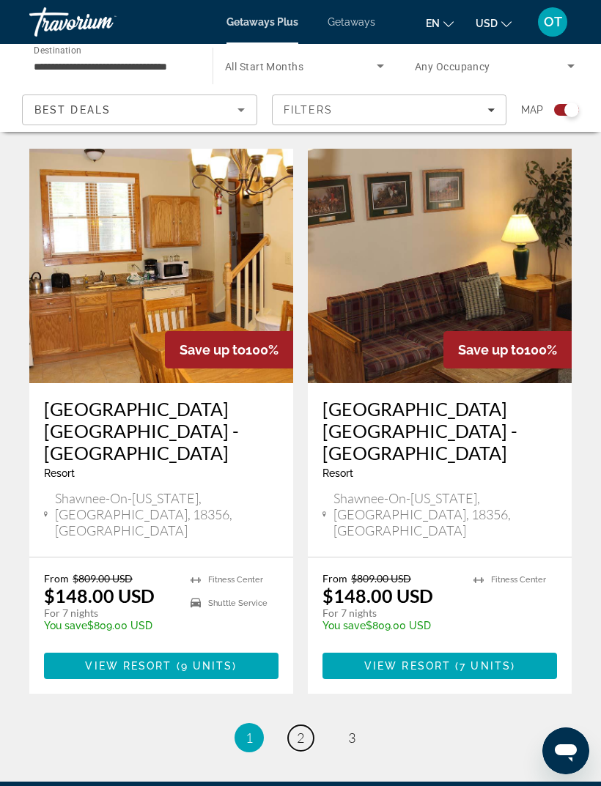
click at [302, 730] on span "2" at bounding box center [300, 738] width 7 height 16
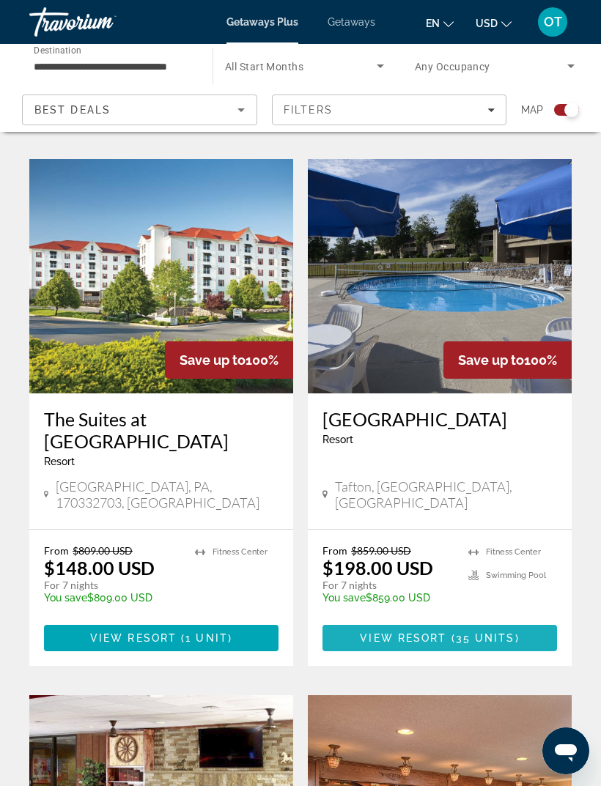
scroll to position [853, 0]
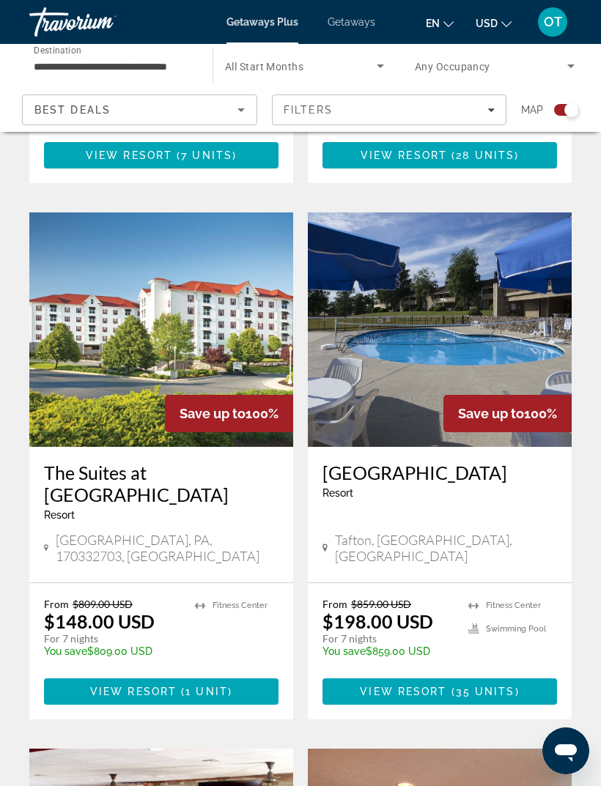
click at [220, 327] on img "Main content" at bounding box center [161, 329] width 264 height 234
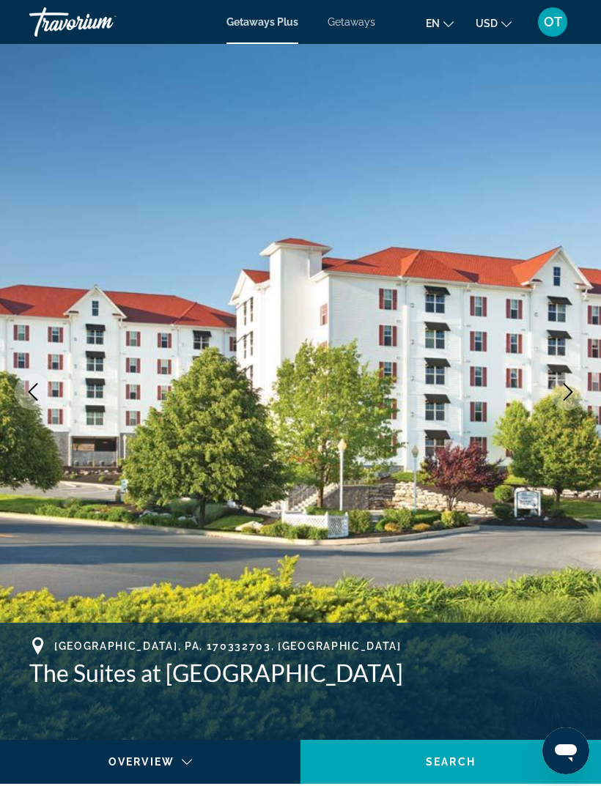
click at [566, 395] on icon "Next image" at bounding box center [568, 392] width 18 height 18
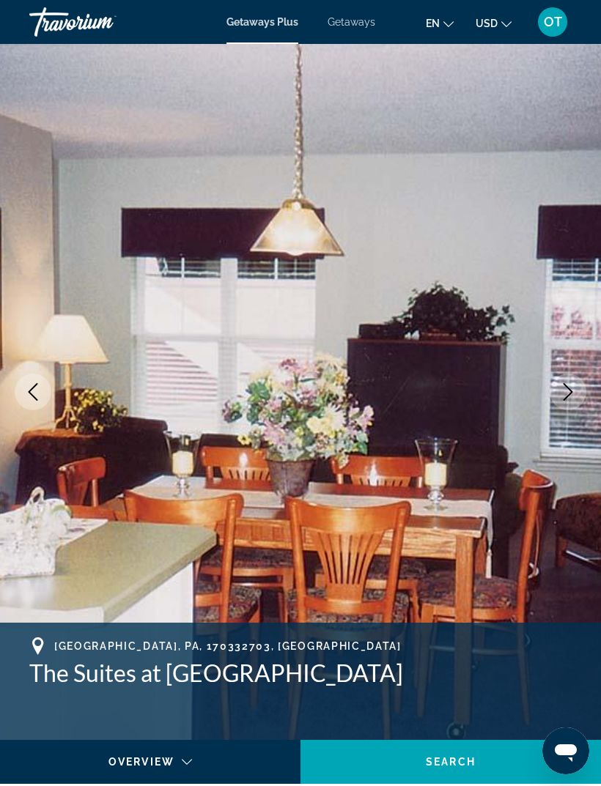
click at [562, 406] on button "Next image" at bounding box center [567, 392] width 37 height 37
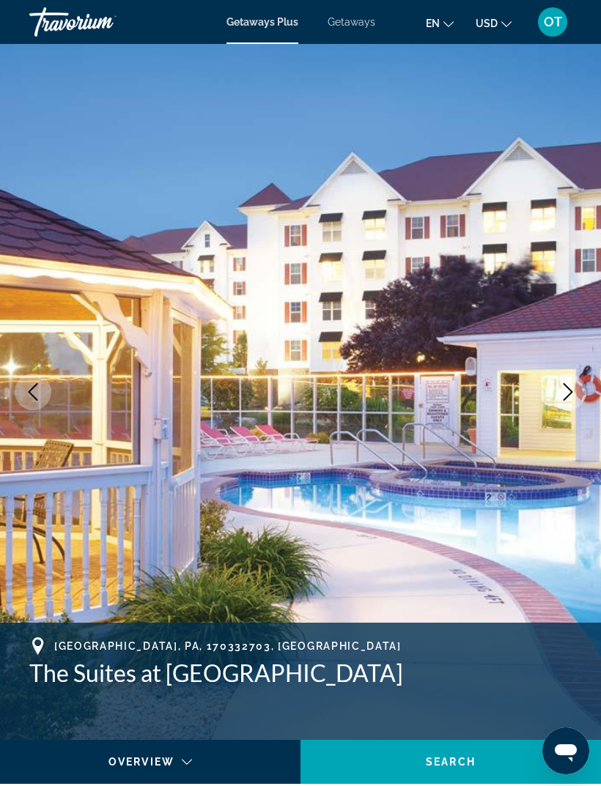
click at [558, 402] on button "Next image" at bounding box center [567, 392] width 37 height 37
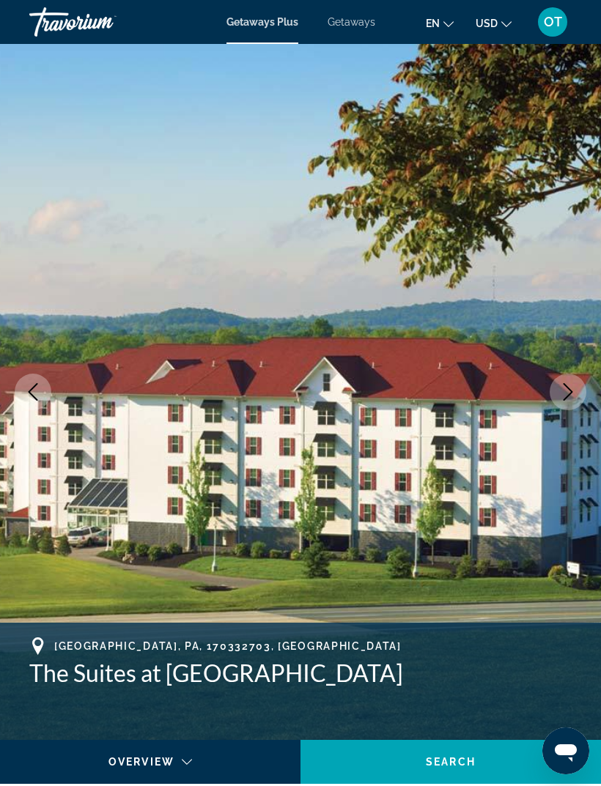
click at [554, 401] on button "Next image" at bounding box center [567, 392] width 37 height 37
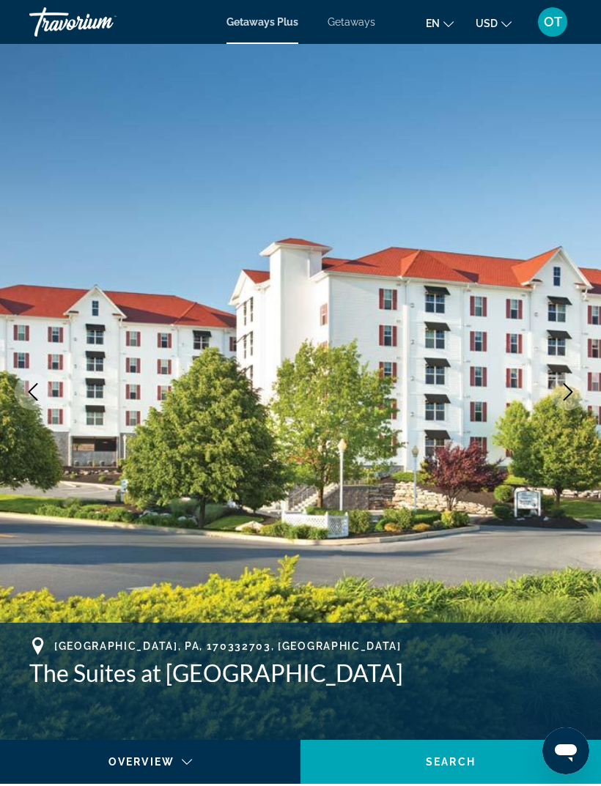
click at [555, 395] on button "Next image" at bounding box center [567, 392] width 37 height 37
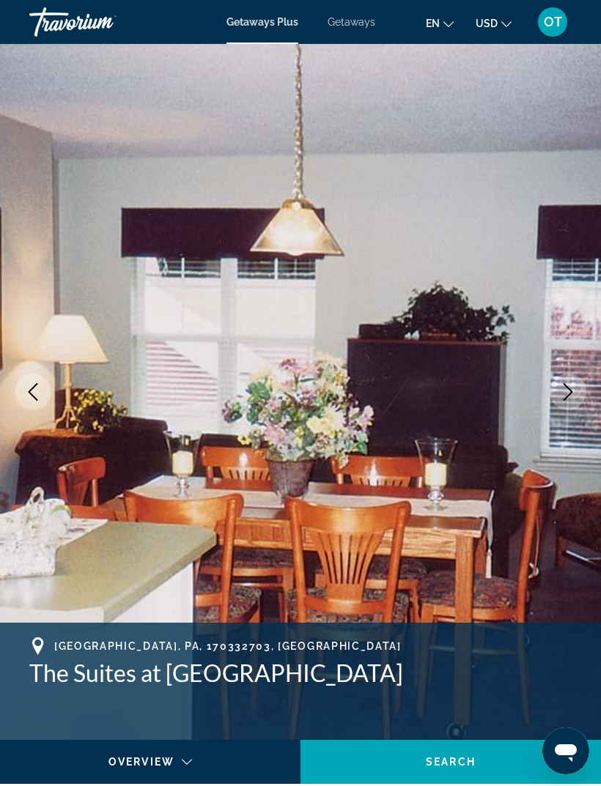
click at [556, 409] on img "Main content" at bounding box center [300, 392] width 601 height 696
click at [566, 387] on icon "Next image" at bounding box center [568, 392] width 18 height 18
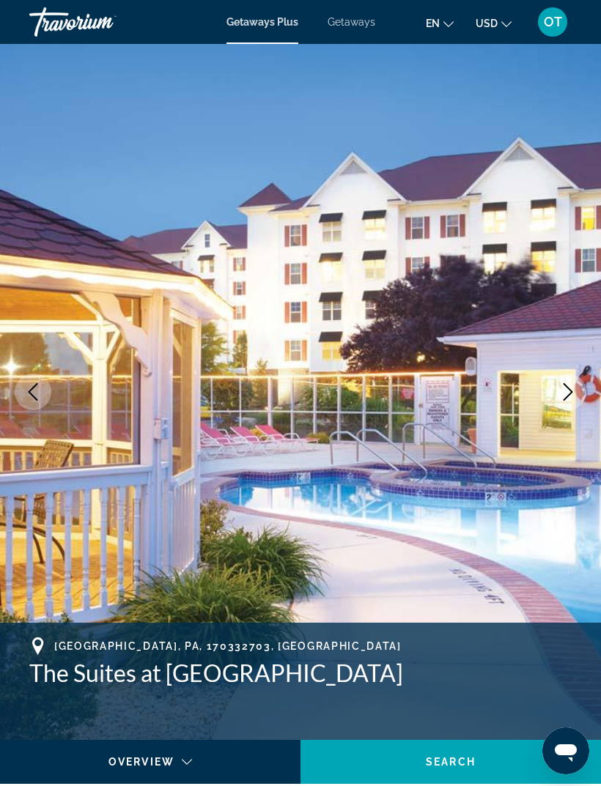
click at [566, 398] on icon "Next image" at bounding box center [568, 392] width 10 height 18
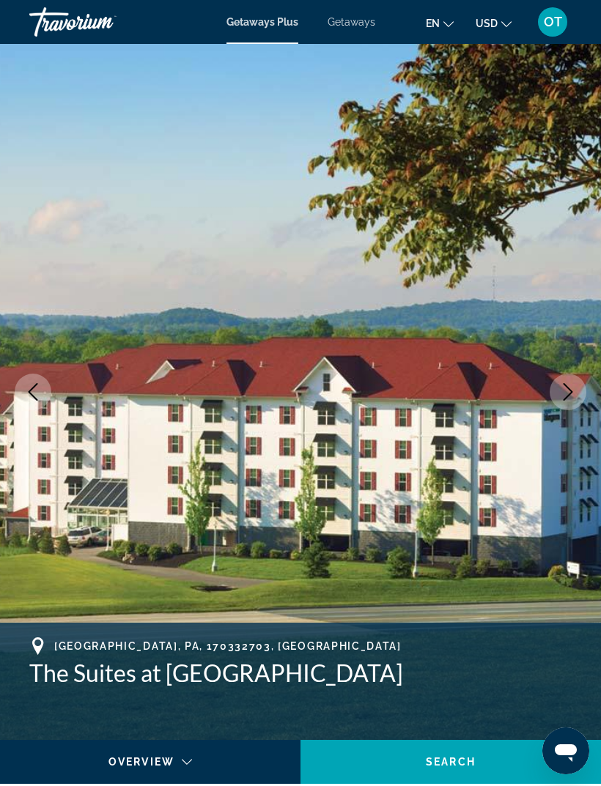
click at [566, 402] on button "Next image" at bounding box center [567, 392] width 37 height 37
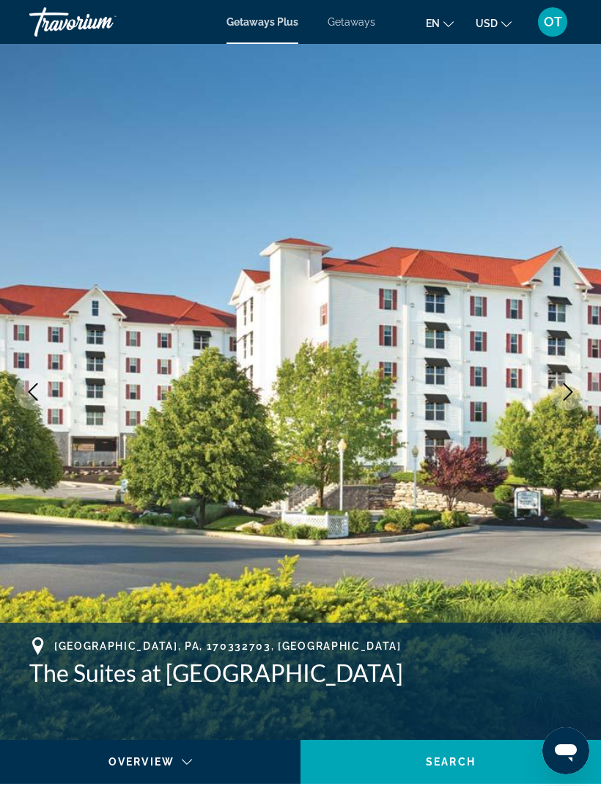
click at [565, 399] on icon "Next image" at bounding box center [568, 392] width 10 height 18
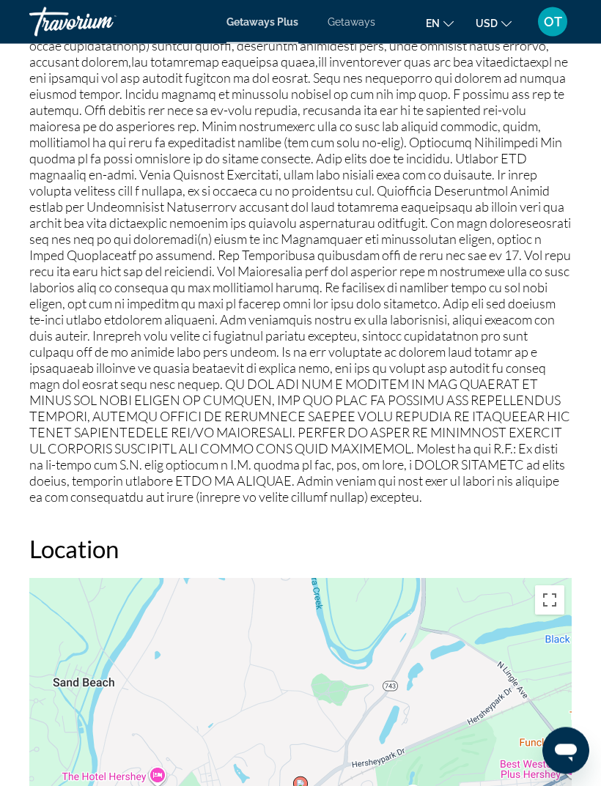
scroll to position [1820, 0]
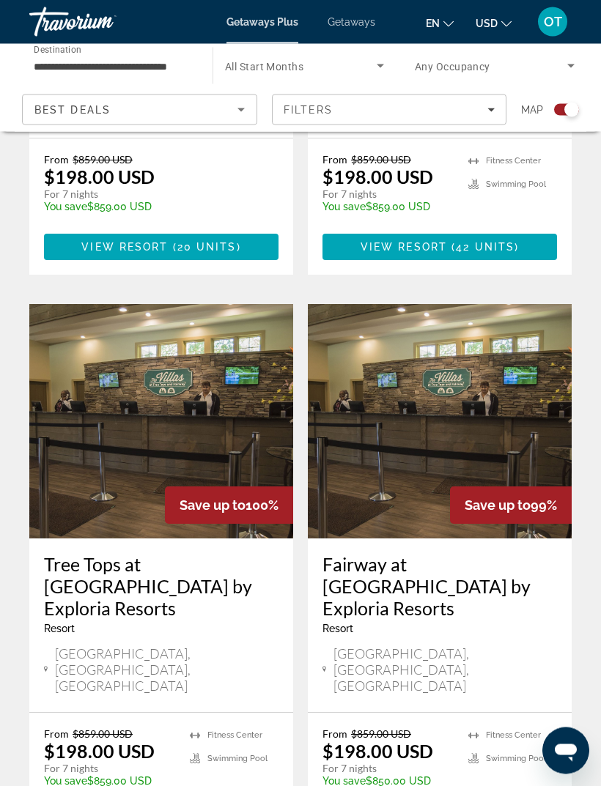
scroll to position [3033, 0]
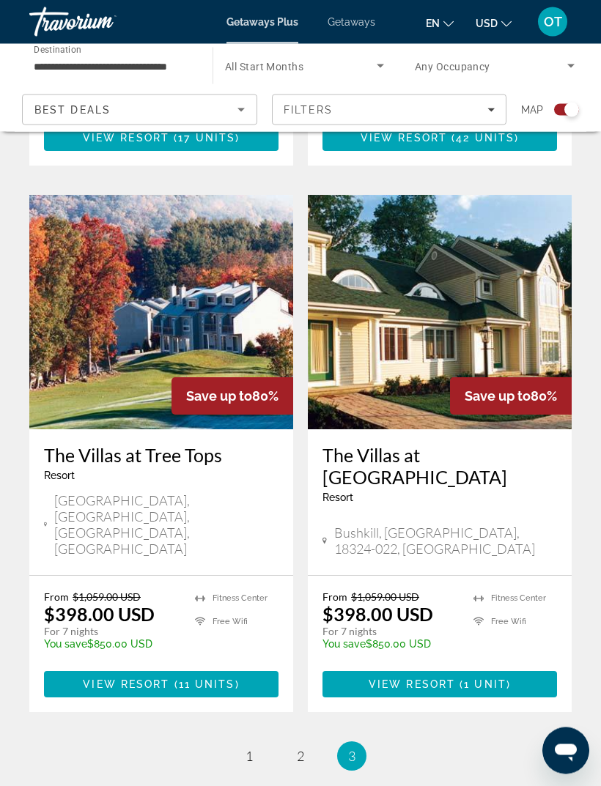
scroll to position [1395, 0]
